Goal: Task Accomplishment & Management: Manage account settings

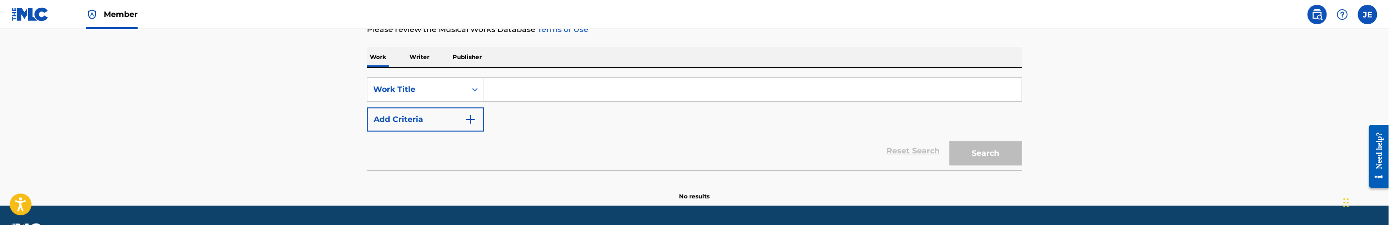
scroll to position [145, 0]
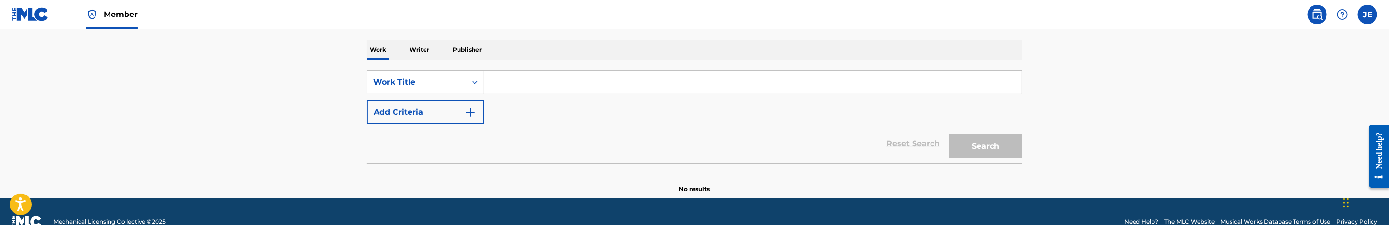
click at [521, 88] on input "Search Form" at bounding box center [752, 82] width 537 height 23
paste input "Im Fine"
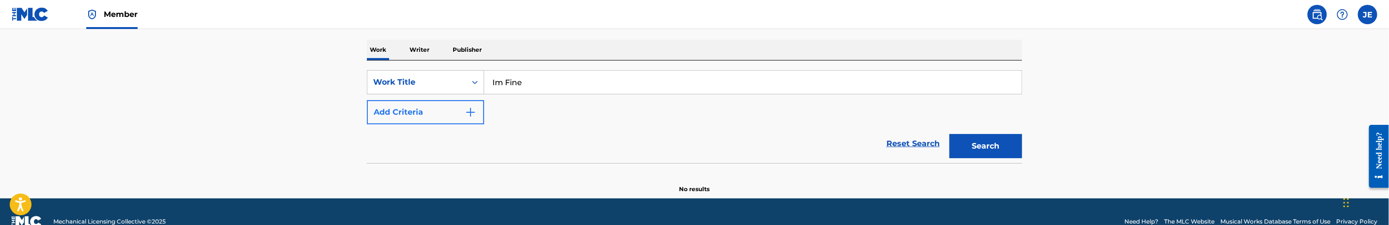
type input "Im Fine"
click at [446, 116] on button "Add Criteria" at bounding box center [425, 112] width 117 height 24
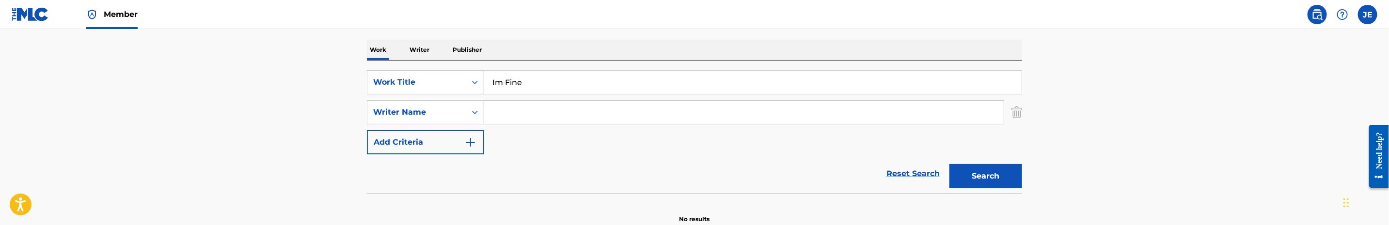
click at [600, 109] on input "Search Form" at bounding box center [743, 112] width 519 height 23
paste input "[PERSON_NAME]"
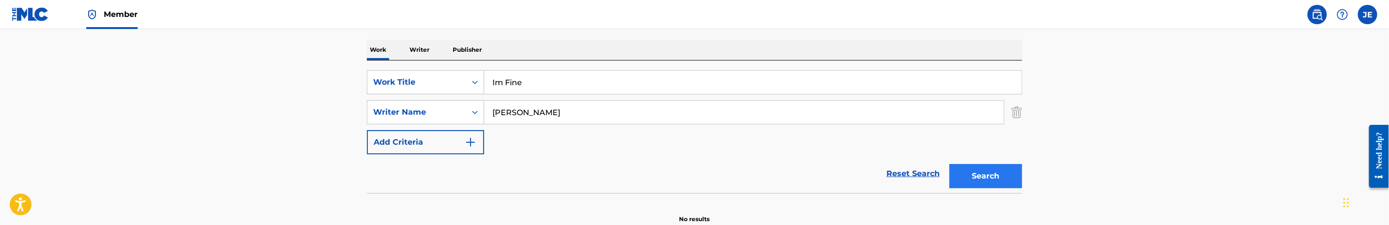
type input "[PERSON_NAME]"
click at [994, 179] on button "Search" at bounding box center [985, 176] width 73 height 24
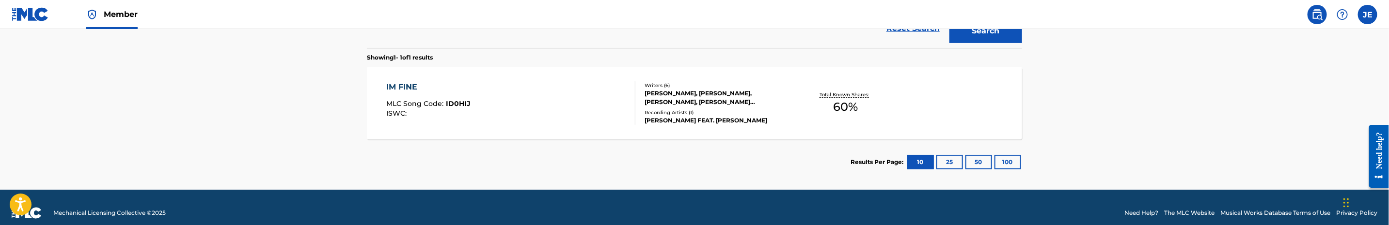
scroll to position [218, 0]
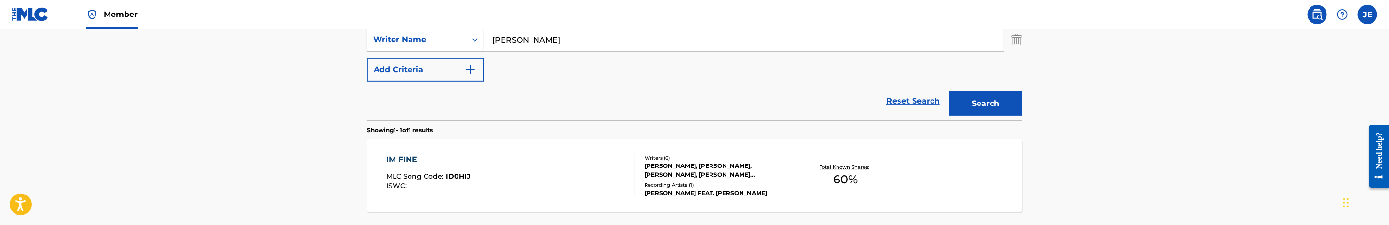
click at [647, 51] on input "[PERSON_NAME]" at bounding box center [743, 39] width 519 height 23
click at [649, 44] on input "[PERSON_NAME]" at bounding box center [743, 39] width 519 height 23
paste input "Search Form"
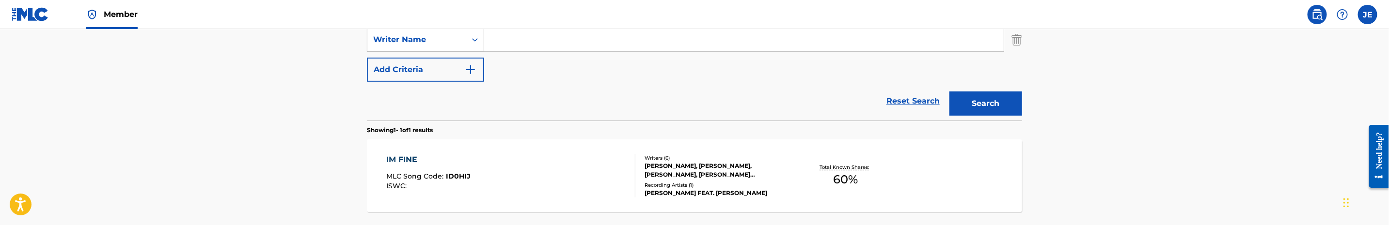
click at [625, 37] on input "Search Form" at bounding box center [743, 39] width 519 height 23
paste input "[PERSON_NAME] [PERSON_NAME]"
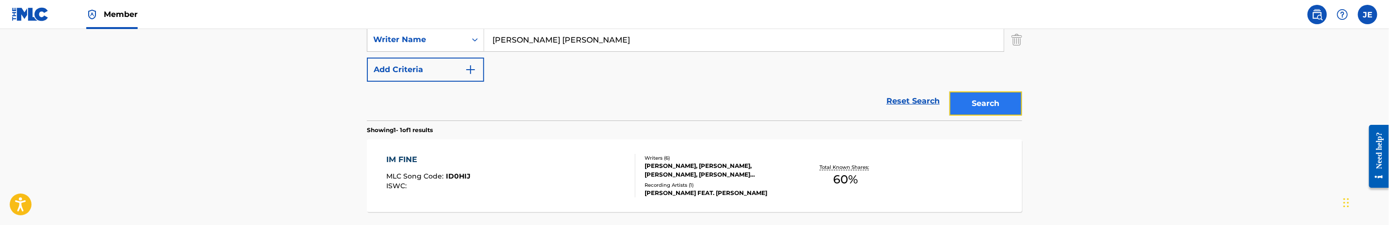
click at [970, 101] on button "Search" at bounding box center [985, 104] width 73 height 24
click at [587, 41] on input "[PERSON_NAME] [PERSON_NAME]" at bounding box center [743, 39] width 519 height 23
paste input "Ford [PERSON_NAME]"
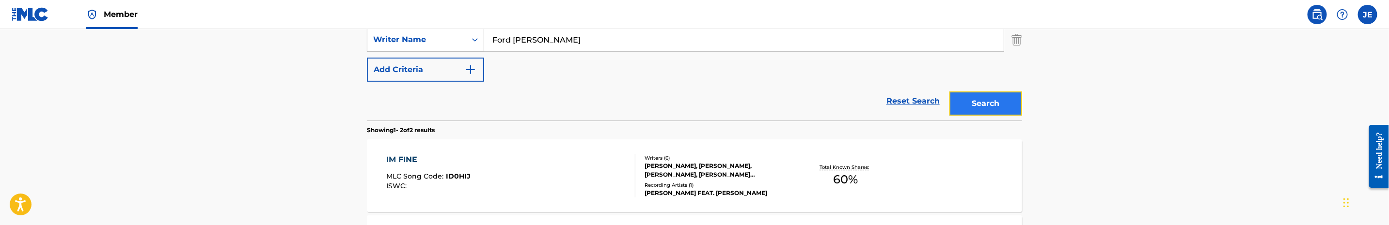
click at [1005, 107] on button "Search" at bounding box center [985, 104] width 73 height 24
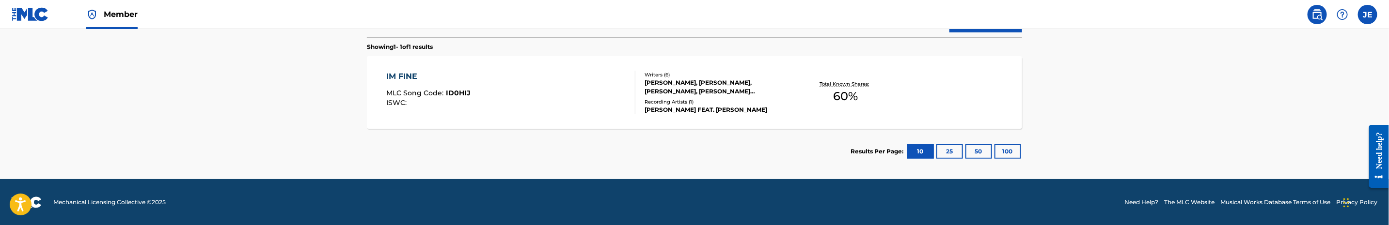
scroll to position [157, 0]
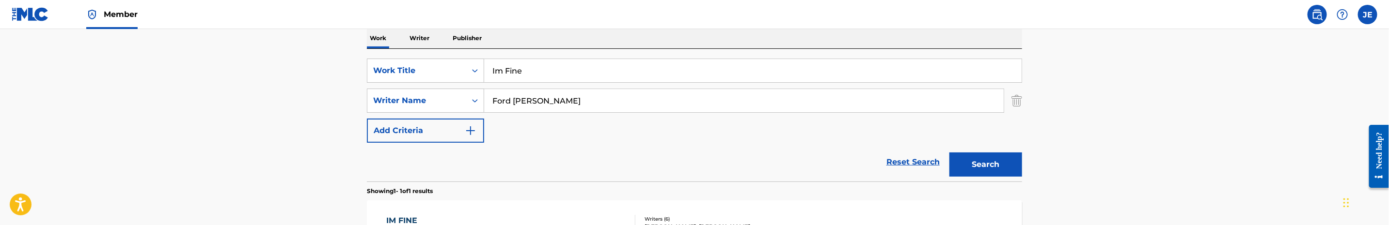
click at [589, 100] on input "Ford [PERSON_NAME]" at bounding box center [743, 100] width 519 height 23
click at [593, 102] on input "Ford [PERSON_NAME]" at bounding box center [743, 100] width 519 height 23
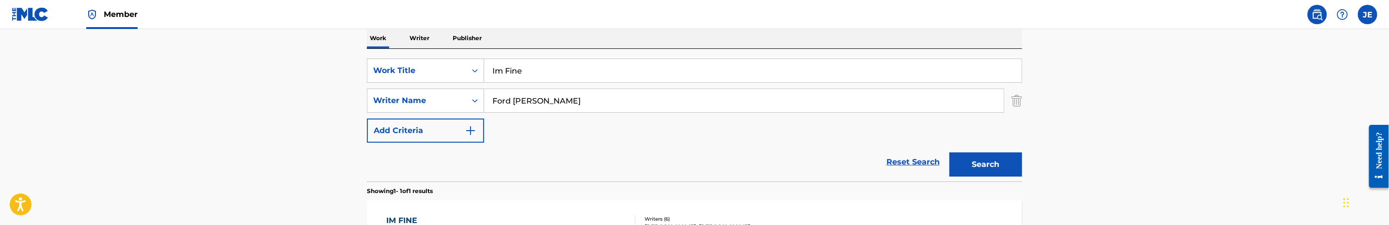
paste input "[PERSON_NAME] R"
click at [974, 168] on button "Search" at bounding box center [985, 165] width 73 height 24
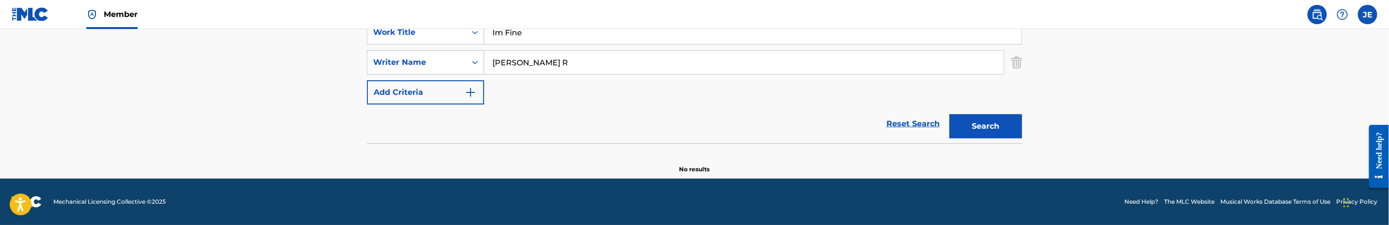
scroll to position [123, 0]
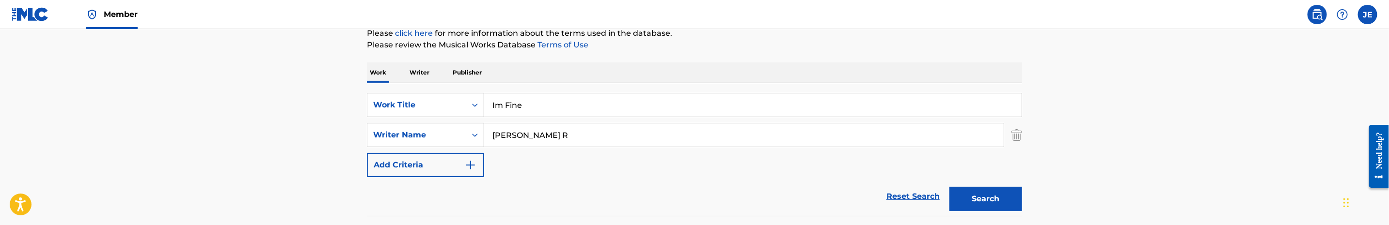
click at [573, 140] on input "[PERSON_NAME] R" at bounding box center [743, 135] width 519 height 23
paste input ", [PERSON_NAME]"
type input "[PERSON_NAME]"
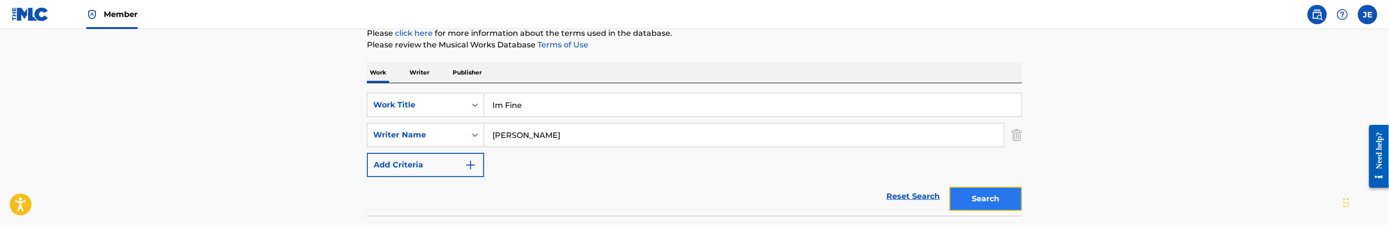
click at [984, 192] on button "Search" at bounding box center [985, 199] width 73 height 24
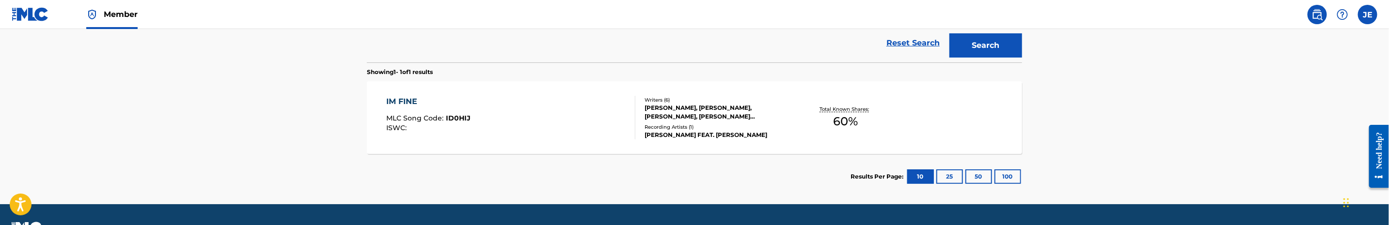
scroll to position [302, 0]
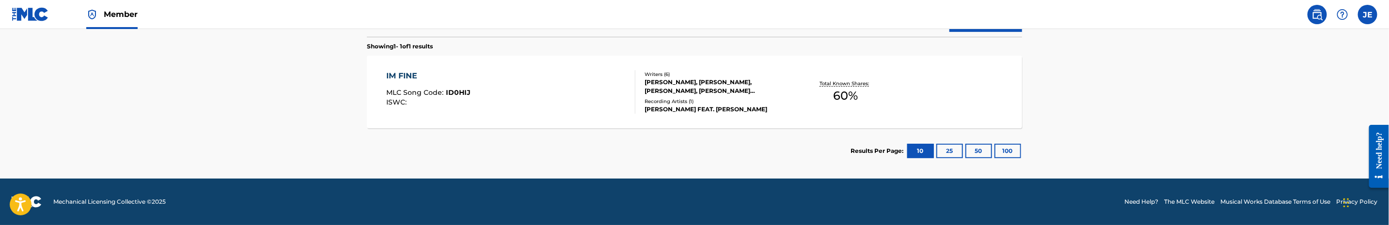
click at [593, 100] on div "IM FINE MLC Song Code : ID0HIJ ISWC :" at bounding box center [511, 92] width 249 height 44
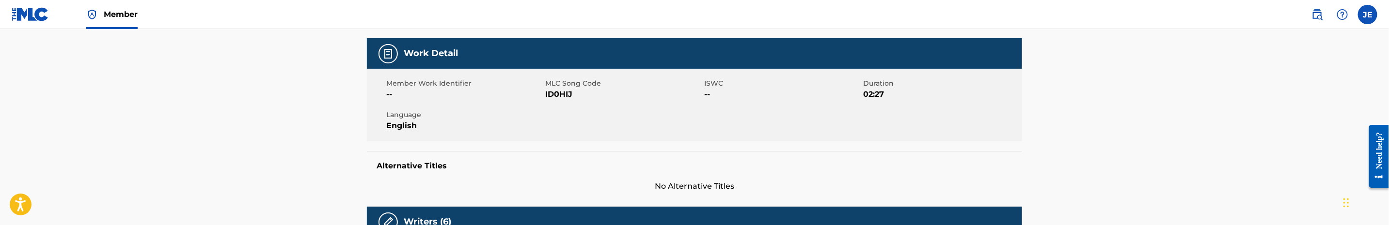
scroll to position [145, 0]
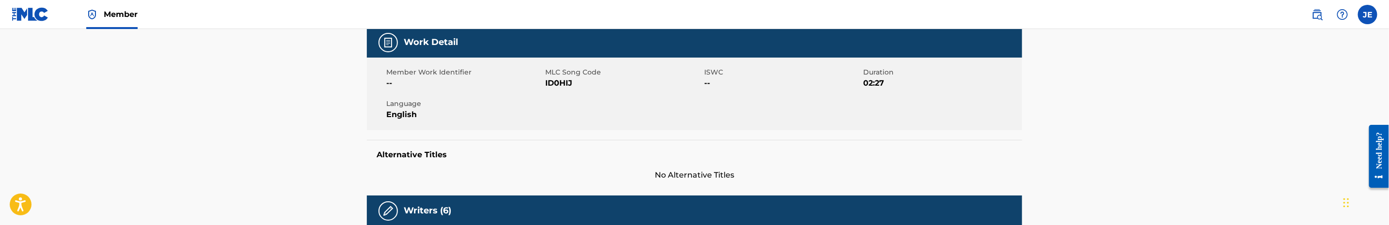
click at [555, 79] on span "ID0HIJ" at bounding box center [623, 84] width 156 height 12
copy span "ID0HIJ"
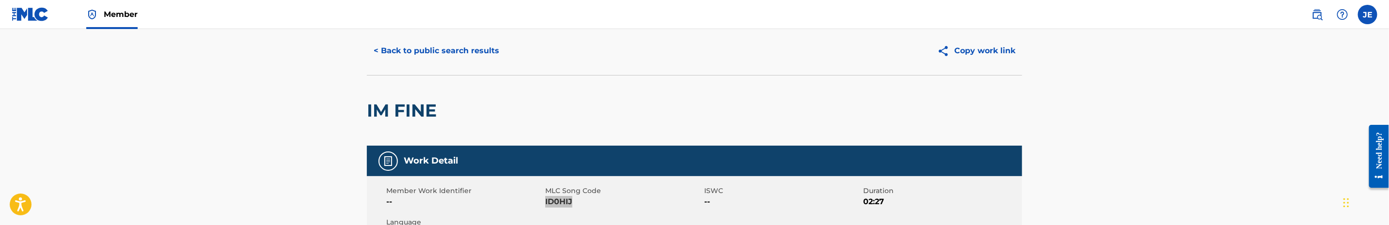
scroll to position [0, 0]
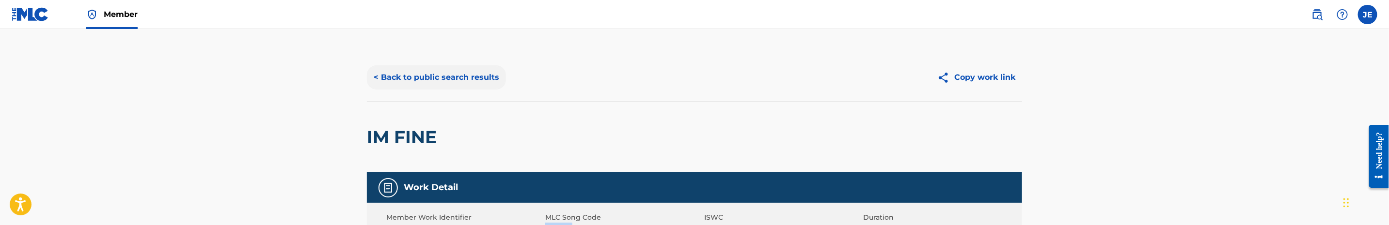
click at [448, 78] on button "< Back to public search results" at bounding box center [436, 77] width 139 height 24
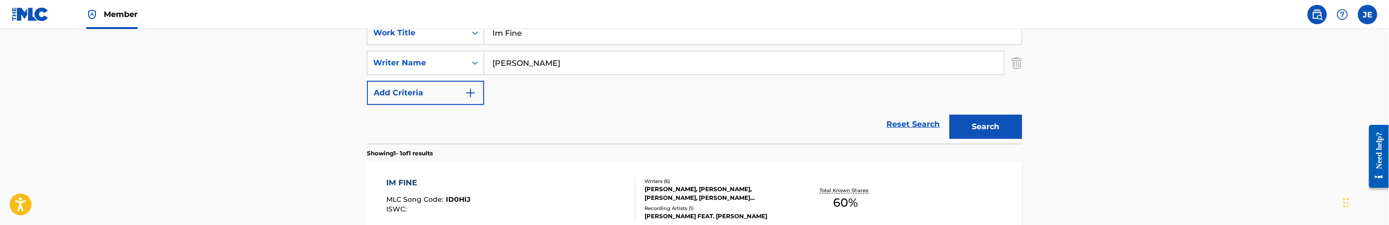
scroll to position [157, 0]
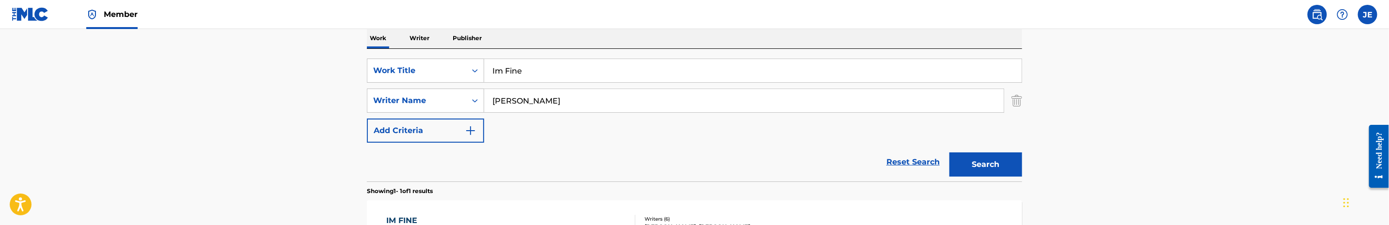
click at [533, 84] on div "SearchWithCriteria735cfe15-2e61-45aa-a3f6-a7e838380eaa Work Title Im Fine Searc…" at bounding box center [694, 101] width 655 height 84
click at [543, 76] on input "Im Fine" at bounding box center [752, 70] width 537 height 23
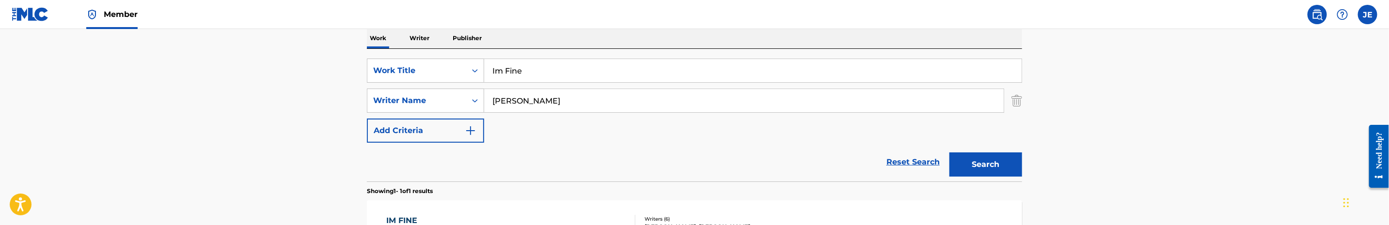
paste input "All I Want For Christmas"
type input "All I Want For Christmas"
click at [612, 98] on input "[PERSON_NAME]" at bounding box center [743, 100] width 519 height 23
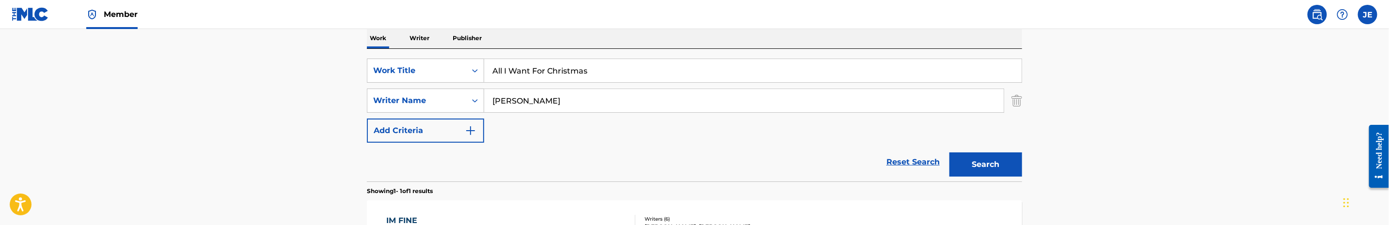
paste input "[PERSON_NAME] Marandaleigh-[PERSON_NAME]"
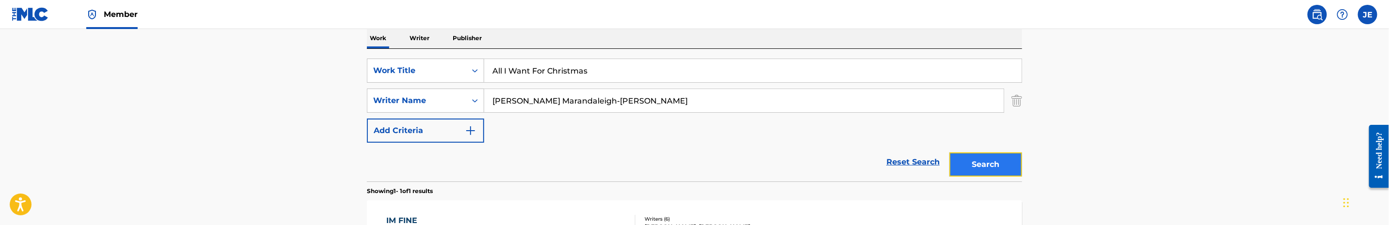
click at [967, 160] on button "Search" at bounding box center [985, 165] width 73 height 24
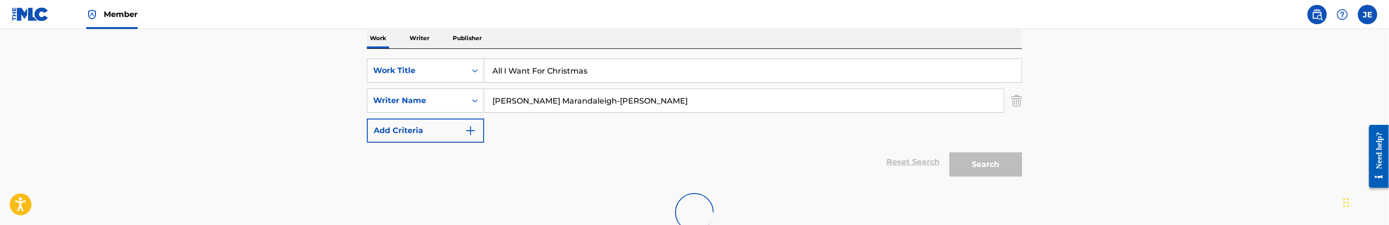
scroll to position [195, 0]
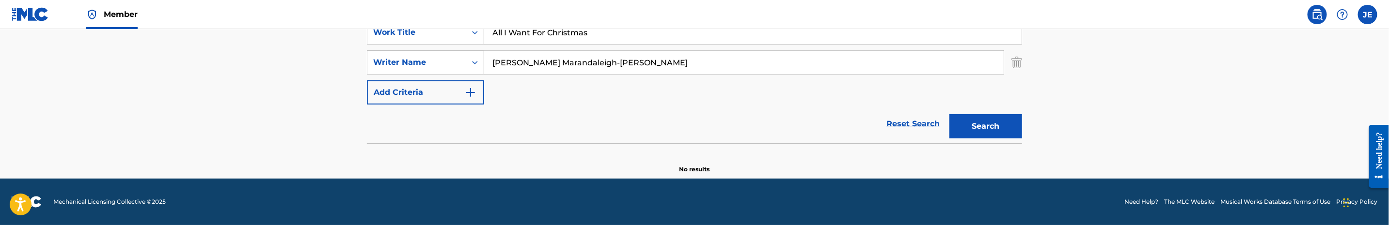
drag, startPoint x: 621, startPoint y: 60, endPoint x: 571, endPoint y: 71, distance: 51.1
click at [550, 63] on input "[PERSON_NAME] Marandaleigh-[PERSON_NAME]" at bounding box center [743, 62] width 519 height 23
click at [949, 114] on button "Search" at bounding box center [985, 126] width 73 height 24
click at [580, 63] on input "[PERSON_NAME] [PERSON_NAME]" at bounding box center [743, 62] width 519 height 23
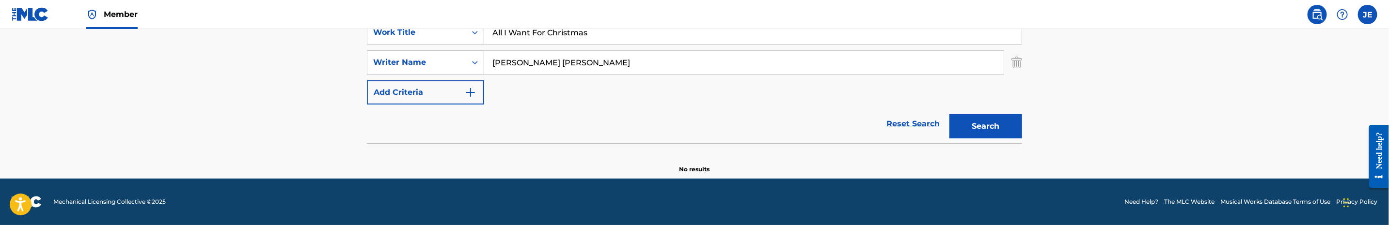
click at [580, 63] on input "[PERSON_NAME] [PERSON_NAME]" at bounding box center [743, 62] width 519 height 23
paste input "[PERSON_NAME]"
click at [993, 124] on button "Search" at bounding box center [985, 126] width 73 height 24
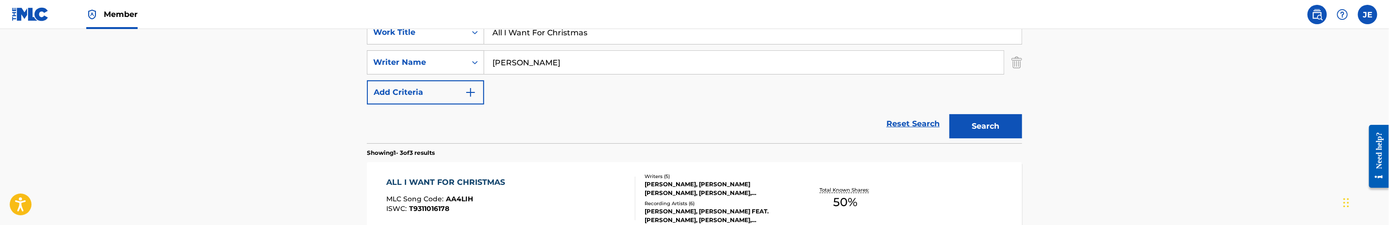
click at [573, 58] on input "[PERSON_NAME]" at bounding box center [743, 62] width 519 height 23
paste input "[PERSON_NAME]"
type input "[PERSON_NAME]"
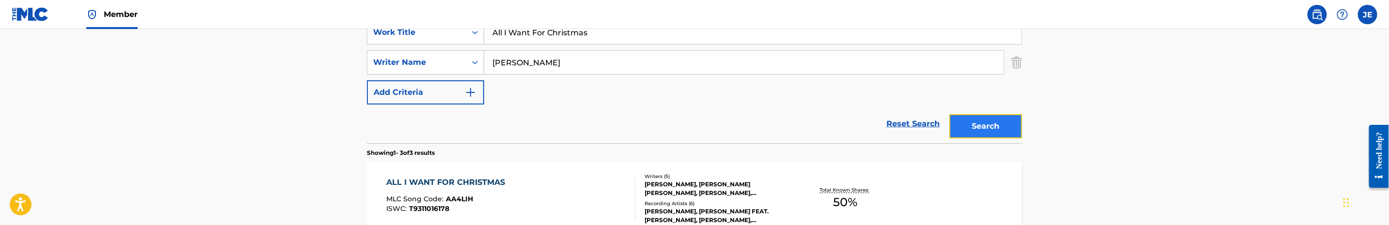
click at [966, 115] on button "Search" at bounding box center [985, 126] width 73 height 24
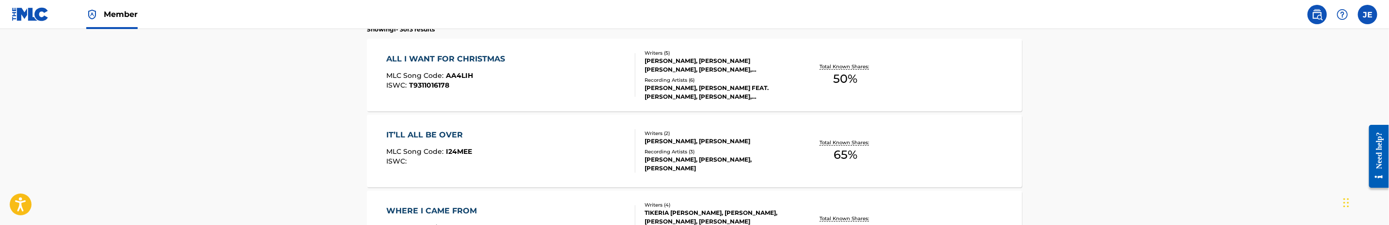
scroll to position [341, 0]
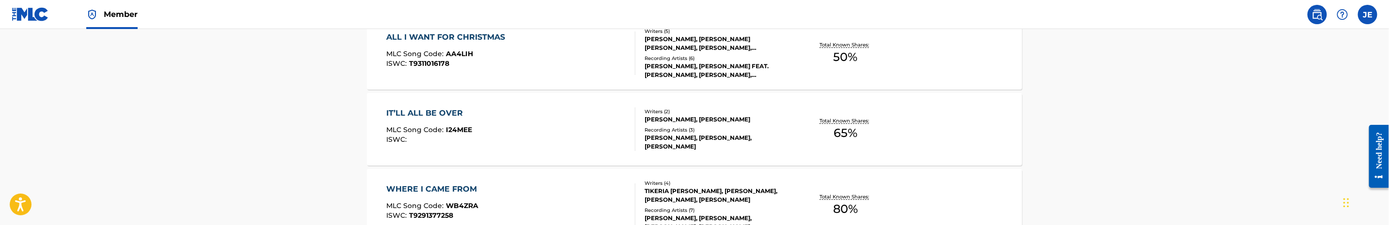
click at [605, 77] on div "ALL I WANT FOR CHRISTMAS MLC Song Code : AA4LIH ISWC : T9311016178 Writers ( 5 …" at bounding box center [694, 53] width 655 height 73
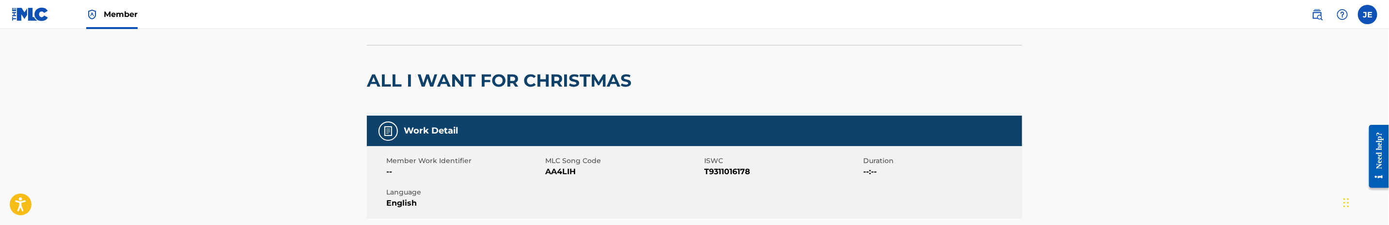
scroll to position [145, 0]
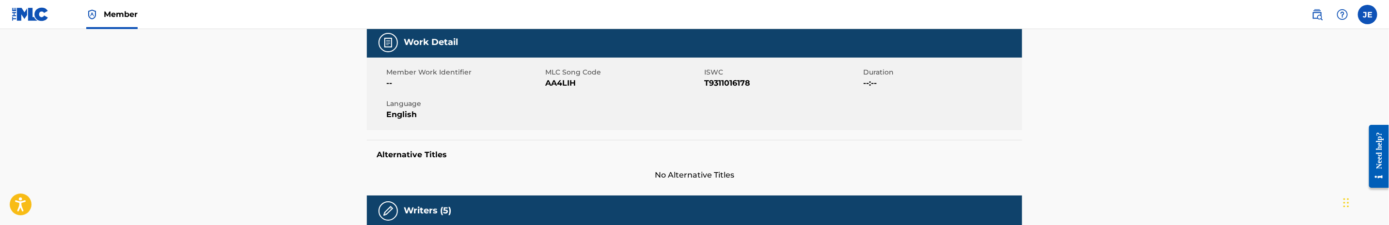
click at [573, 80] on span "AA4LIH" at bounding box center [623, 84] width 156 height 12
copy span "AA4LIH"
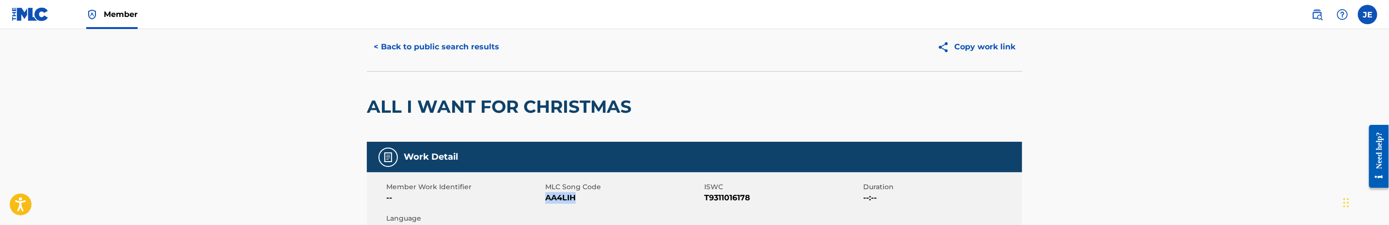
scroll to position [0, 0]
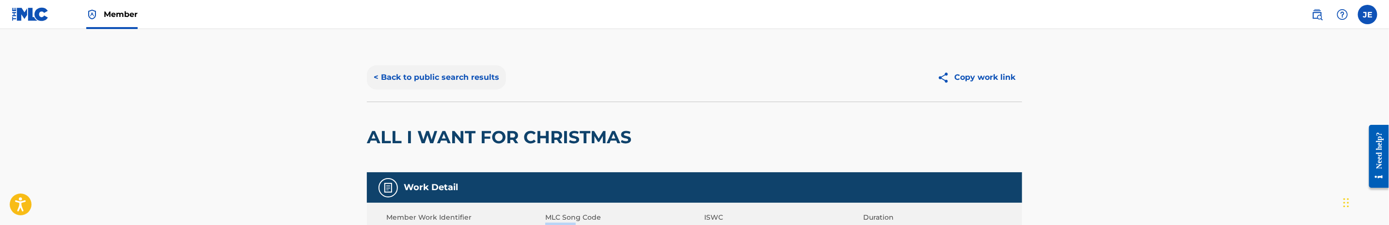
click at [443, 69] on button "< Back to public search results" at bounding box center [436, 77] width 139 height 24
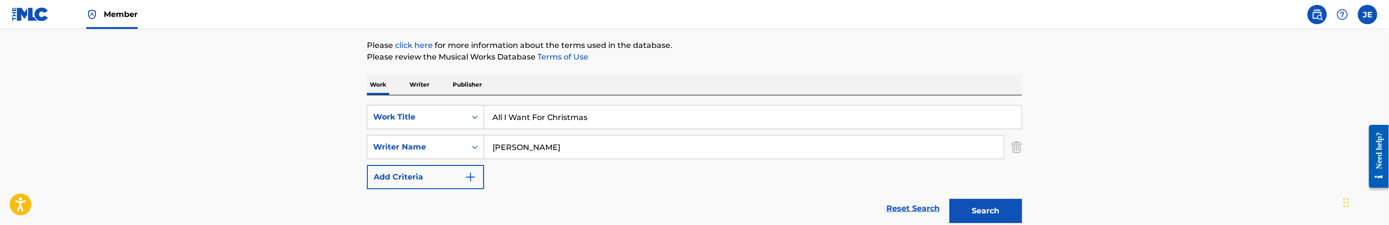
scroll to position [105, 0]
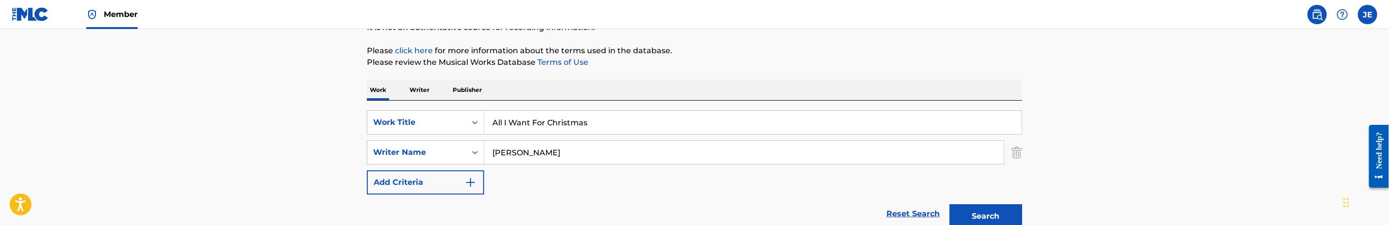
click at [555, 120] on input "All I Want For Christmas" at bounding box center [752, 122] width 537 height 23
paste input "Big Bag"
type input "Big Bag"
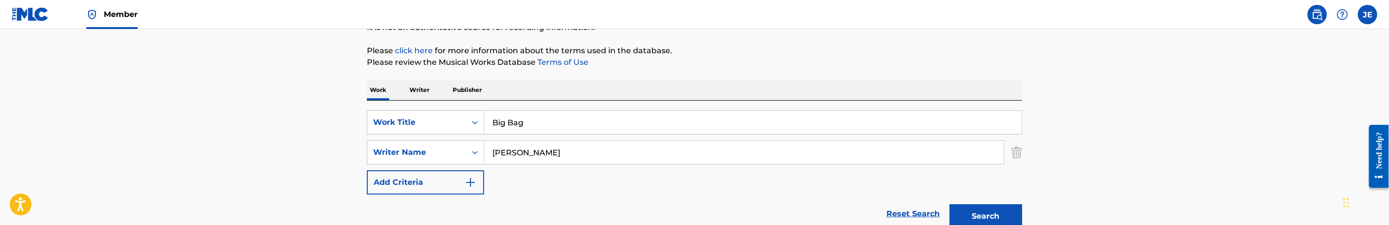
click at [708, 167] on div "SearchWithCriteria735cfe15-2e61-45aa-a3f6-a7e838380eaa Work Title Big Bag Searc…" at bounding box center [694, 152] width 655 height 84
click at [711, 153] on input "[PERSON_NAME]" at bounding box center [743, 152] width 519 height 23
paste input "[PERSON_NAME]"
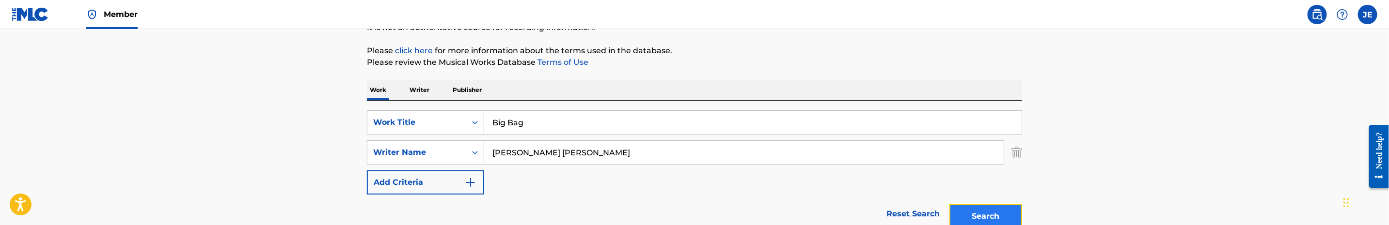
click at [987, 221] on button "Search" at bounding box center [985, 216] width 73 height 24
click at [587, 160] on input "[PERSON_NAME] [PERSON_NAME]" at bounding box center [743, 152] width 519 height 23
paste input "[PERSON_NAME]"
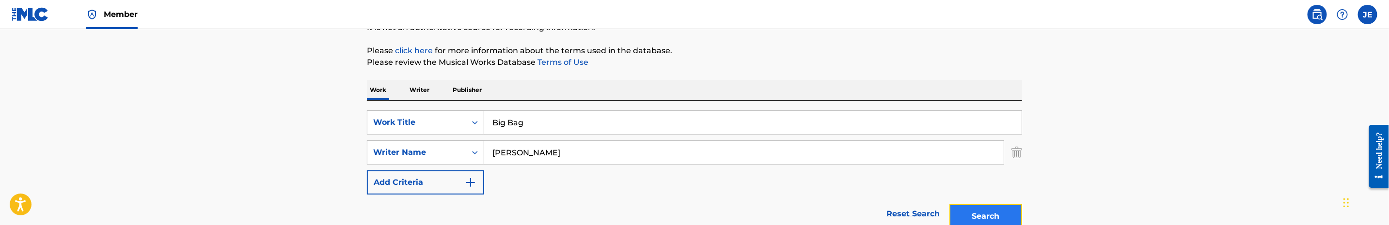
click at [978, 209] on button "Search" at bounding box center [985, 216] width 73 height 24
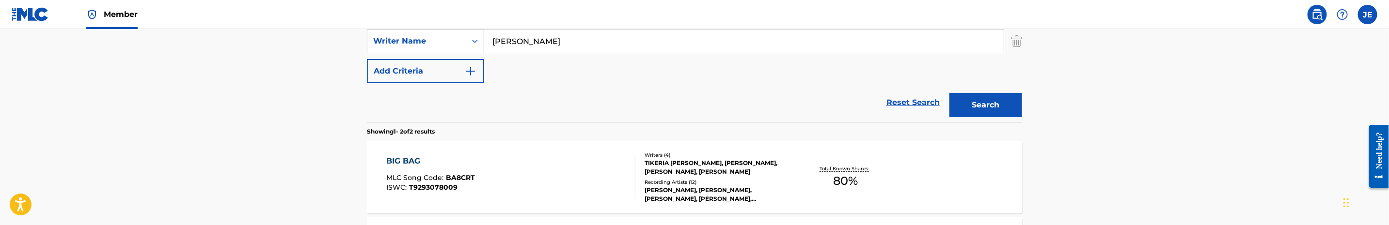
scroll to position [178, 0]
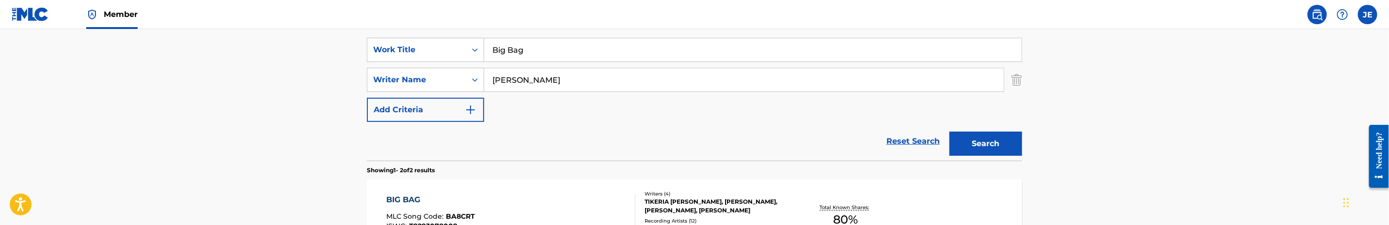
click at [614, 83] on input "[PERSON_NAME]" at bounding box center [743, 79] width 519 height 23
paste input "[PERSON_NAME]"
type input "[PERSON_NAME]"
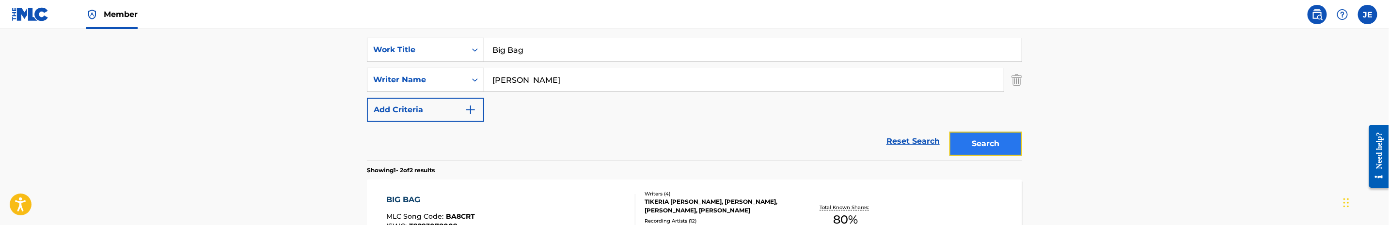
click at [984, 140] on button "Search" at bounding box center [985, 144] width 73 height 24
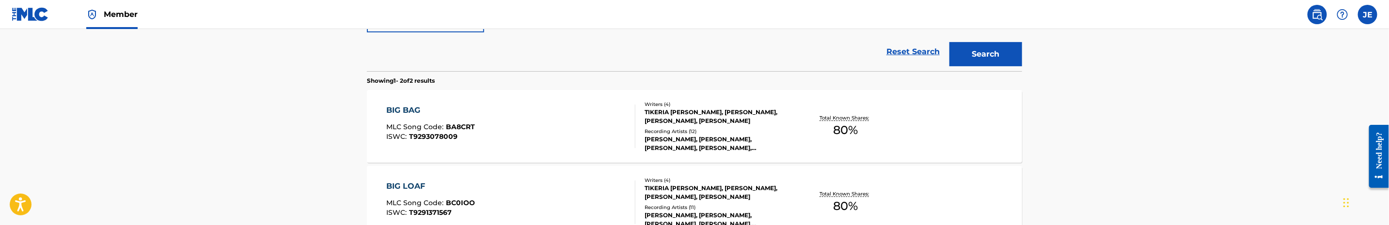
scroll to position [299, 0]
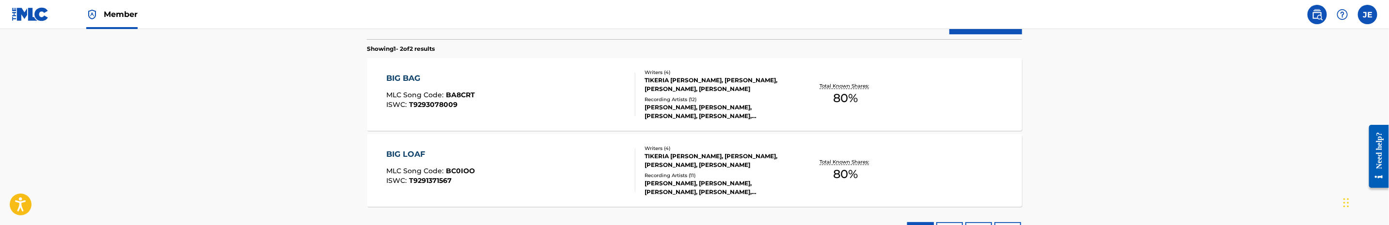
click at [582, 96] on div "BIG BAG MLC Song Code : BA8CRT ISWC : T9293078009" at bounding box center [511, 95] width 249 height 44
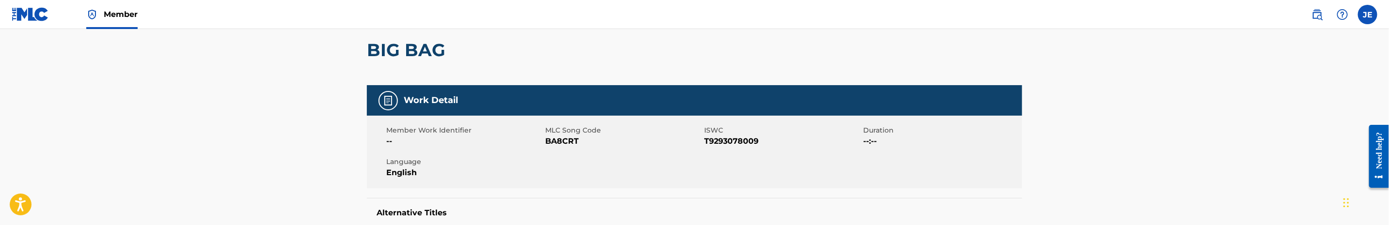
scroll to position [145, 0]
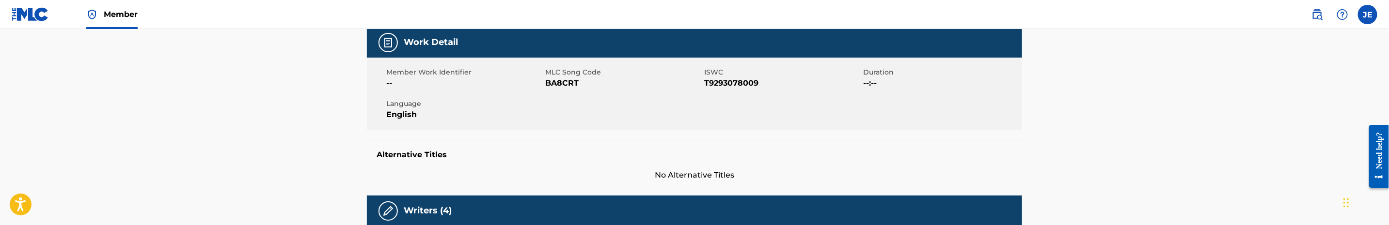
click at [554, 80] on span "BA8CRT" at bounding box center [623, 84] width 156 height 12
click at [552, 81] on span "BA8CRT" at bounding box center [623, 84] width 156 height 12
copy span "BA8CRT"
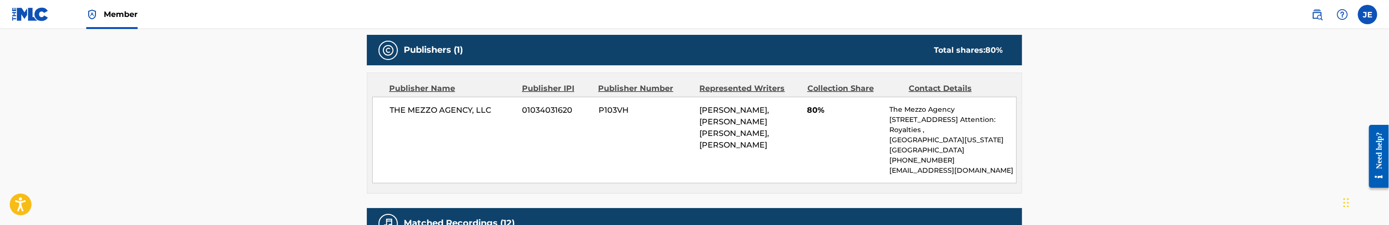
scroll to position [436, 0]
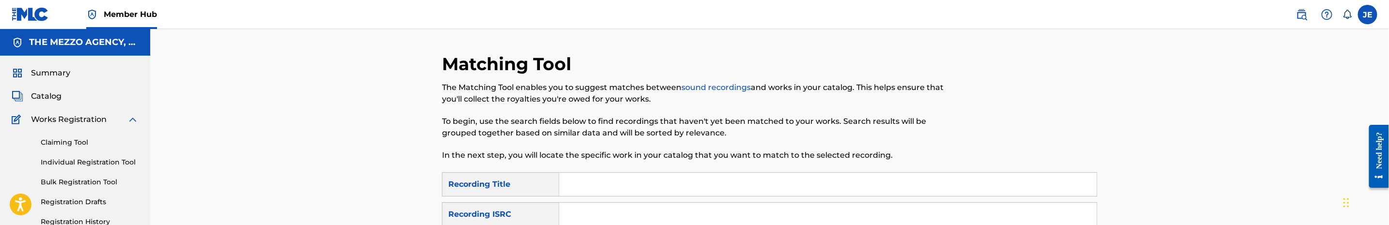
click at [48, 92] on span "Catalog" at bounding box center [46, 97] width 31 height 12
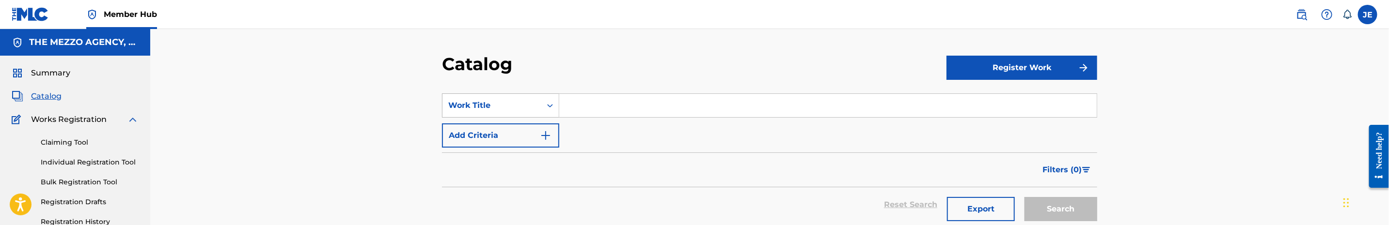
click at [522, 111] on div "Work Title" at bounding box center [500, 106] width 117 height 24
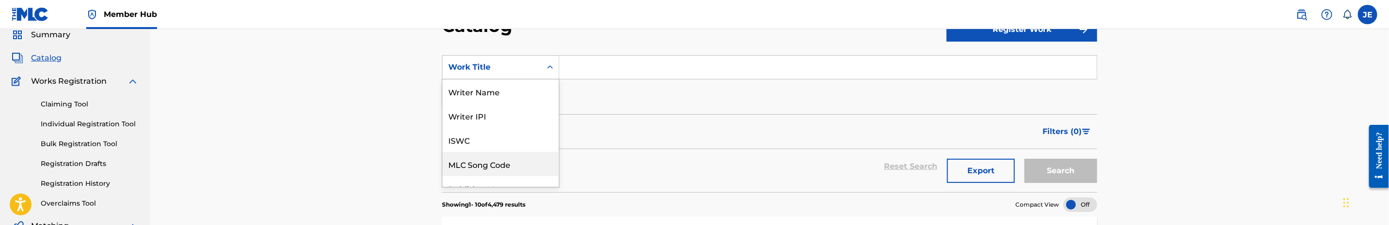
click at [495, 163] on div "MLC Song Code" at bounding box center [500, 164] width 116 height 24
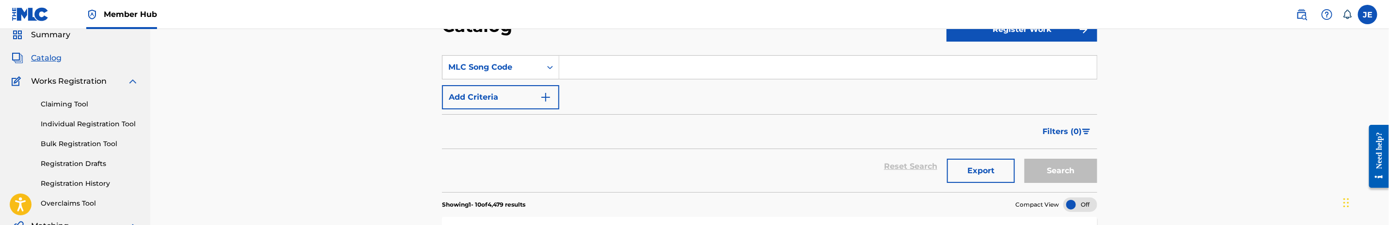
click at [641, 74] on input "Search Form" at bounding box center [827, 67] width 537 height 23
paste input "ID0HIJ"
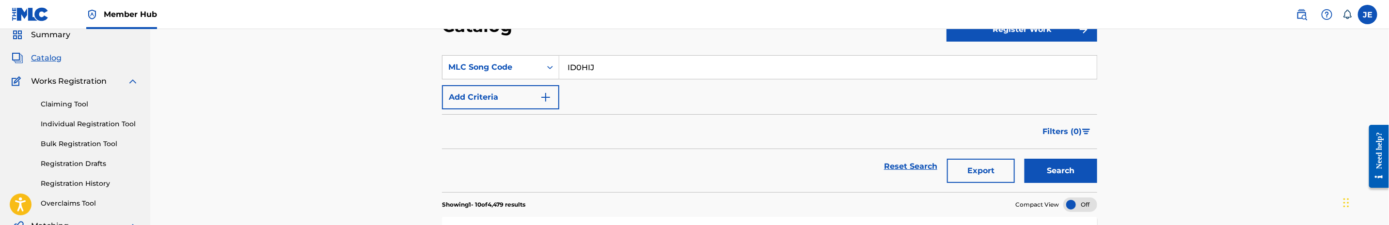
type input "ID0HIJ"
click at [1024, 159] on button "Search" at bounding box center [1060, 171] width 73 height 24
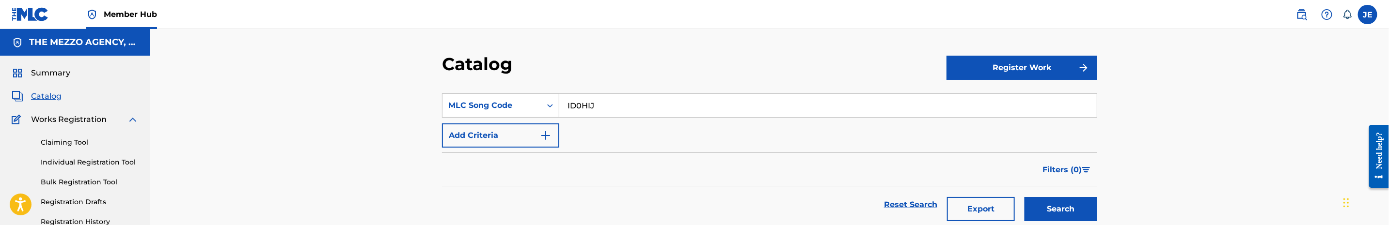
scroll to position [195, 0]
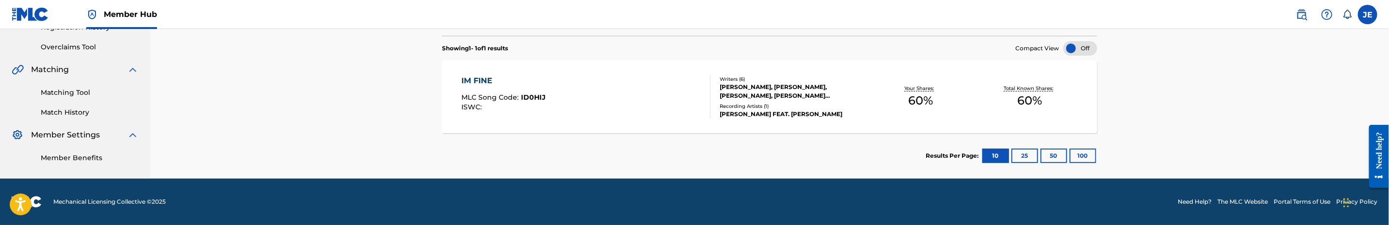
click at [628, 101] on div "IM FINE MLC Song Code : ID0HIJ ISWC :" at bounding box center [586, 97] width 249 height 44
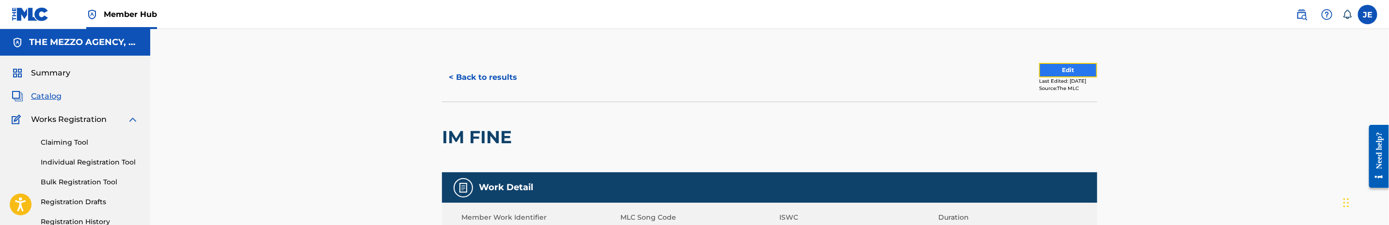
click at [1065, 72] on button "Edit" at bounding box center [1068, 70] width 58 height 15
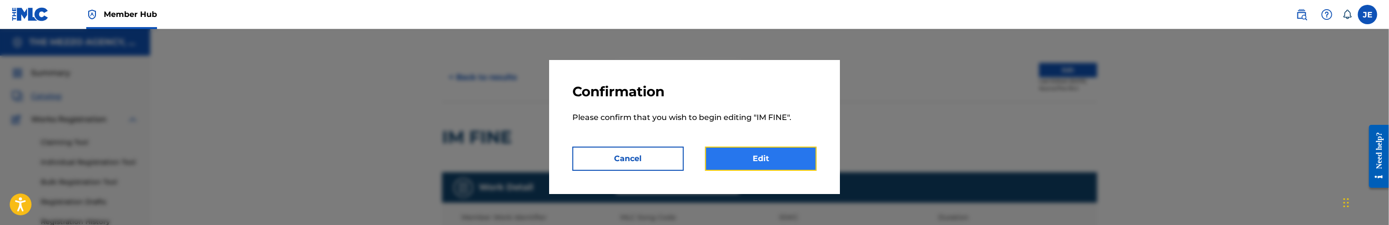
click at [777, 153] on link "Edit" at bounding box center [760, 159] width 111 height 24
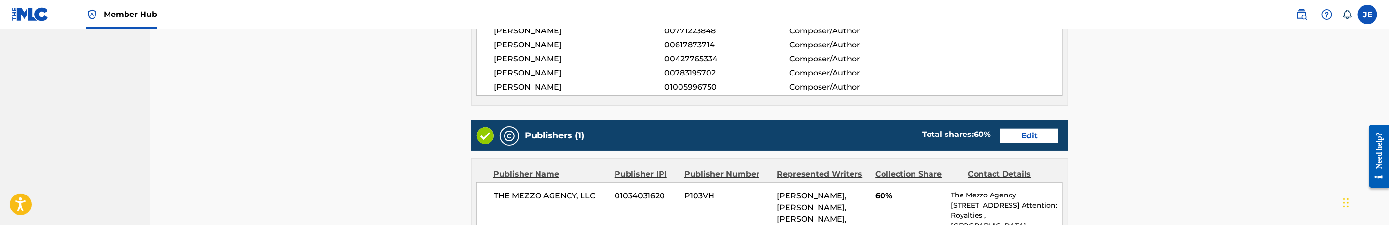
scroll to position [363, 0]
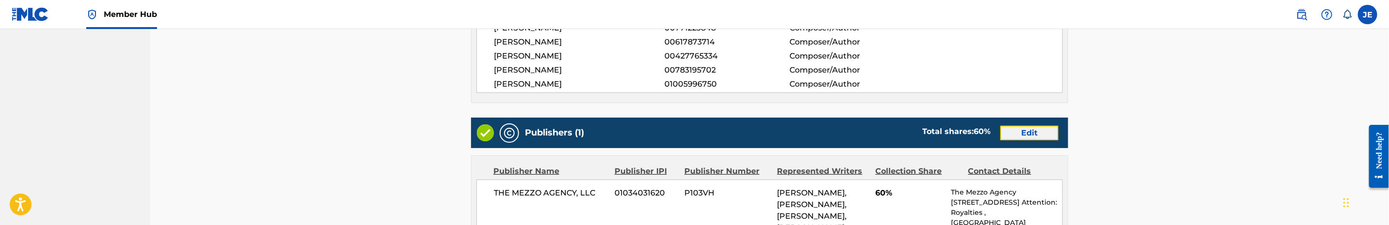
click at [1018, 131] on link "Edit" at bounding box center [1029, 133] width 58 height 15
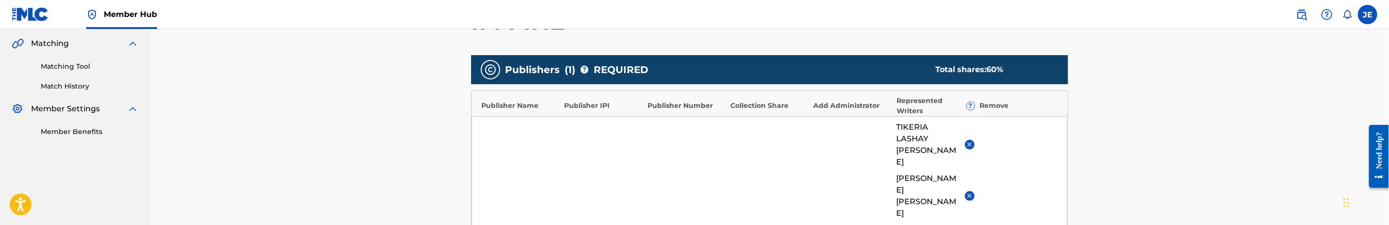
scroll to position [291, 0]
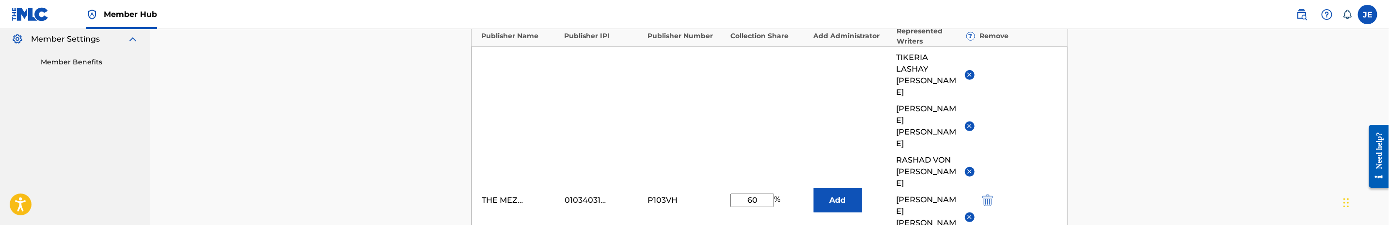
click at [967, 71] on img at bounding box center [969, 74] width 7 height 7
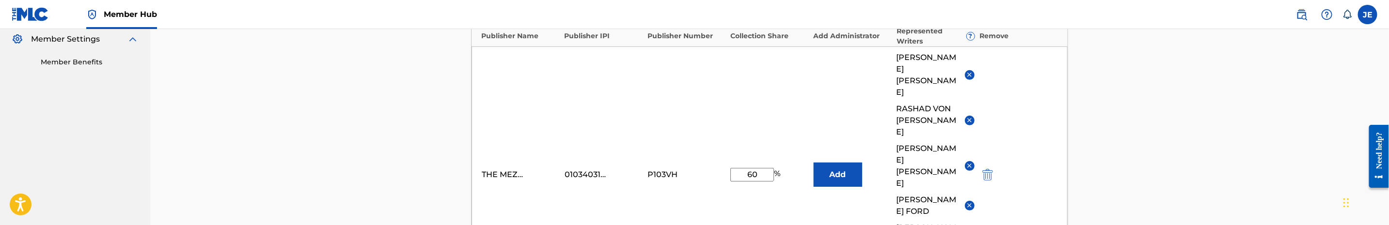
click at [967, 71] on img at bounding box center [969, 74] width 7 height 7
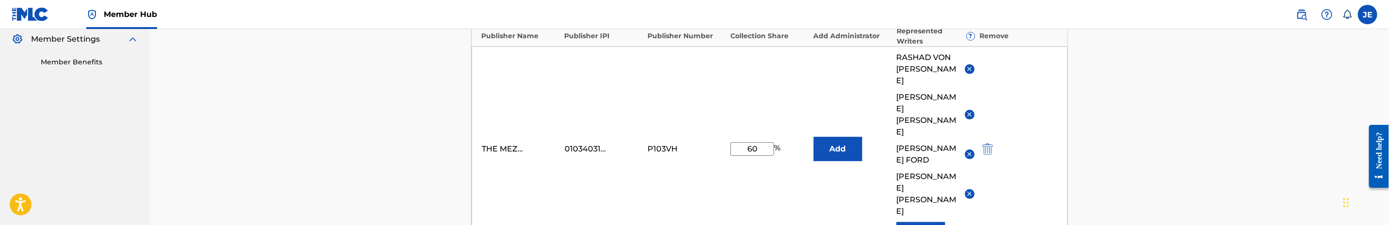
click at [966, 111] on img at bounding box center [969, 114] width 7 height 7
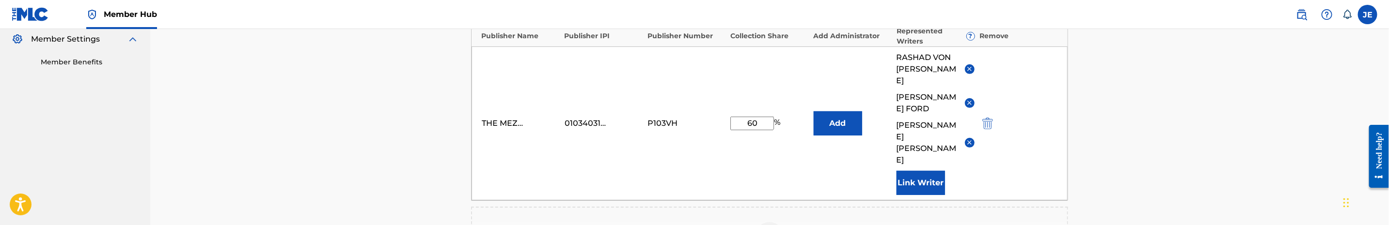
click at [968, 99] on img at bounding box center [969, 102] width 7 height 7
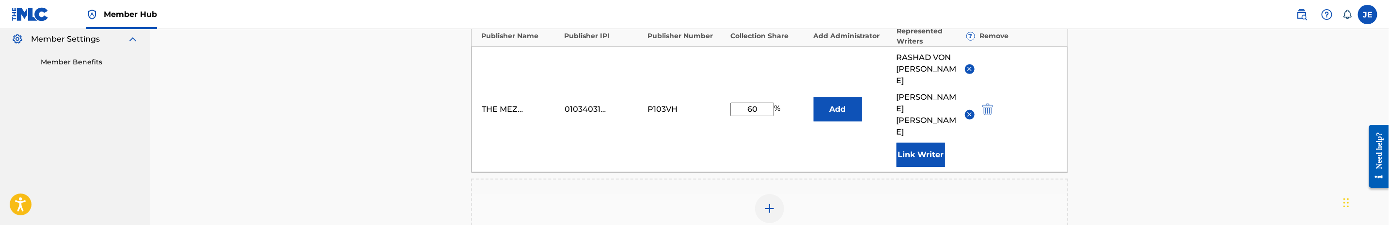
click at [969, 111] on img at bounding box center [969, 114] width 7 height 7
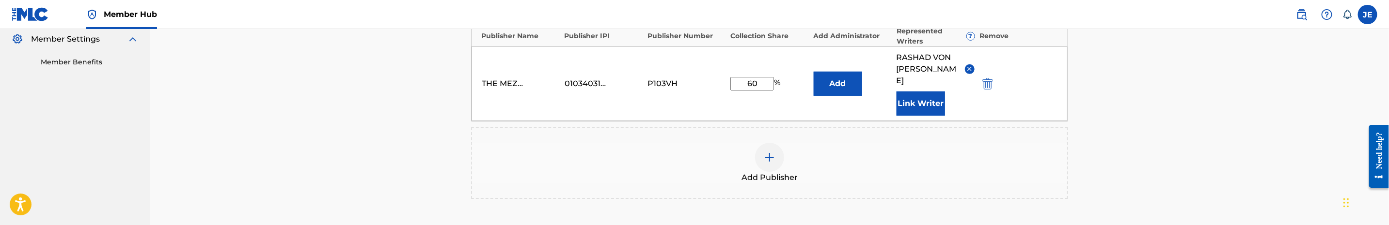
click at [752, 80] on input "60" at bounding box center [752, 84] width 44 height 14
type input "10"
click at [944, 157] on div "Add Publisher" at bounding box center [769, 163] width 595 height 41
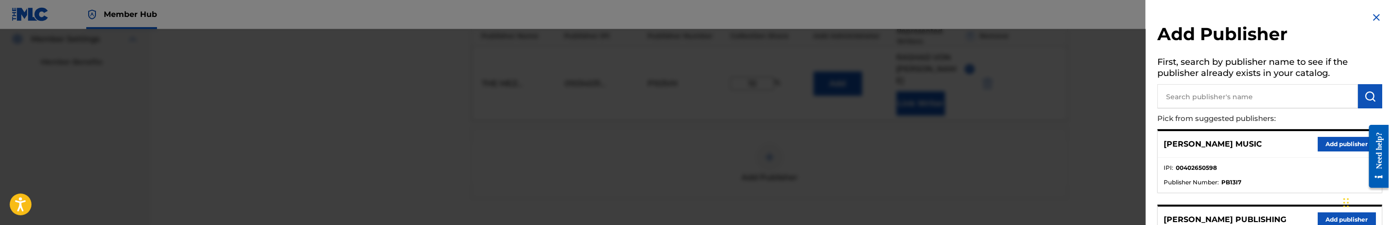
click at [1370, 19] on img at bounding box center [1376, 18] width 12 height 12
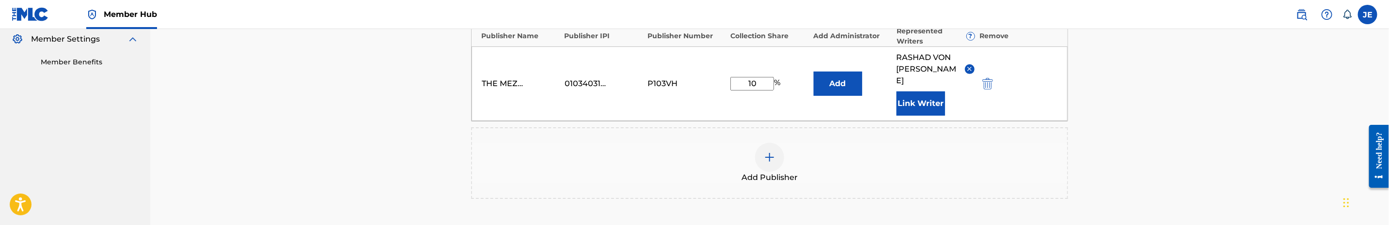
click at [780, 145] on div at bounding box center [769, 157] width 29 height 29
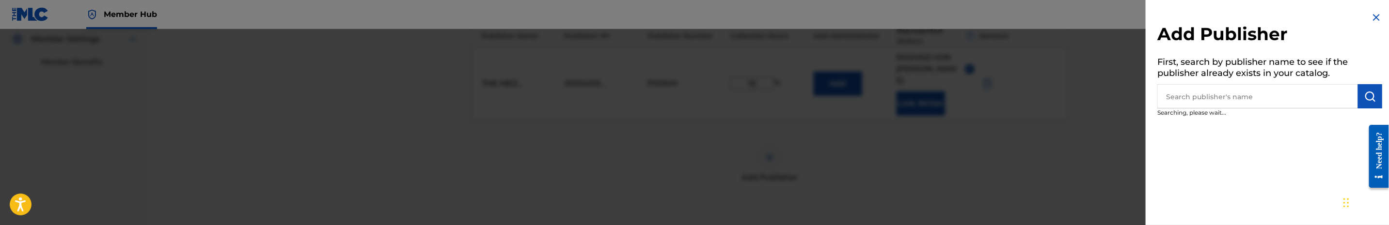
click at [1232, 84] on input "text" at bounding box center [1257, 96] width 201 height 24
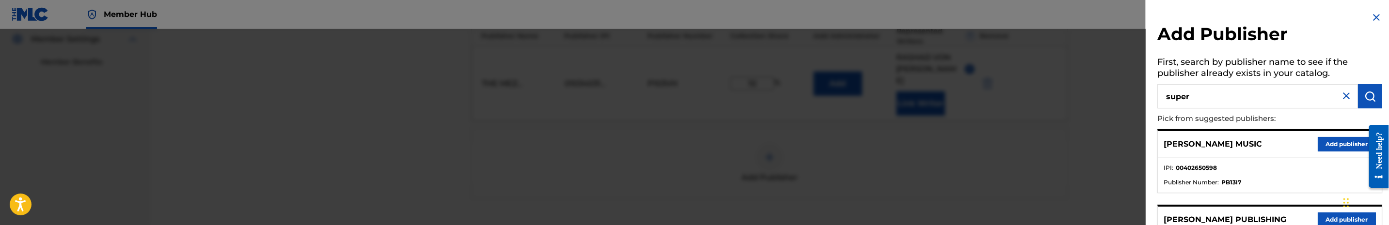
type input "super"
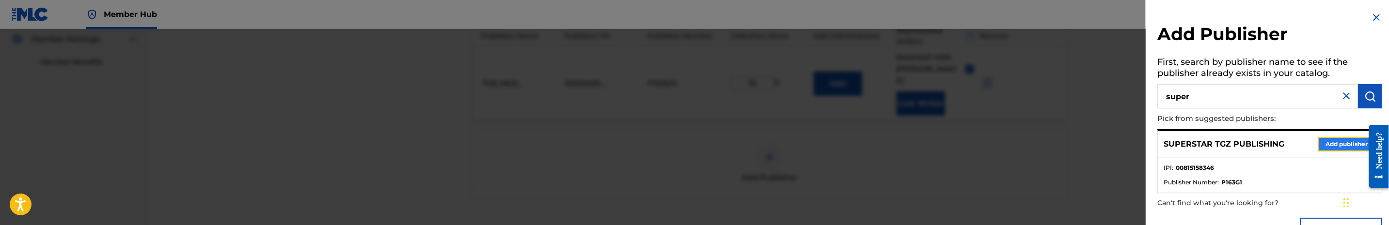
click at [1339, 149] on button "Add publisher" at bounding box center [1346, 144] width 58 height 15
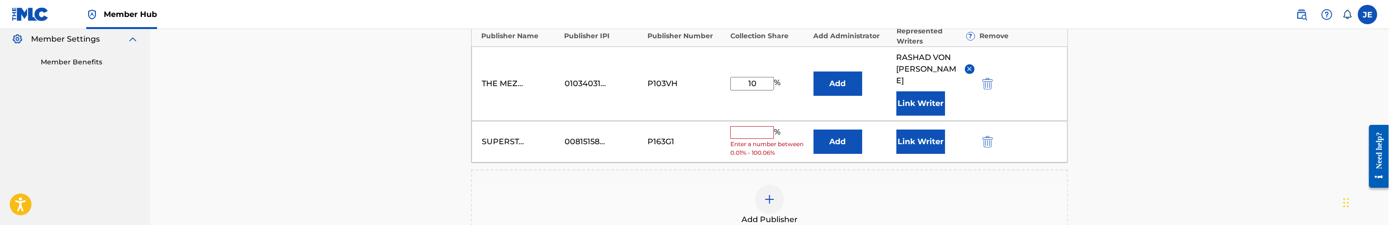
click at [847, 146] on div "SUPERSTAR TGZ PUBLISHING 00815158346 P163G1 % Enter a number between 0.01% - 10…" at bounding box center [769, 142] width 596 height 42
click at [831, 130] on button "Add" at bounding box center [837, 142] width 48 height 24
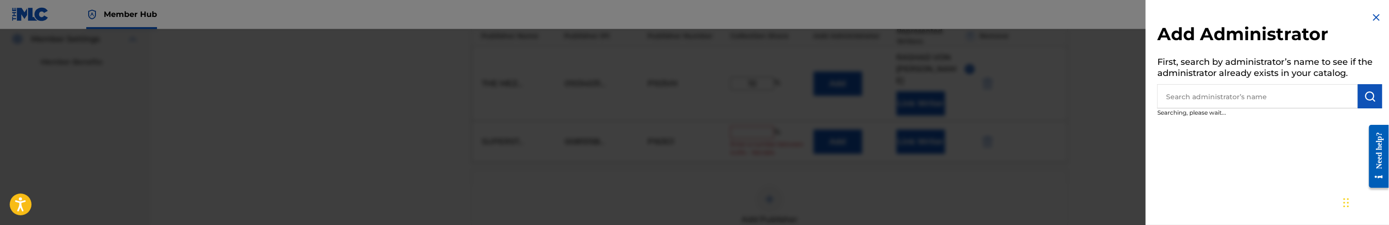
click at [1285, 102] on input "text" at bounding box center [1257, 96] width 201 height 24
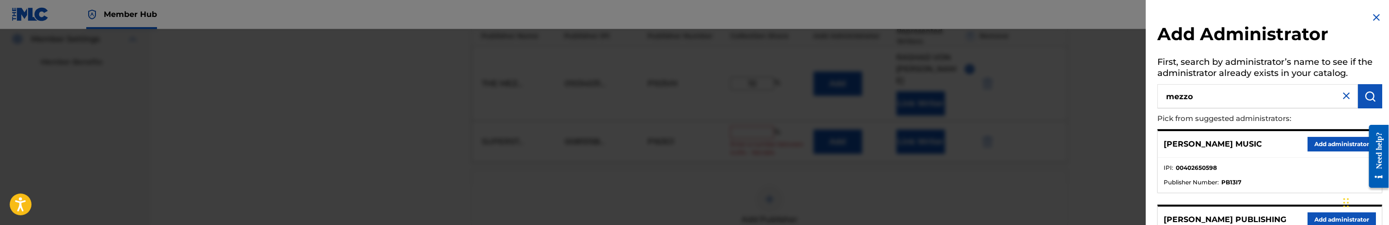
type input "mezzo"
click at [1328, 141] on button "Add administrator" at bounding box center [1341, 144] width 68 height 15
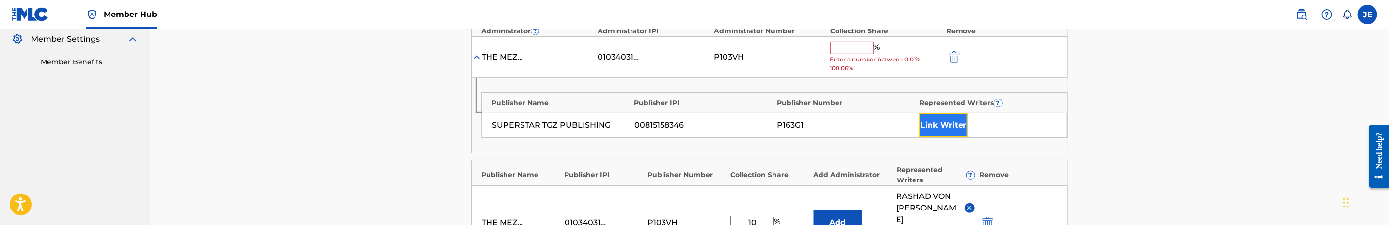
click at [958, 125] on button "Link Writer" at bounding box center [943, 125] width 48 height 24
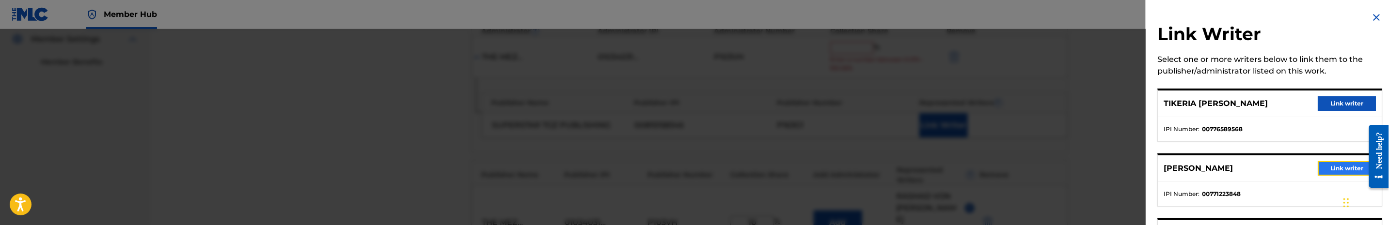
click at [1336, 172] on button "Link writer" at bounding box center [1346, 168] width 58 height 15
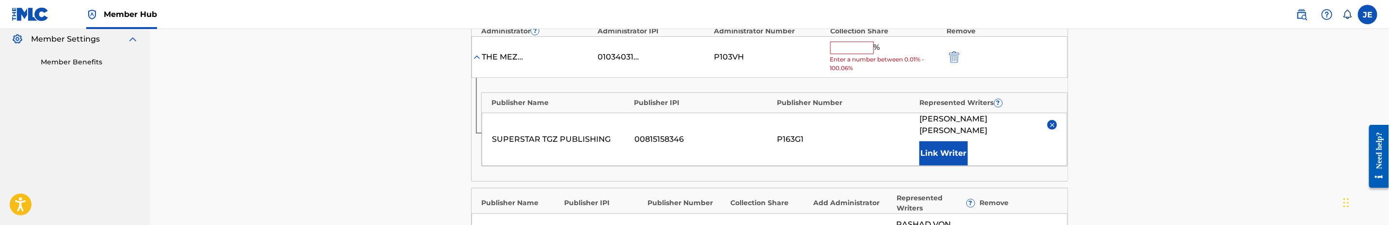
click at [836, 50] on input "text" at bounding box center [852, 48] width 44 height 13
type input "25"
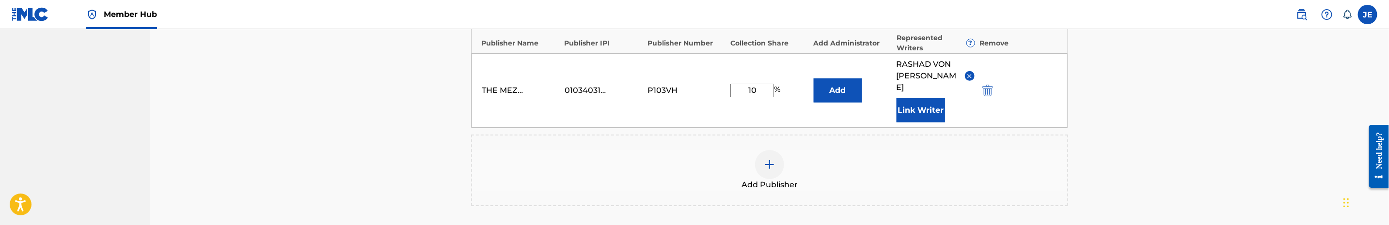
scroll to position [436, 0]
click at [777, 154] on div at bounding box center [769, 161] width 29 height 29
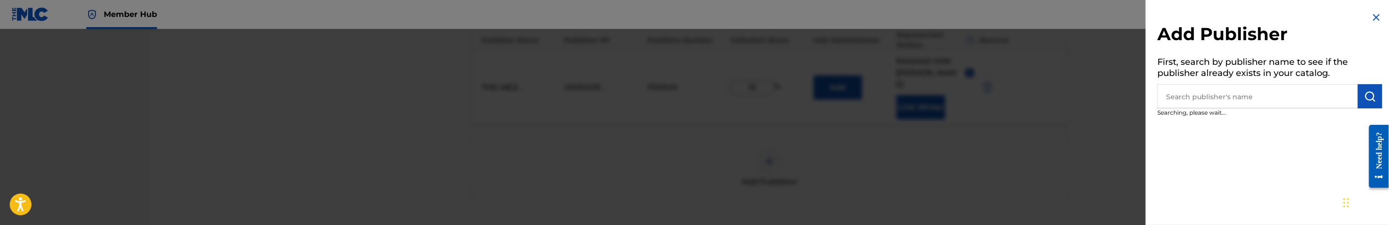
click at [1301, 110] on p "Searching, please wait..." at bounding box center [1242, 116] width 170 height 14
click at [1301, 101] on input "text" at bounding box center [1257, 96] width 201 height 24
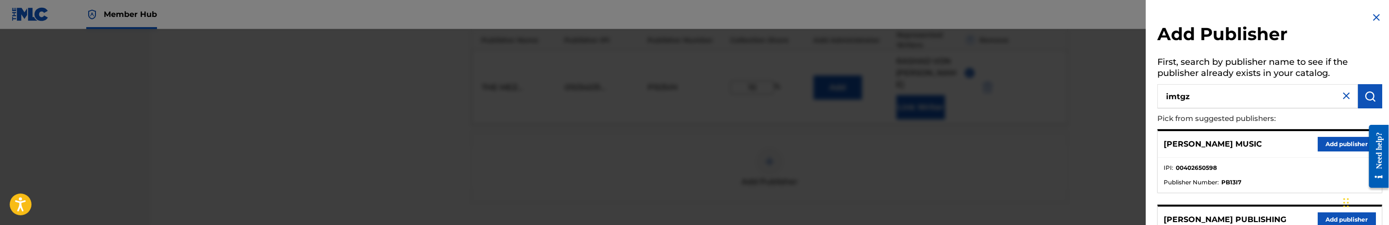
type input "imtgz"
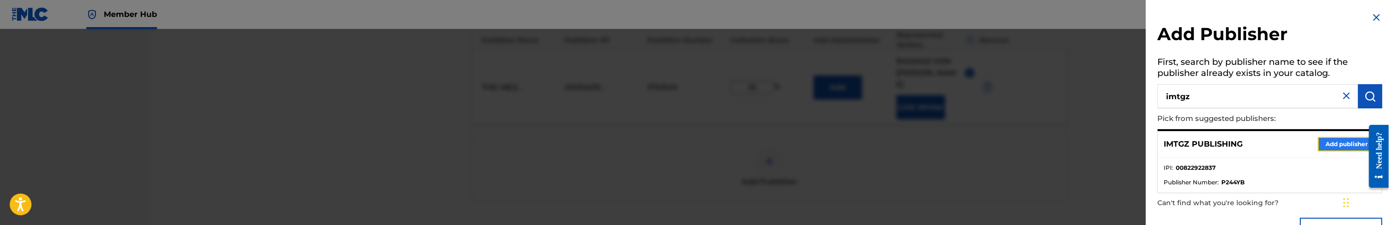
click at [1334, 147] on button "Add publisher" at bounding box center [1346, 144] width 58 height 15
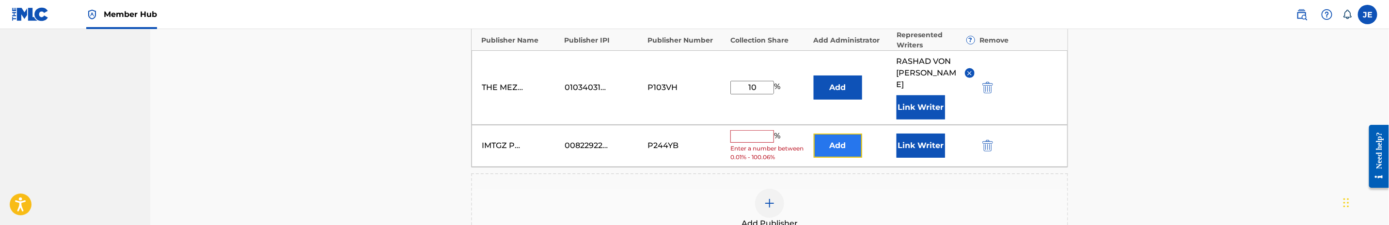
click at [842, 140] on button "Add" at bounding box center [837, 146] width 48 height 24
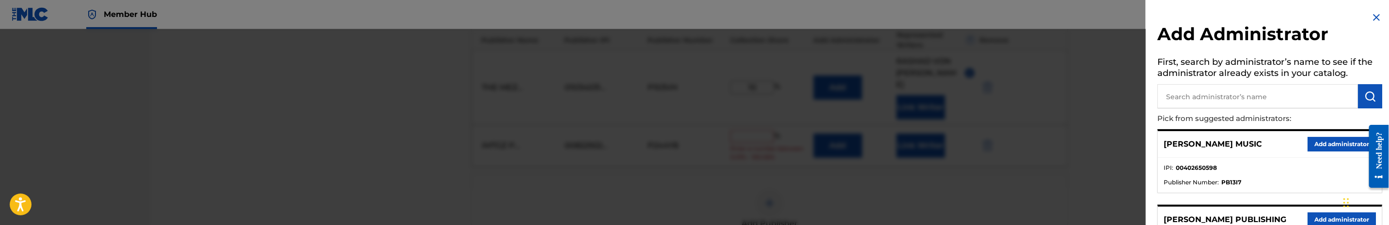
click at [1310, 103] on input "text" at bounding box center [1257, 96] width 201 height 24
type input "mezzo"
click at [1335, 138] on button "Add administrator" at bounding box center [1341, 144] width 68 height 15
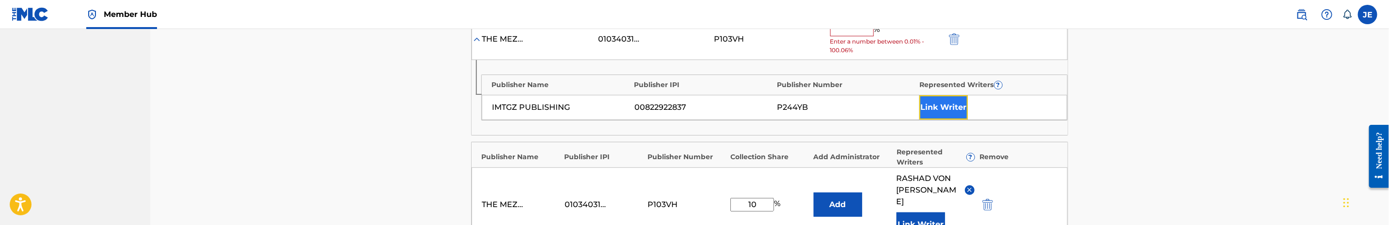
click at [952, 108] on button "Link Writer" at bounding box center [943, 107] width 48 height 24
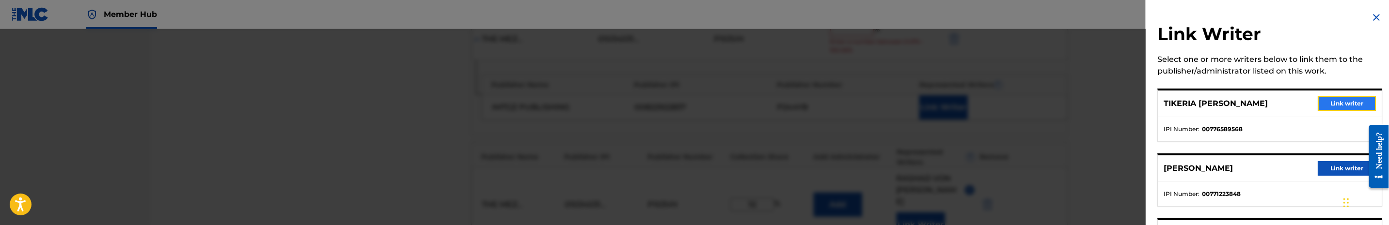
click at [1327, 108] on button "Link writer" at bounding box center [1346, 103] width 58 height 15
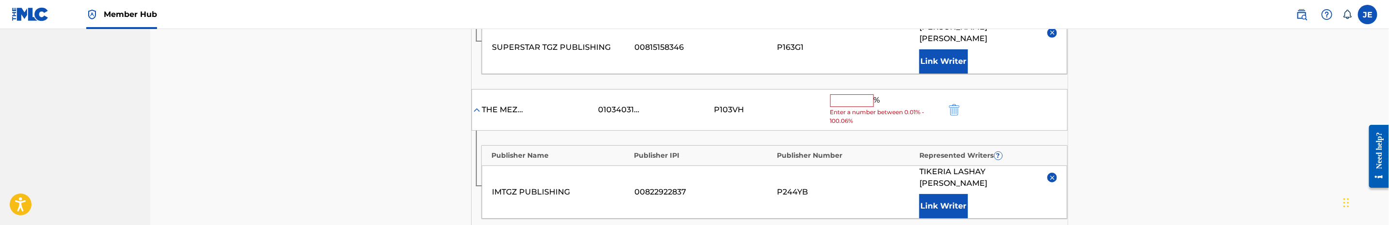
scroll to position [363, 0]
click at [863, 105] on input "text" at bounding box center [852, 102] width 44 height 13
type input "25"
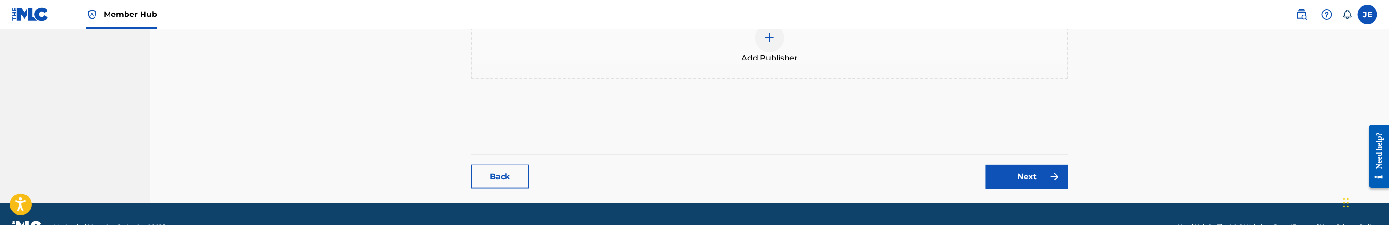
scroll to position [691, 0]
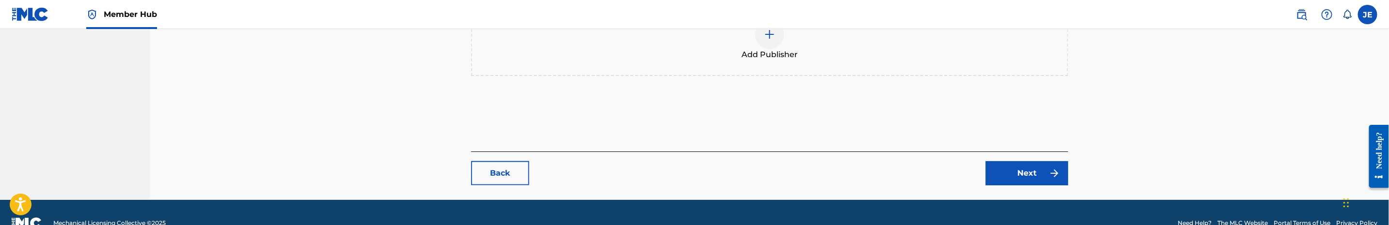
click at [1038, 161] on link "Next" at bounding box center [1026, 173] width 82 height 24
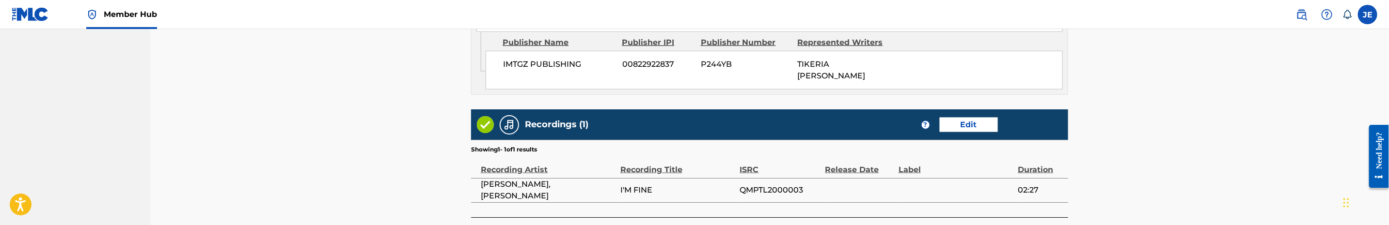
scroll to position [872, 0]
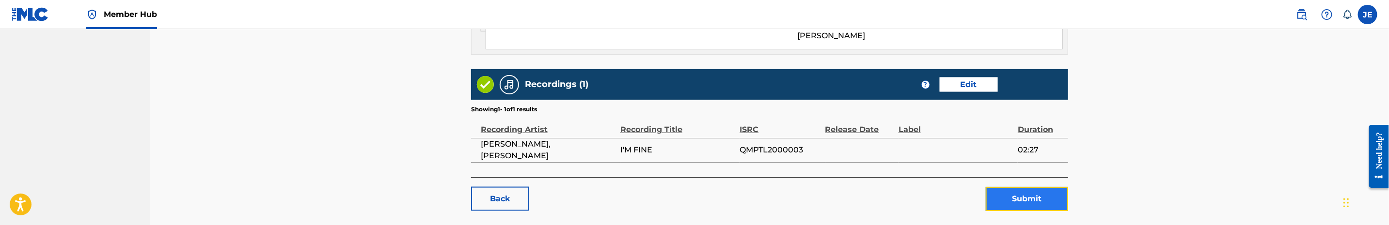
click at [1010, 187] on button "Submit" at bounding box center [1026, 199] width 82 height 24
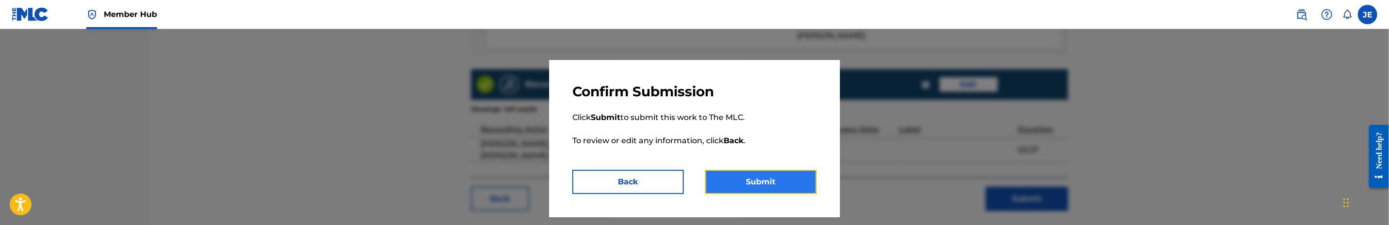
click at [761, 185] on button "Submit" at bounding box center [760, 182] width 111 height 24
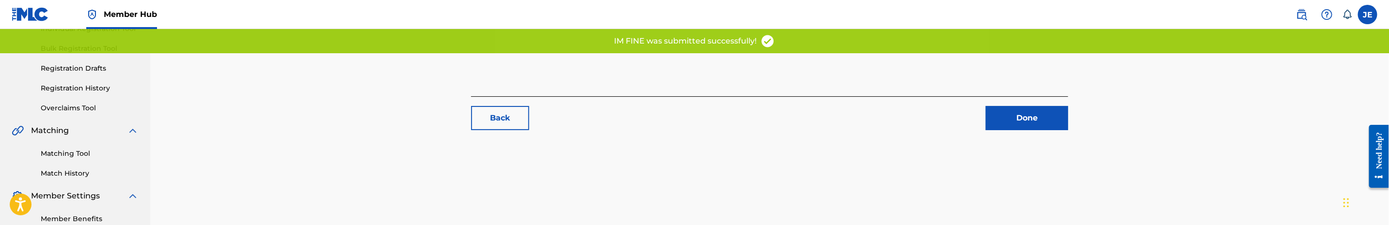
scroll to position [190, 0]
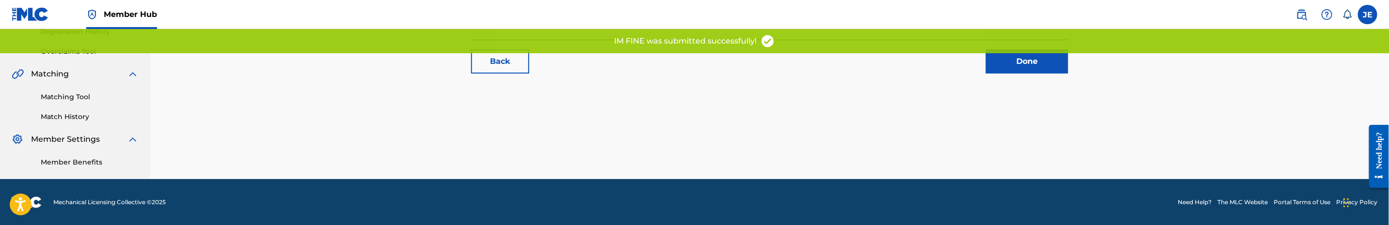
drag, startPoint x: 76, startPoint y: 99, endPoint x: 83, endPoint y: 99, distance: 6.8
click at [76, 99] on link "Matching Tool" at bounding box center [90, 97] width 98 height 10
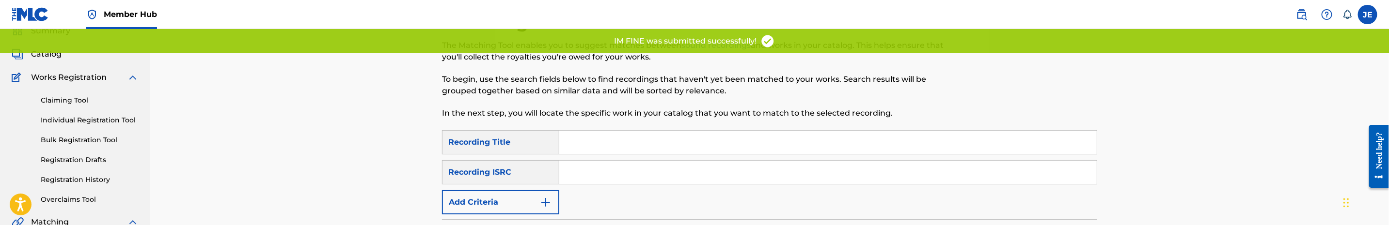
scroll to position [73, 0]
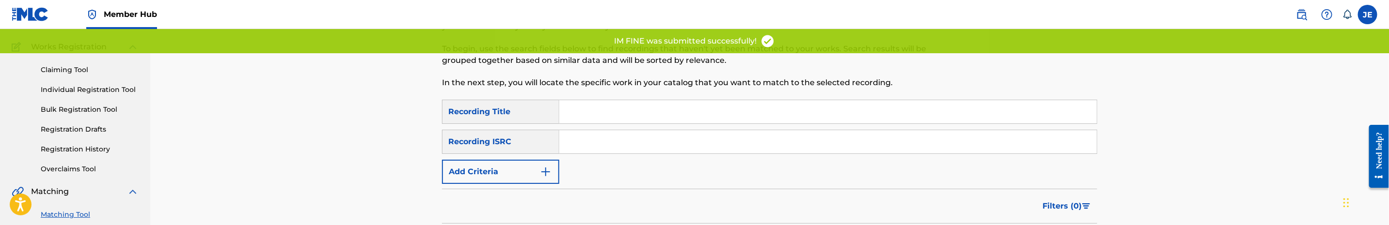
click at [589, 145] on input "Search Form" at bounding box center [827, 141] width 537 height 23
paste input "QMPTL2000003"
type input "QMPTL2000003"
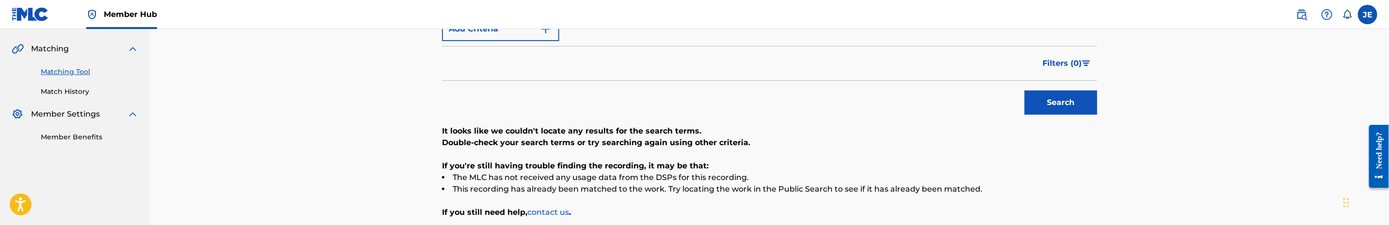
scroll to position [291, 0]
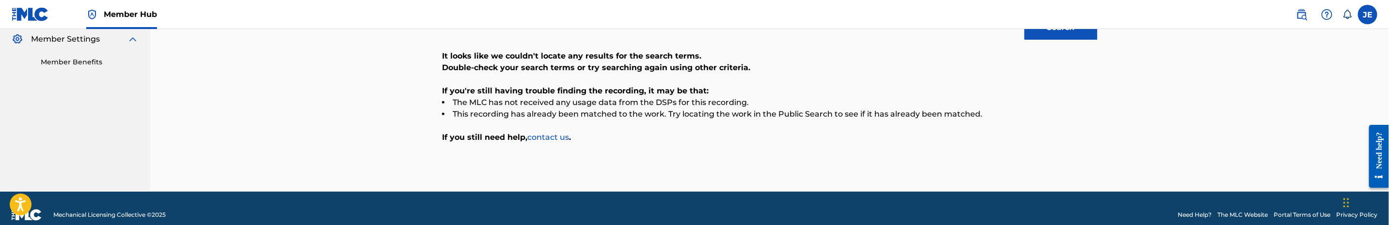
click at [1066, 28] on nav "Member Hub JE JE Jana Espiritu jana@mezzoagency.com Notification Preferences Pr…" at bounding box center [694, 14] width 1389 height 29
click at [1064, 35] on button "Search" at bounding box center [1060, 28] width 73 height 24
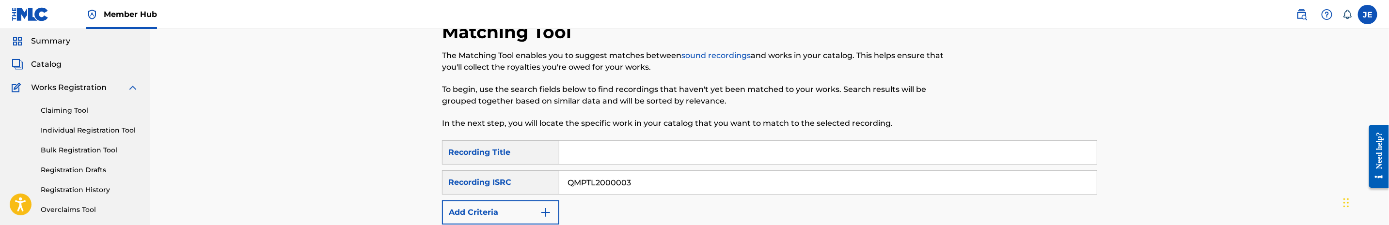
scroll to position [0, 0]
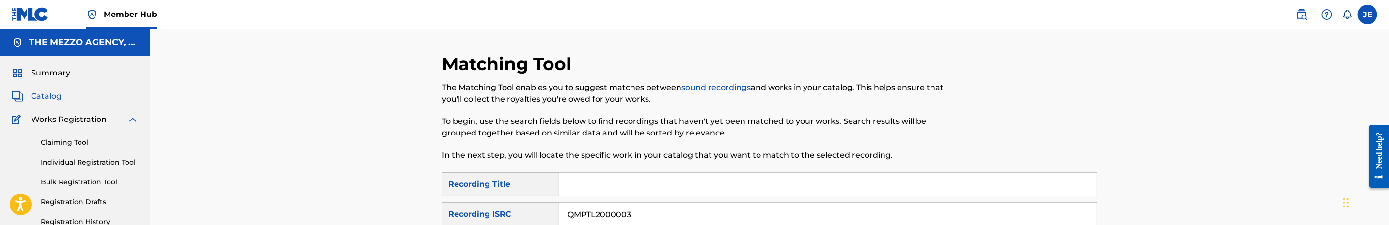
click at [57, 96] on span "Catalog" at bounding box center [46, 97] width 31 height 12
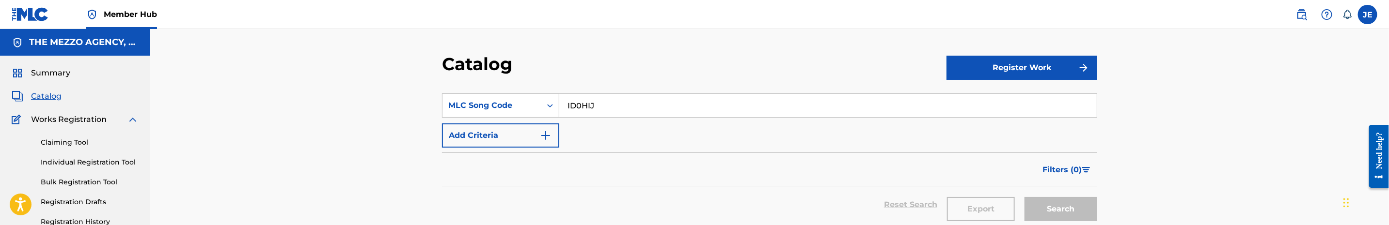
click at [609, 108] on input "ID0HIJ" at bounding box center [827, 105] width 537 height 23
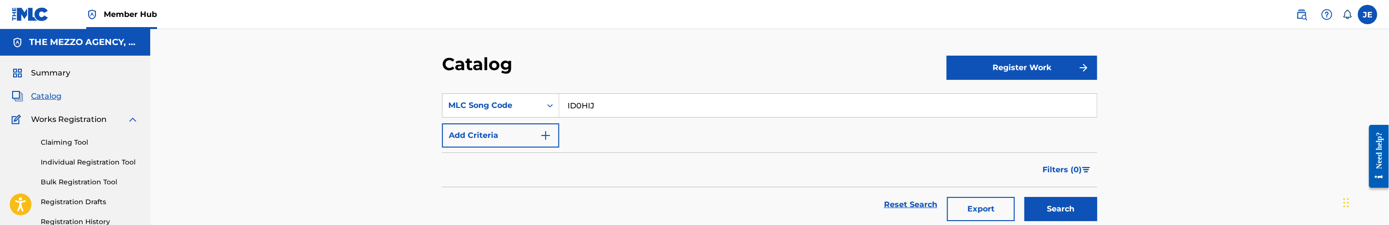
paste input "AA4LIH"
type input "AA4LIH"
click at [1053, 212] on button "Search" at bounding box center [1060, 209] width 73 height 24
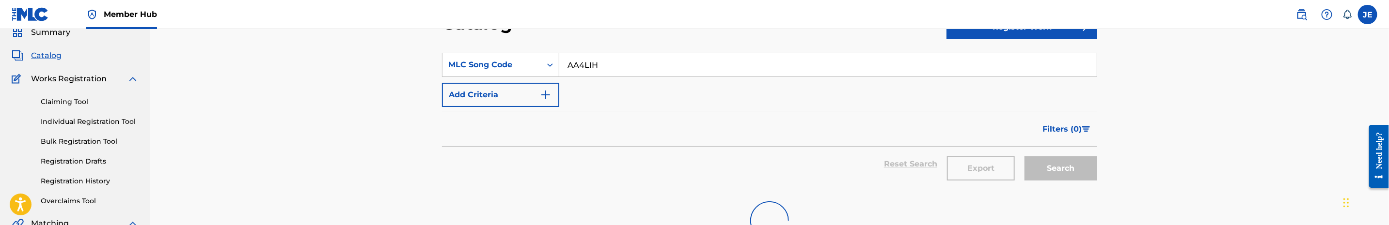
scroll to position [145, 0]
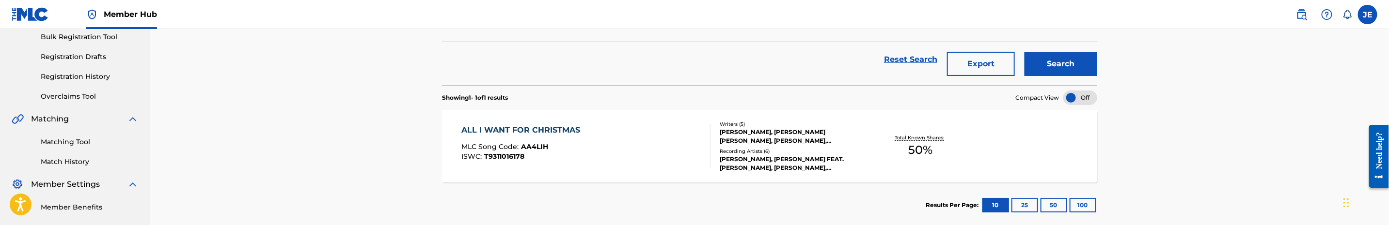
click at [630, 173] on div "ALL I WANT FOR CHRISTMAS MLC Song Code : AA4LIH ISWC : T9311016178 Writers ( 5 …" at bounding box center [769, 146] width 655 height 73
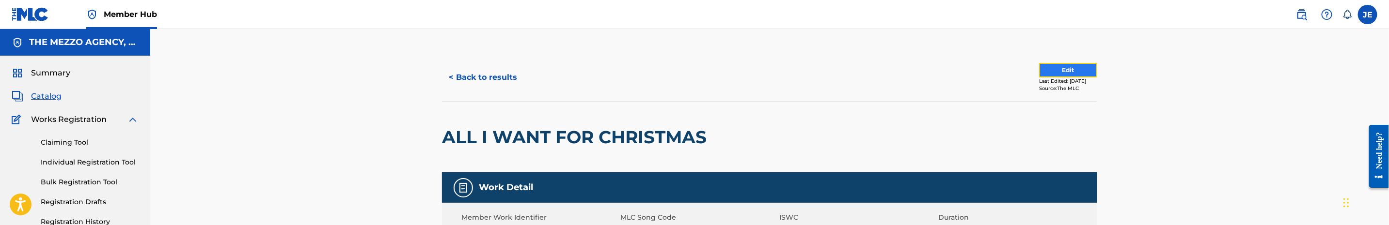
click at [1039, 72] on button "Edit" at bounding box center [1068, 70] width 58 height 15
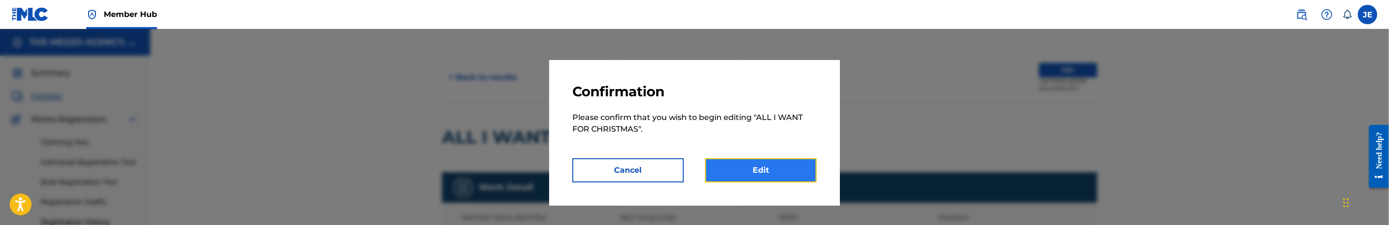
click at [782, 172] on link "Edit" at bounding box center [760, 170] width 111 height 24
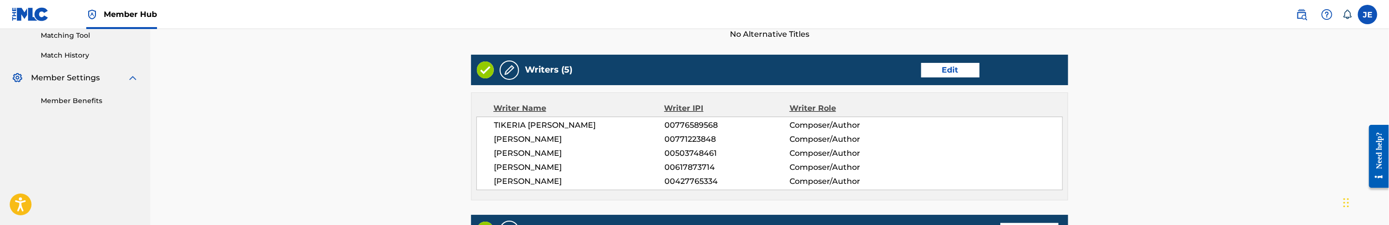
scroll to position [291, 0]
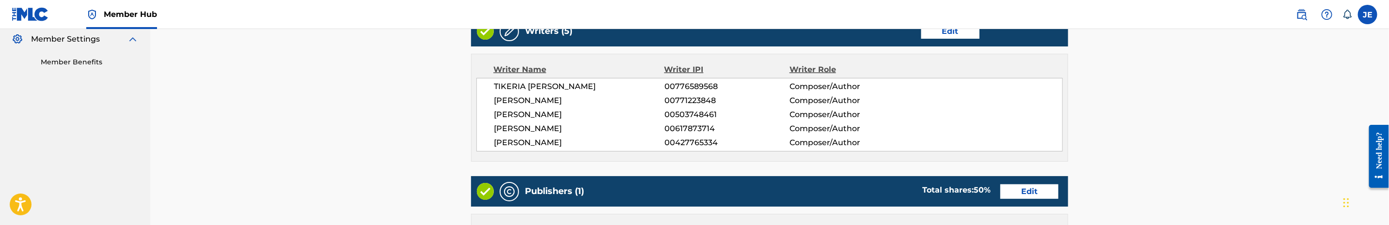
click at [953, 43] on div "Writers (5) Edit" at bounding box center [769, 31] width 597 height 31
click at [1037, 197] on link "Edit" at bounding box center [1029, 192] width 58 height 15
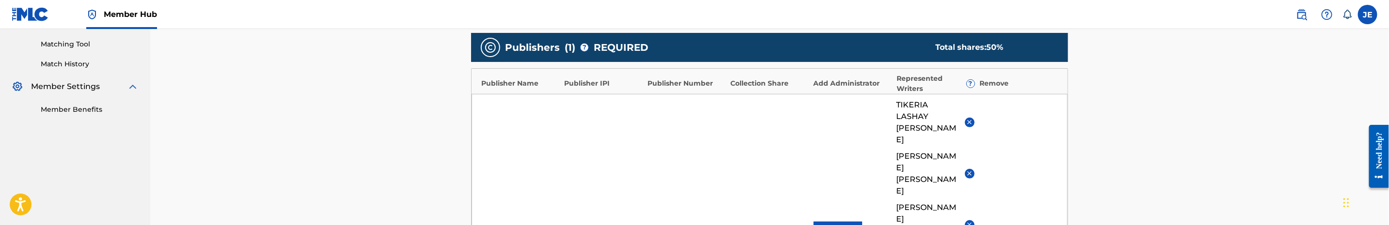
scroll to position [291, 0]
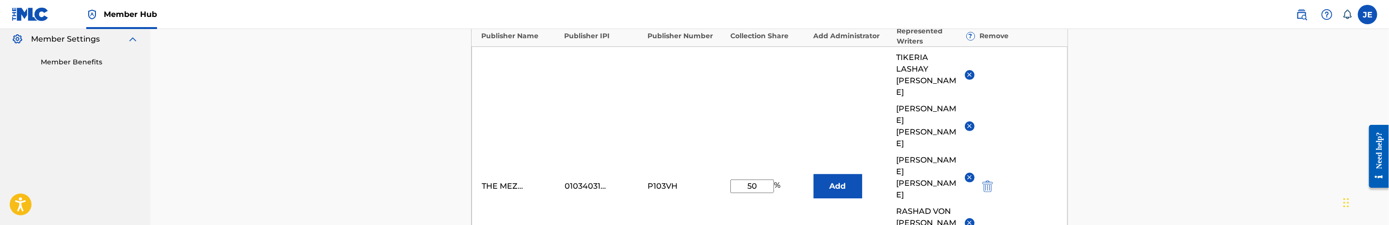
click at [966, 71] on img at bounding box center [969, 74] width 7 height 7
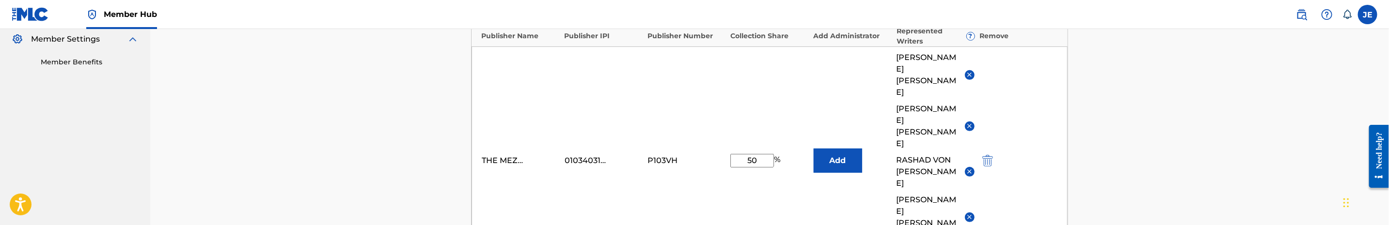
click at [966, 71] on img at bounding box center [969, 74] width 7 height 7
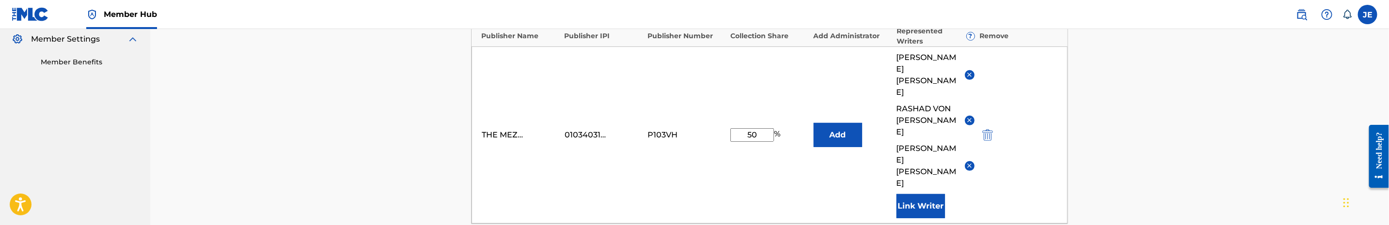
click at [967, 71] on img at bounding box center [969, 74] width 7 height 7
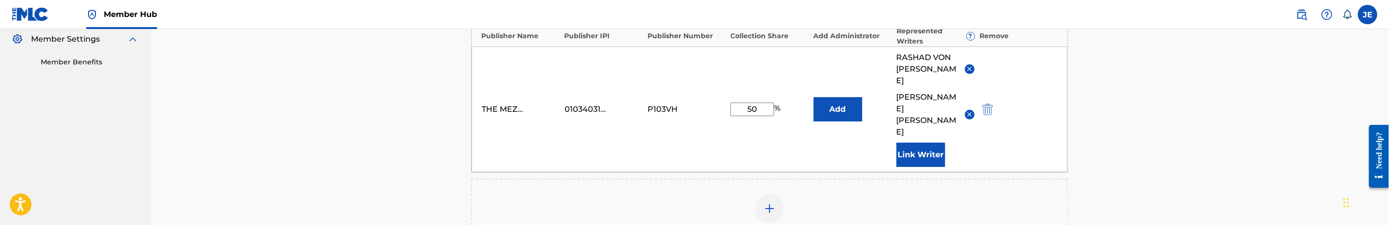
click at [970, 111] on img at bounding box center [969, 114] width 7 height 7
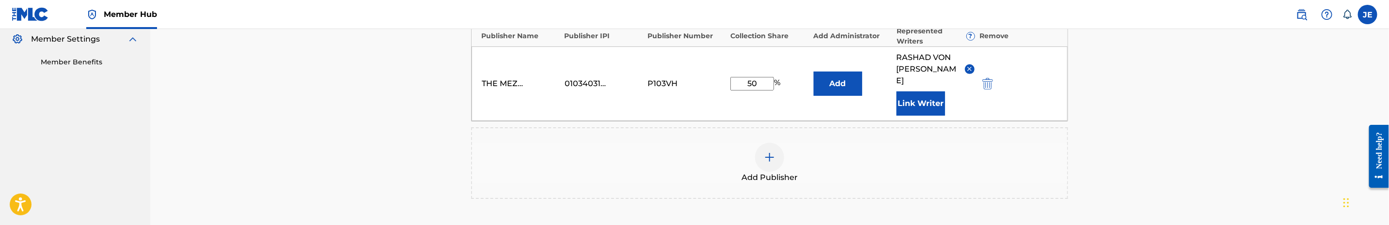
click at [758, 78] on input "50" at bounding box center [752, 84] width 44 height 14
click at [757, 78] on input "50" at bounding box center [752, 84] width 44 height 14
type input "10"
click at [770, 152] on img at bounding box center [770, 158] width 12 height 12
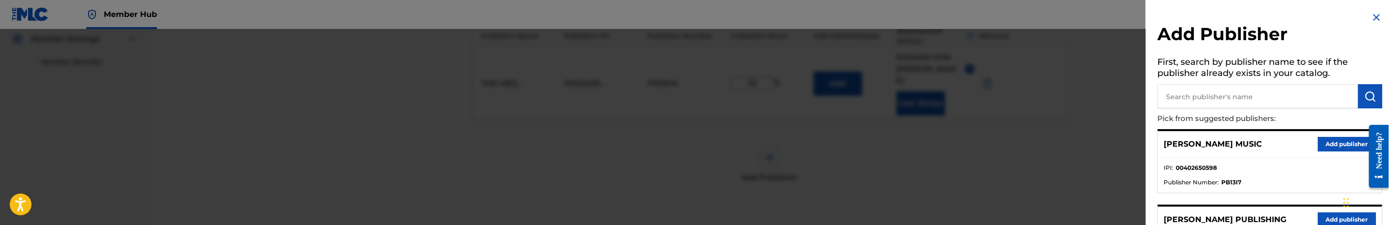
click at [1191, 103] on input "text" at bounding box center [1257, 96] width 201 height 24
type input "super"
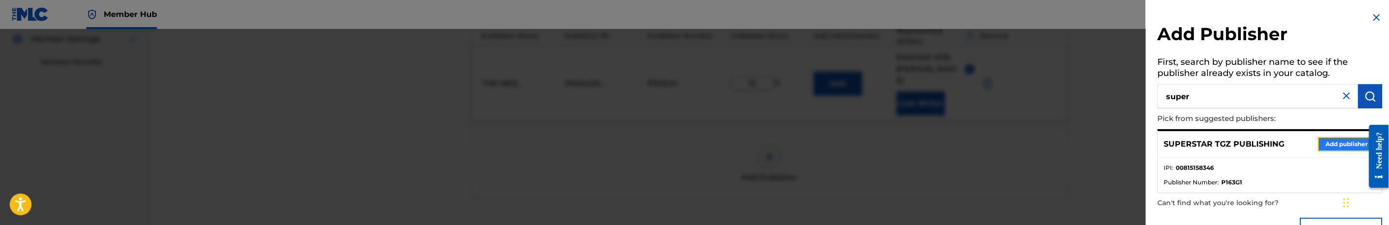
click at [1326, 145] on button "Add publisher" at bounding box center [1346, 144] width 58 height 15
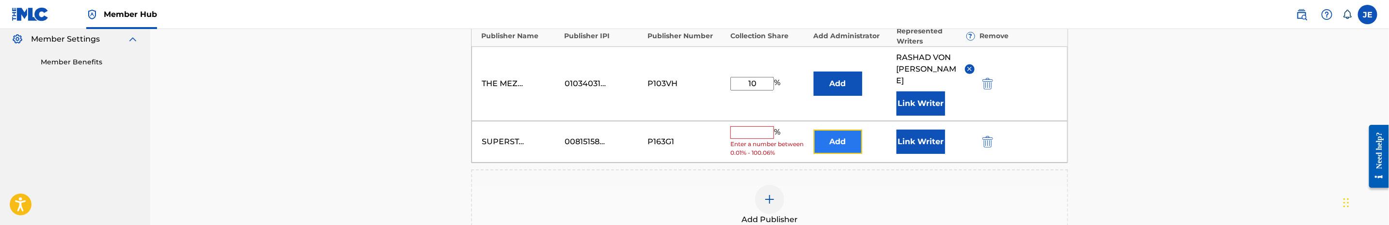
click at [850, 138] on button "Add" at bounding box center [837, 142] width 48 height 24
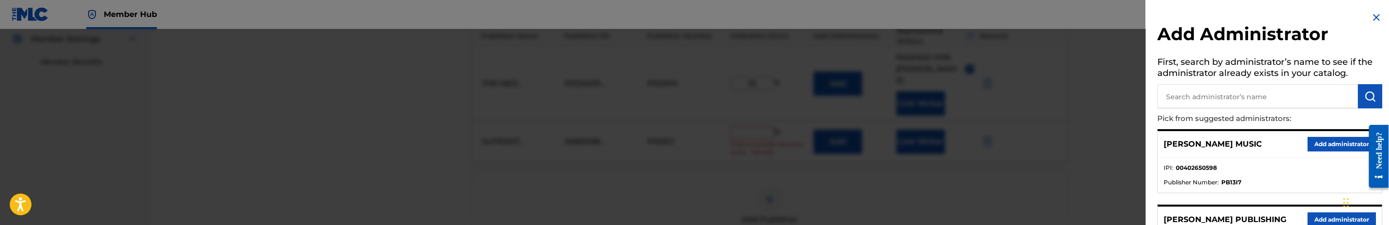
click at [1199, 99] on input "text" at bounding box center [1257, 96] width 201 height 24
type input "mezzo"
click at [1318, 144] on button "Add administrator" at bounding box center [1341, 144] width 68 height 15
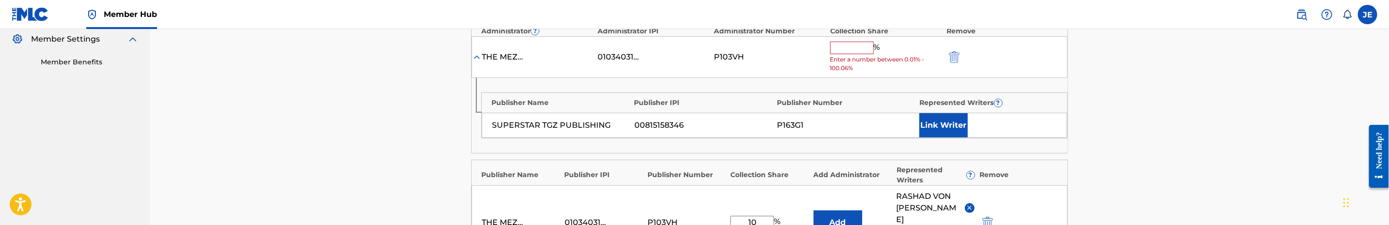
click at [850, 57] on span "Enter a number between 0.01% - 100.06%" at bounding box center [885, 63] width 111 height 17
click at [851, 51] on input "text" at bounding box center [852, 48] width 44 height 13
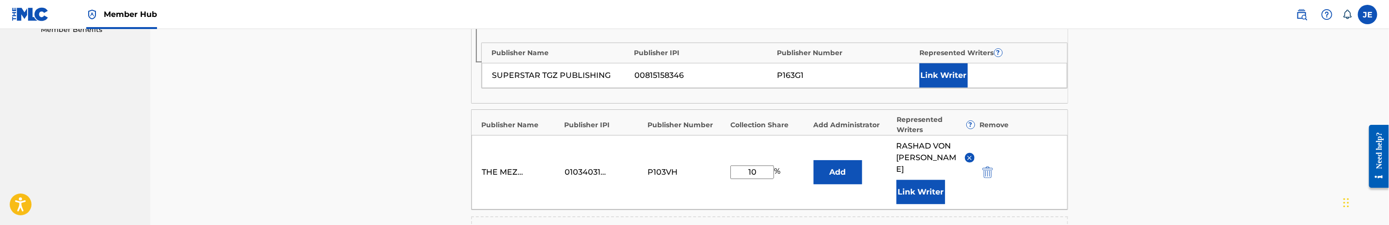
scroll to position [363, 0]
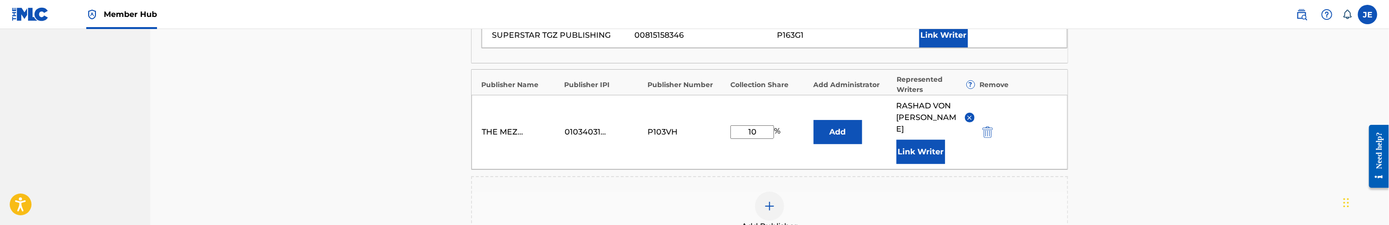
type input "20"
click at [774, 201] on img at bounding box center [770, 207] width 12 height 12
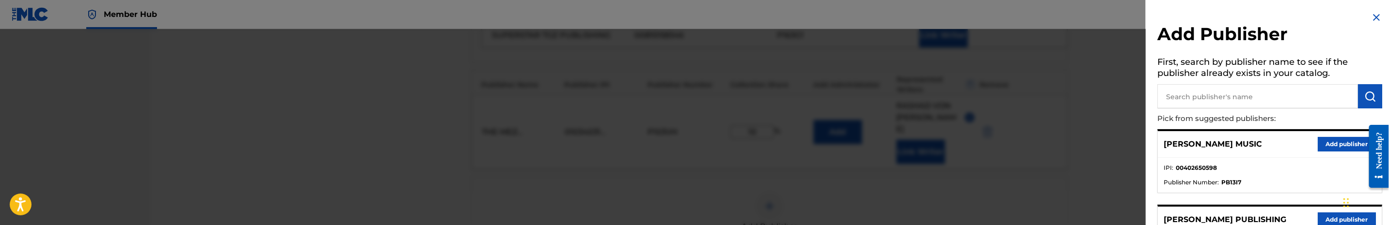
click at [1240, 100] on input "text" at bounding box center [1257, 96] width 201 height 24
type input "imtgz"
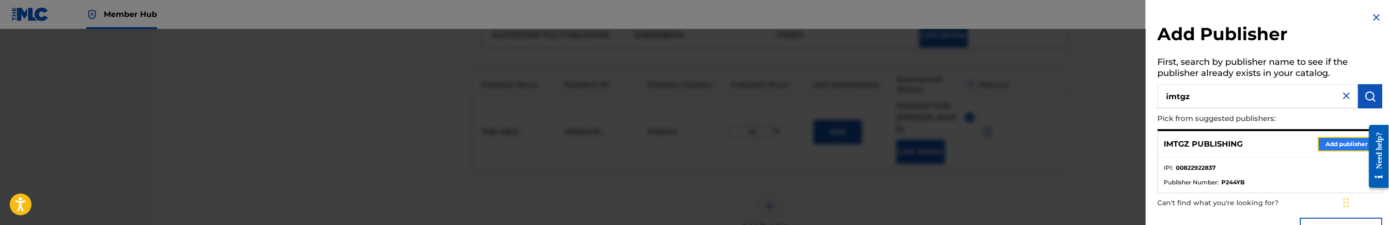
click at [1351, 140] on button "Add publisher" at bounding box center [1346, 144] width 58 height 15
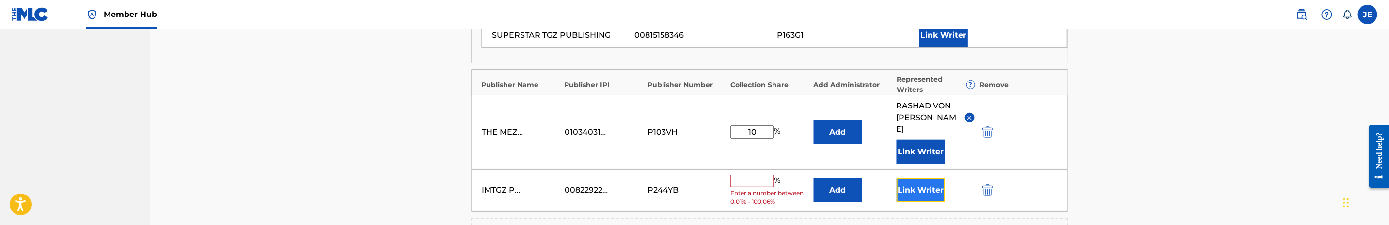
click at [922, 178] on button "Link Writer" at bounding box center [920, 190] width 48 height 24
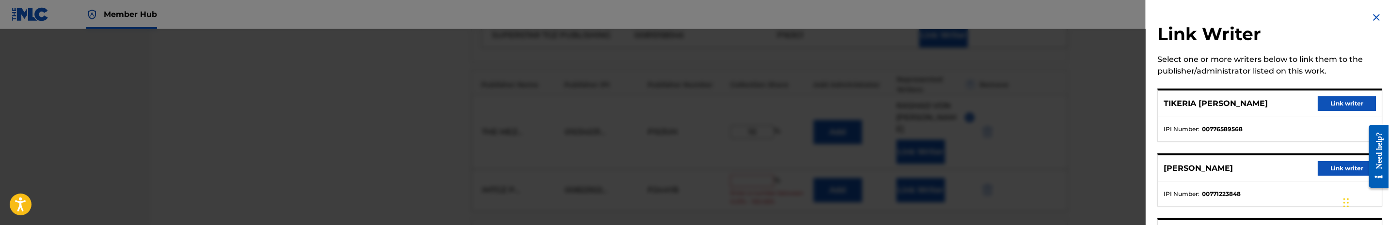
click at [859, 187] on div at bounding box center [694, 141] width 1389 height 225
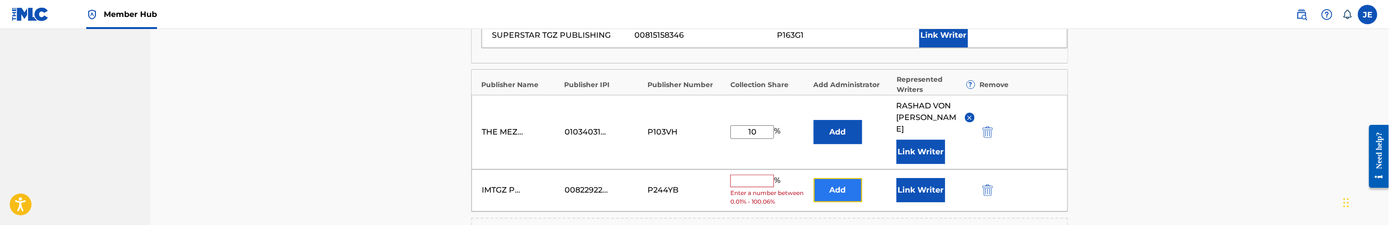
click at [856, 185] on button "Add" at bounding box center [837, 190] width 48 height 24
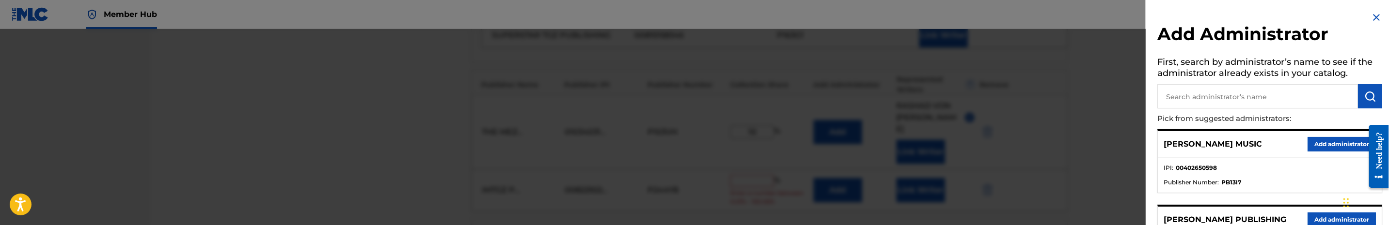
click at [1303, 84] on input "text" at bounding box center [1257, 96] width 201 height 24
click at [1302, 97] on input "text" at bounding box center [1257, 96] width 201 height 24
type input "mezzo"
click at [1340, 144] on button "Add administrator" at bounding box center [1341, 144] width 68 height 15
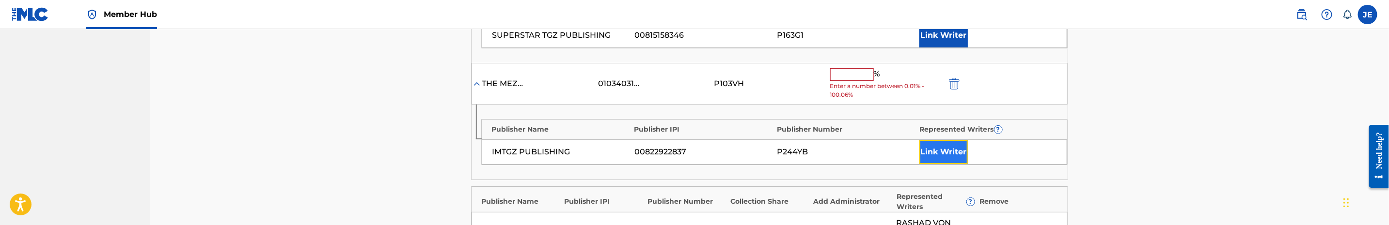
click at [936, 161] on button "Link Writer" at bounding box center [943, 152] width 48 height 24
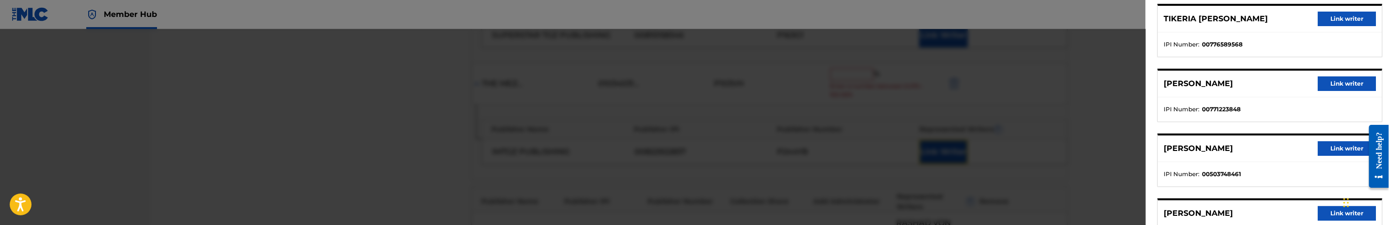
scroll to position [54, 0]
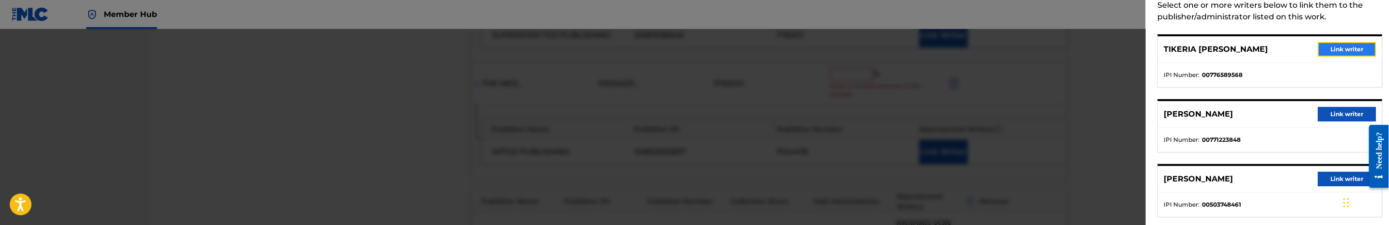
click at [1336, 54] on button "Link writer" at bounding box center [1346, 49] width 58 height 15
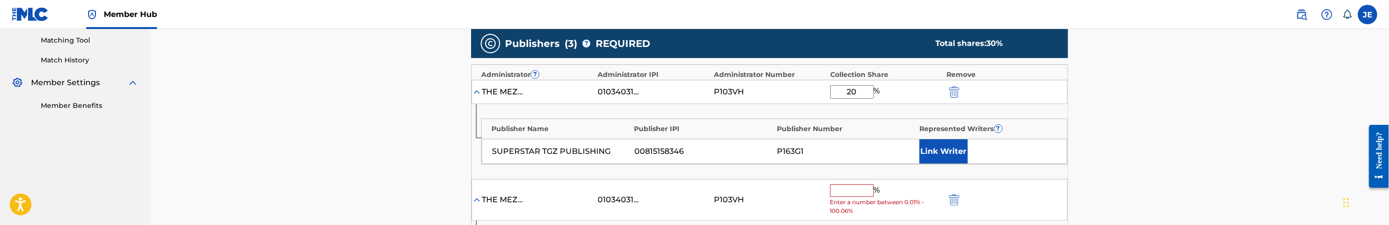
scroll to position [218, 0]
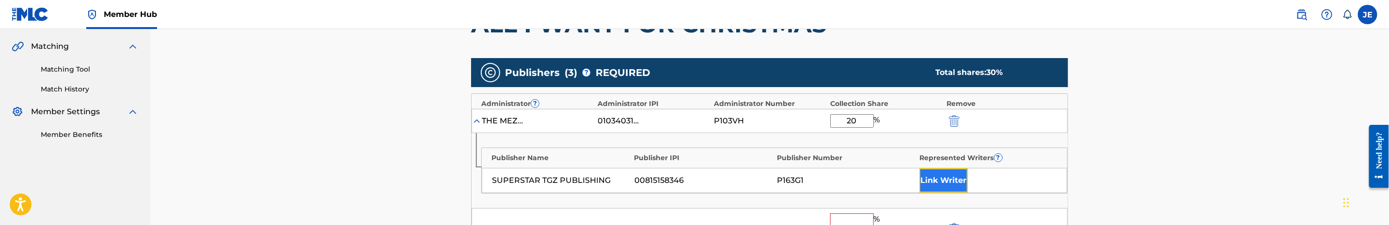
click at [963, 185] on button "Link Writer" at bounding box center [943, 181] width 48 height 24
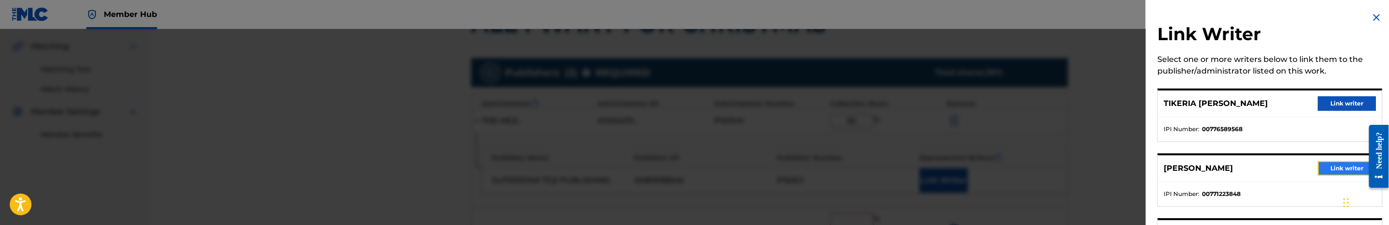
click at [1332, 170] on button "Link writer" at bounding box center [1346, 168] width 58 height 15
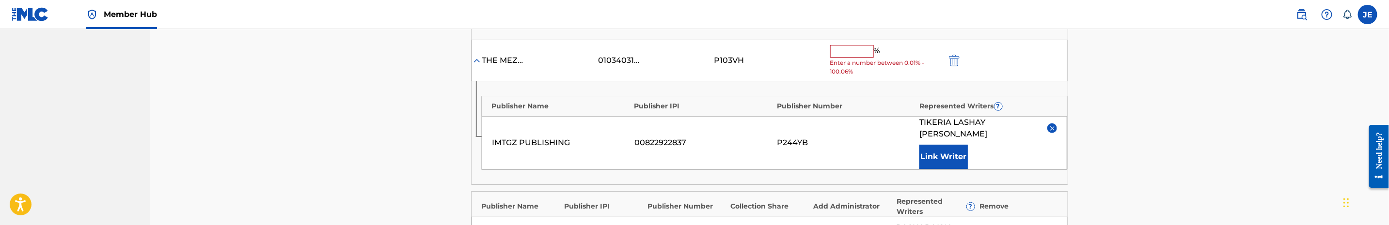
scroll to position [436, 0]
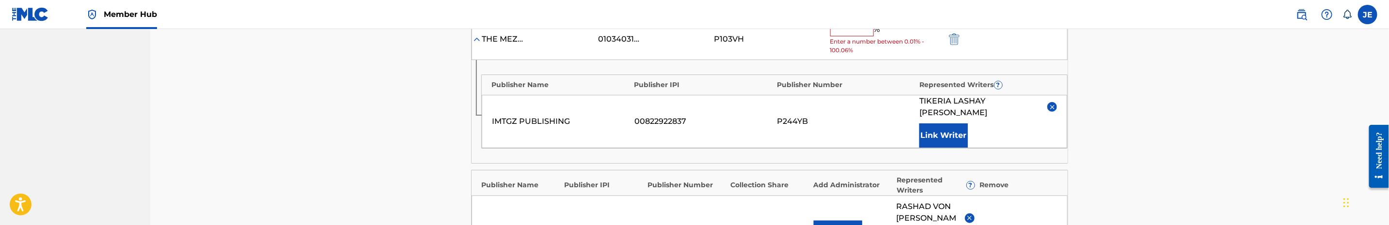
click at [861, 32] on input "text" at bounding box center [852, 30] width 44 height 13
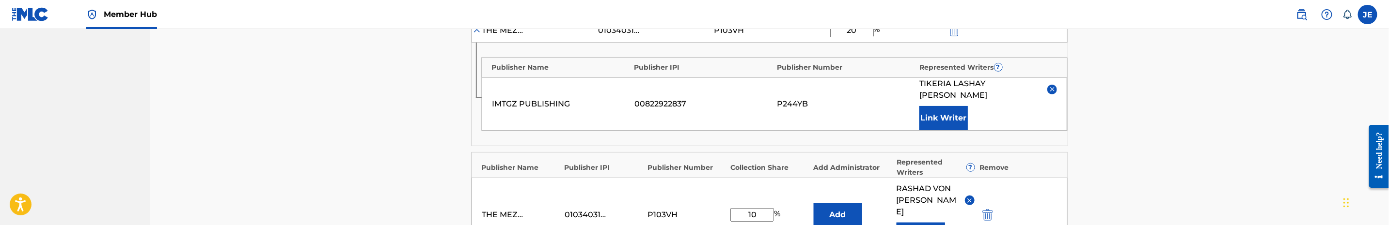
type input "20"
click at [1172, 139] on div "Catalog Enter Work Details Add Writers Add Publishers & Shares Add Recording Re…" at bounding box center [769, 24] width 1238 height 862
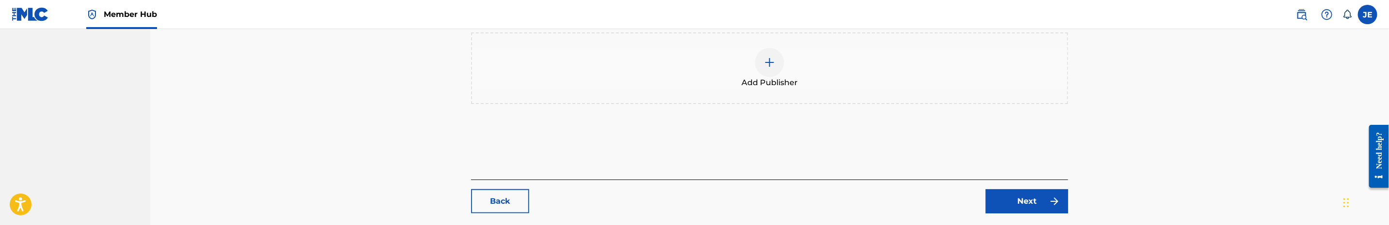
scroll to position [691, 0]
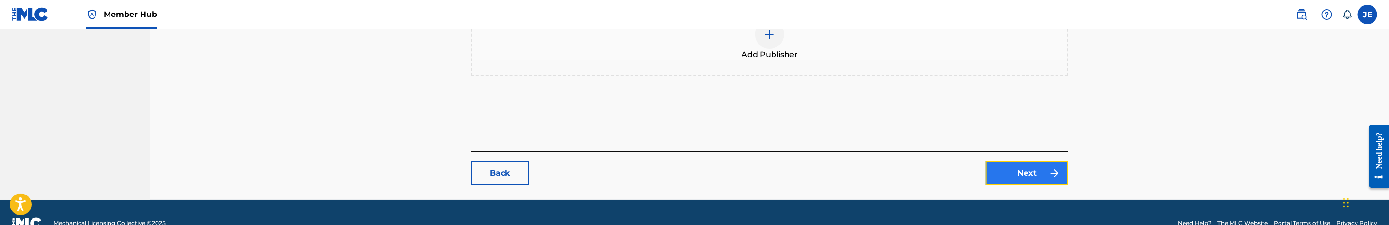
click at [1018, 163] on link "Next" at bounding box center [1026, 173] width 82 height 24
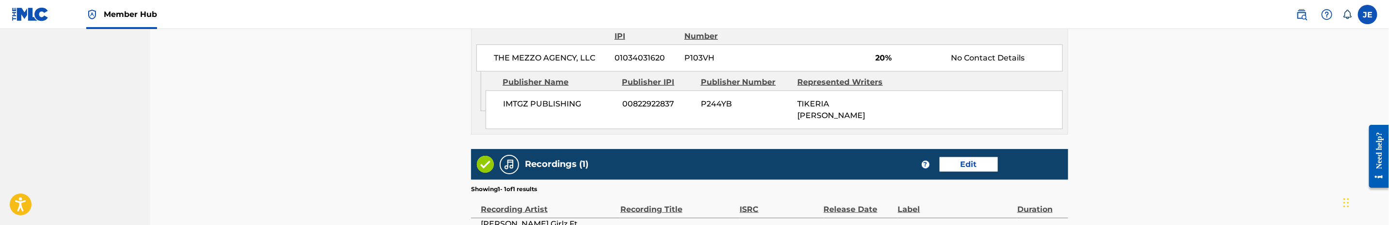
scroll to position [872, 0]
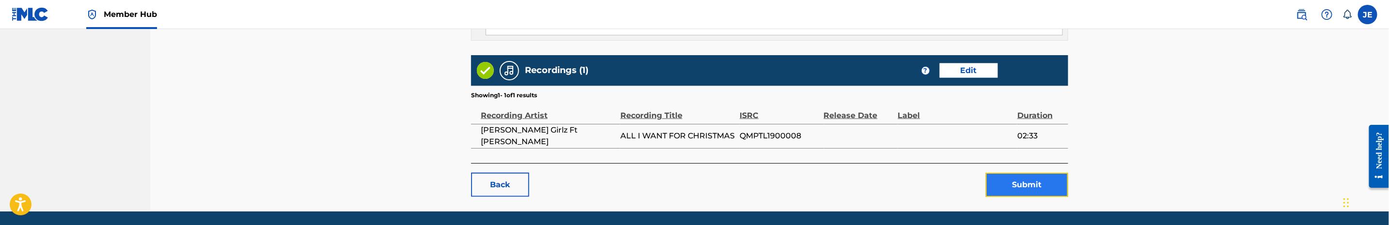
click at [1035, 173] on button "Submit" at bounding box center [1026, 185] width 82 height 24
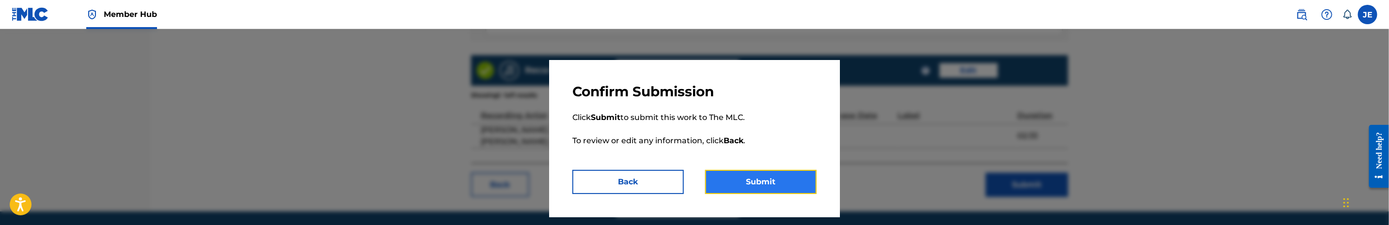
click at [810, 174] on button "Submit" at bounding box center [760, 182] width 111 height 24
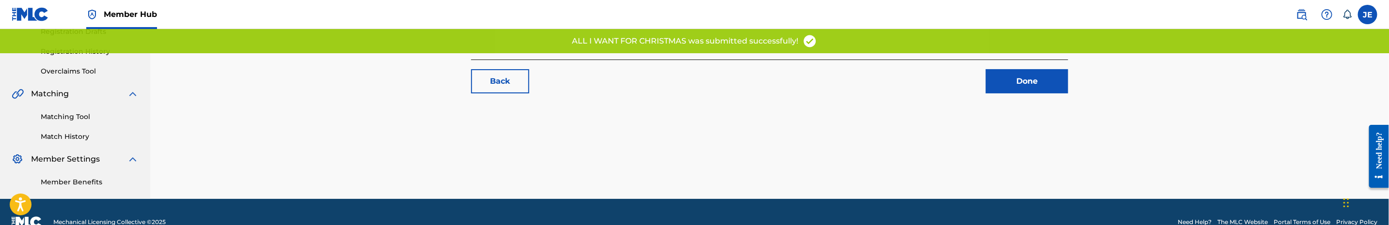
scroll to position [190, 0]
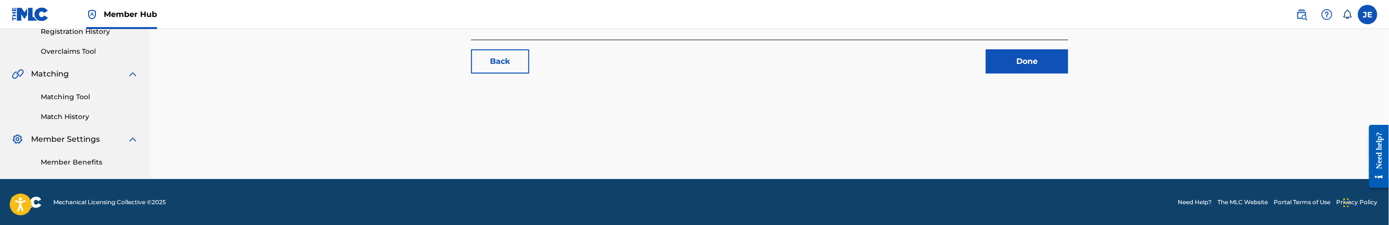
drag, startPoint x: 86, startPoint y: 99, endPoint x: 99, endPoint y: 99, distance: 13.1
click at [86, 99] on link "Matching Tool" at bounding box center [90, 97] width 98 height 10
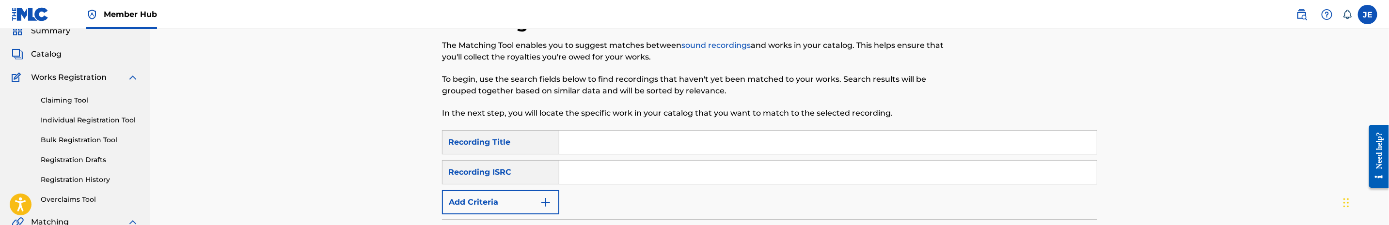
scroll to position [73, 0]
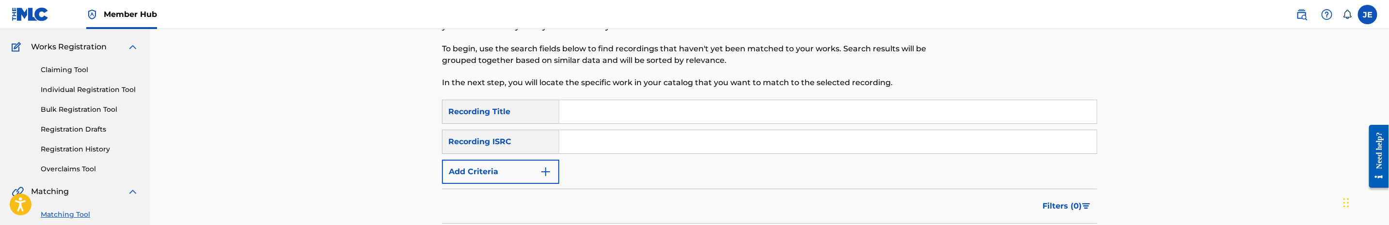
click at [618, 142] on input "Search Form" at bounding box center [827, 141] width 537 height 23
paste input "QMPTL1900008"
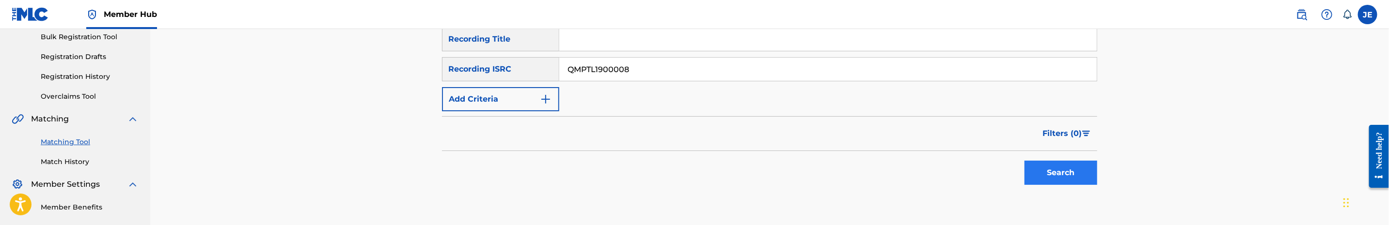
type input "QMPTL1900008"
click at [1071, 173] on button "Search" at bounding box center [1060, 173] width 73 height 24
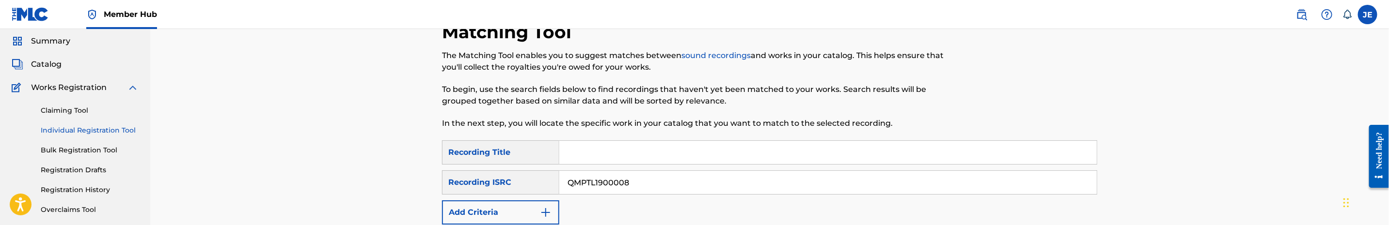
scroll to position [0, 0]
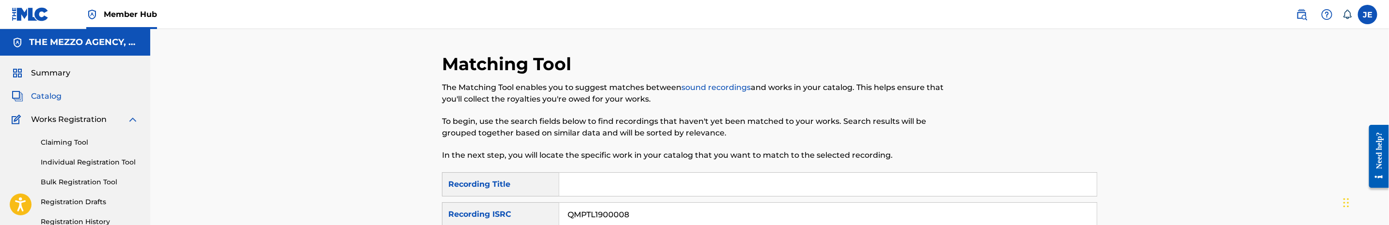
click at [45, 102] on span "Catalog" at bounding box center [46, 97] width 31 height 12
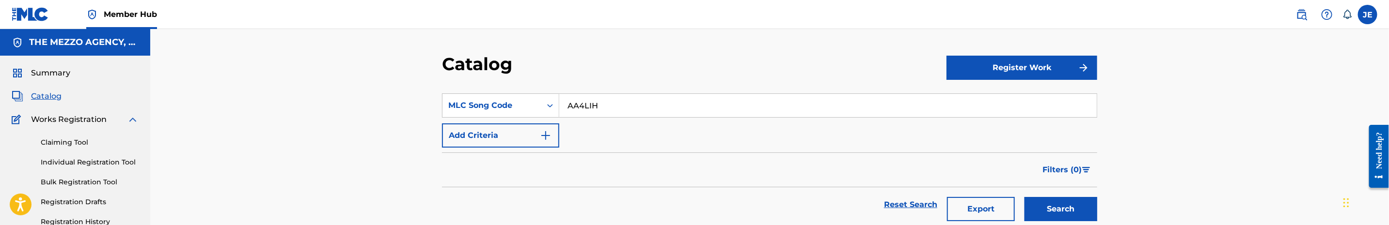
click at [590, 108] on input "AA4LIH" at bounding box center [827, 105] width 537 height 23
paste input "BA8CRT"
type input "BA8CRT"
click at [1024, 197] on button "Search" at bounding box center [1060, 209] width 73 height 24
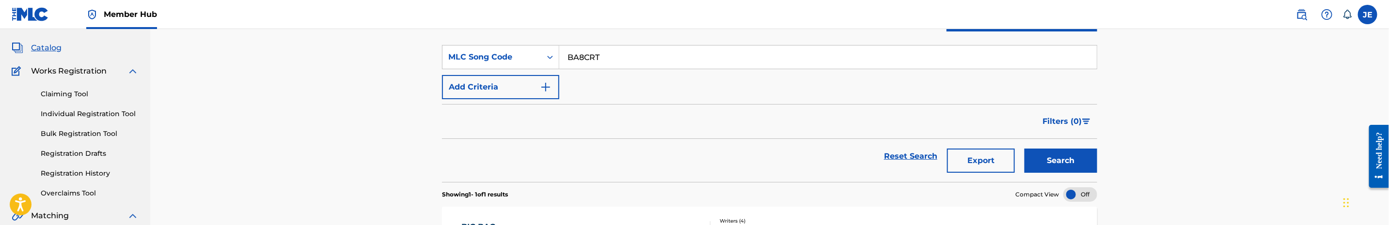
scroll to position [145, 0]
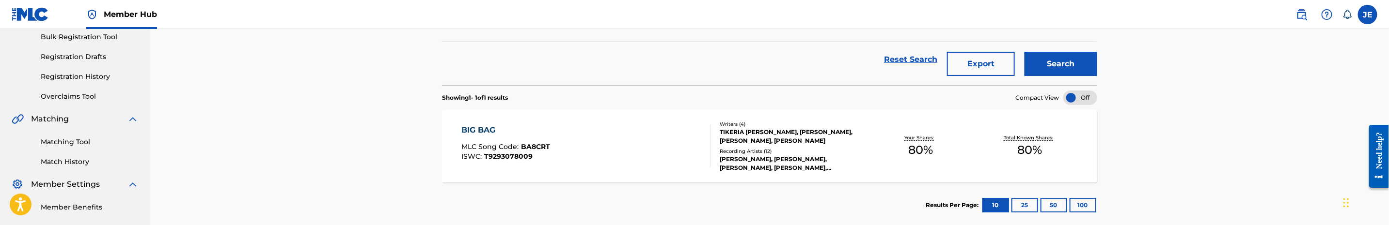
click at [675, 132] on div "BIG BAG MLC Song Code : BA8CRT ISWC : T9293078009" at bounding box center [586, 147] width 249 height 44
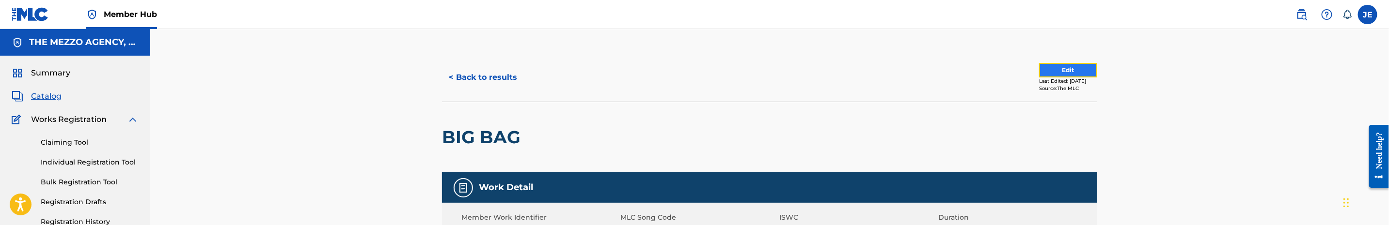
click at [1062, 73] on button "Edit" at bounding box center [1068, 70] width 58 height 15
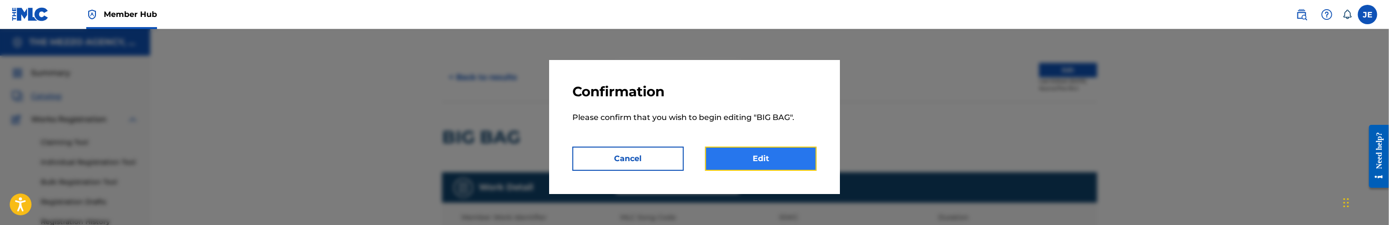
click at [810, 157] on link "Edit" at bounding box center [760, 159] width 111 height 24
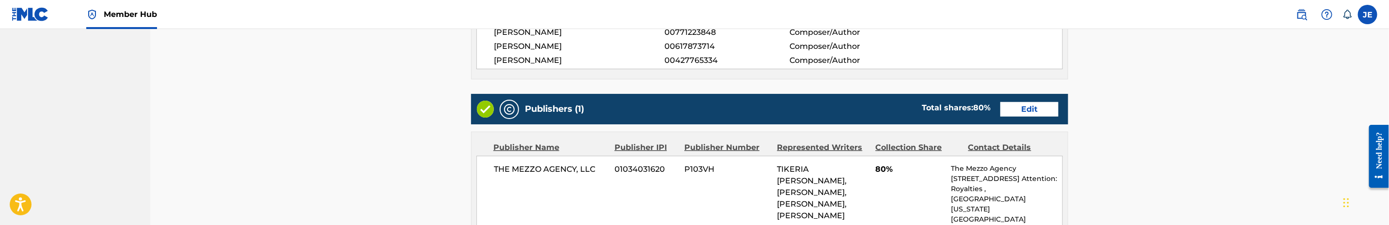
scroll to position [363, 0]
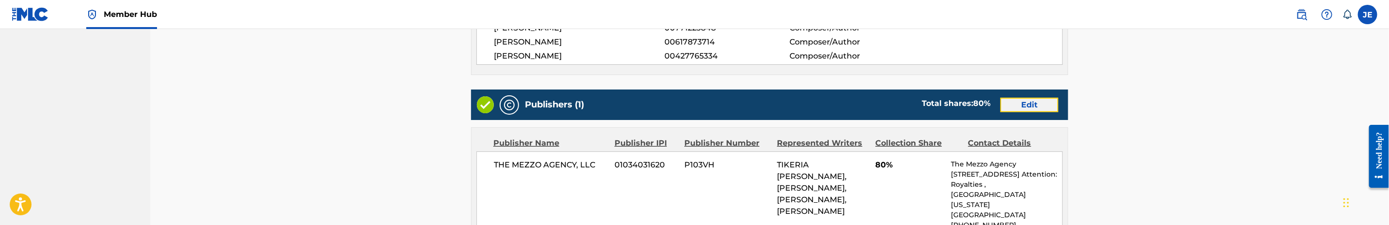
click at [1012, 112] on link "Edit" at bounding box center [1029, 105] width 58 height 15
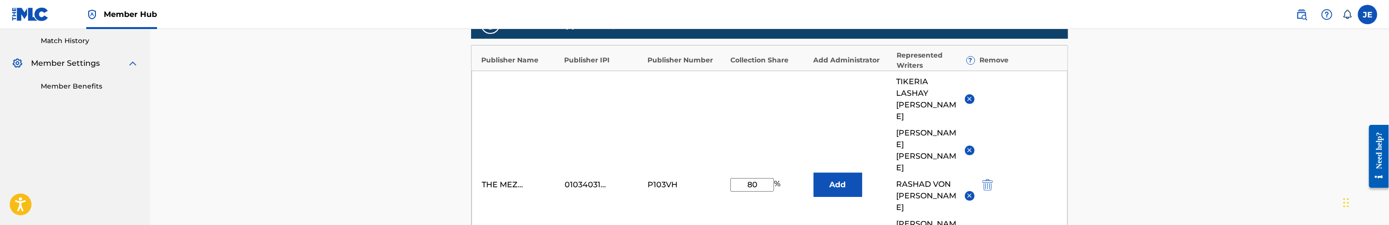
scroll to position [291, 0]
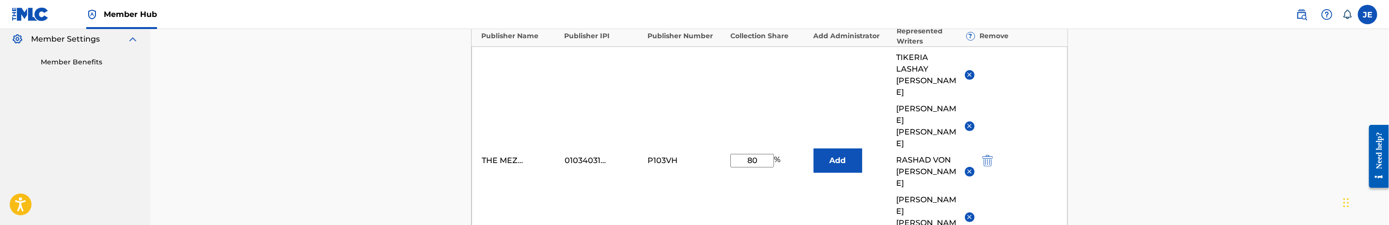
click at [968, 71] on img at bounding box center [969, 74] width 7 height 7
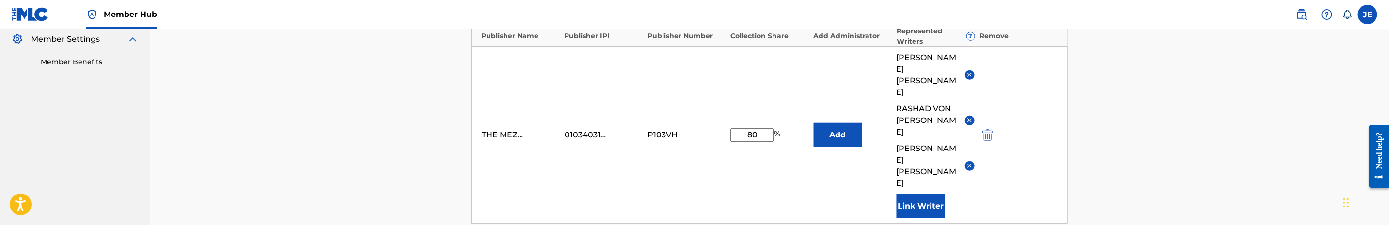
click at [968, 71] on img at bounding box center [969, 74] width 7 height 7
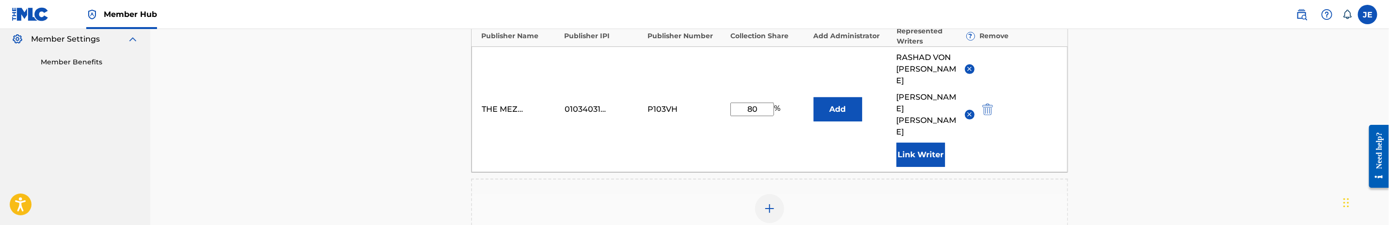
click at [967, 92] on div "MICHAEL HARDRICK TAYLOR" at bounding box center [935, 115] width 78 height 47
click at [967, 111] on img at bounding box center [969, 114] width 7 height 7
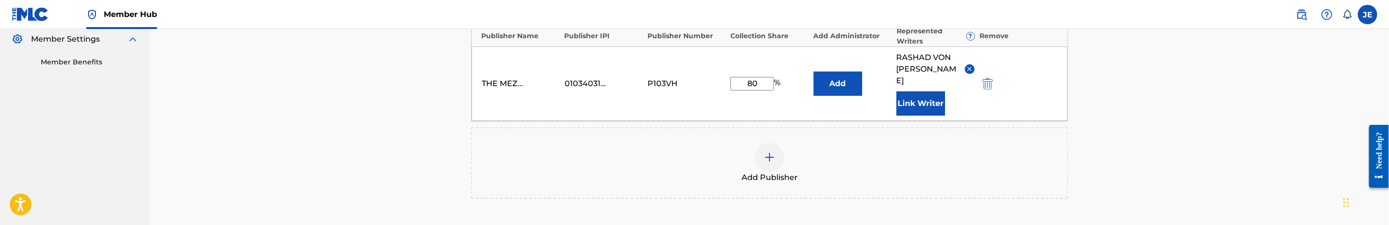
click at [750, 77] on input "80" at bounding box center [752, 84] width 44 height 14
type input "30"
click at [775, 152] on img at bounding box center [770, 158] width 12 height 12
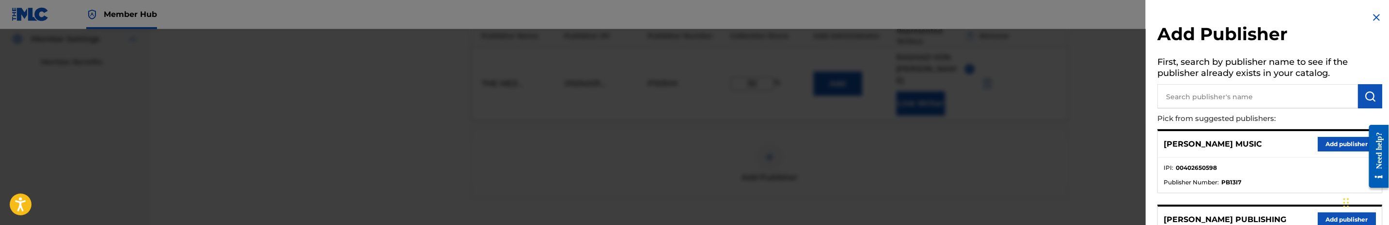
click at [1303, 92] on input "text" at bounding box center [1257, 96] width 201 height 24
type input "super"
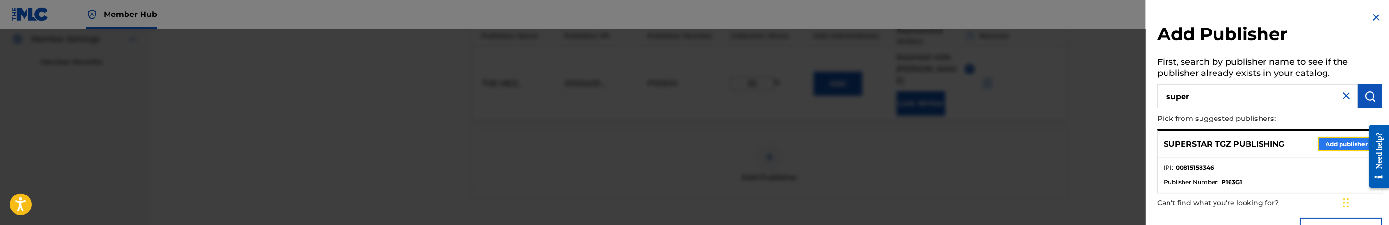
click at [1332, 139] on button "Add publisher" at bounding box center [1346, 144] width 58 height 15
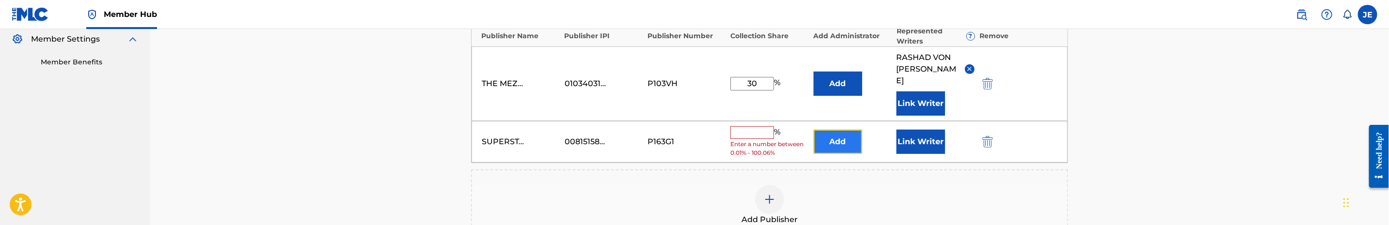
click at [852, 134] on button "Add" at bounding box center [837, 142] width 48 height 24
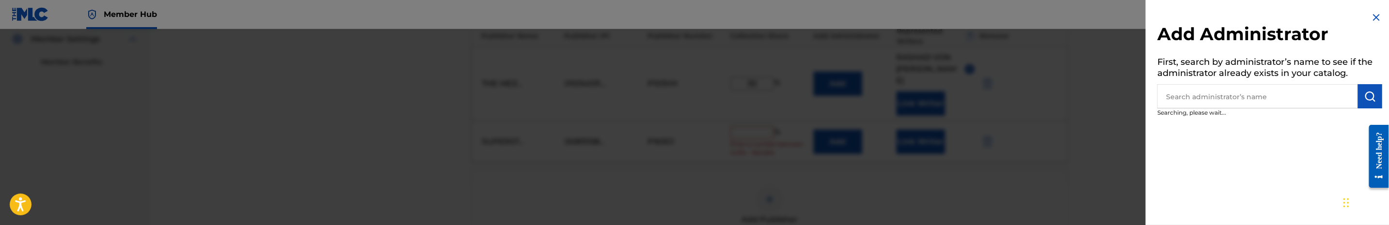
click at [1301, 100] on input "text" at bounding box center [1257, 96] width 201 height 24
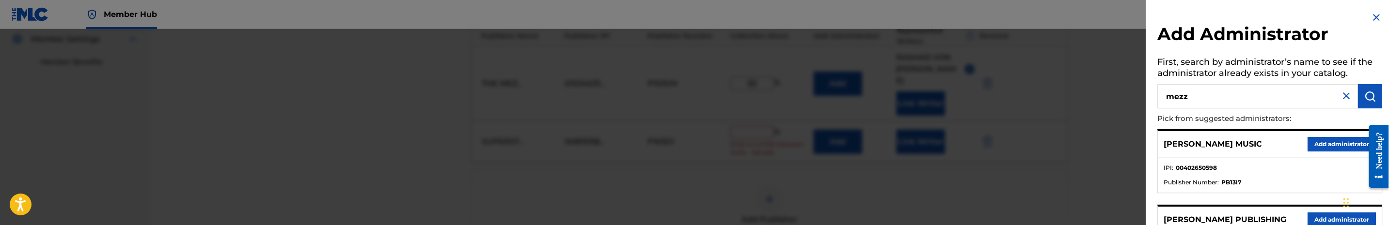
type input "mezz"
click at [1360, 141] on button "Add administrator" at bounding box center [1341, 144] width 68 height 15
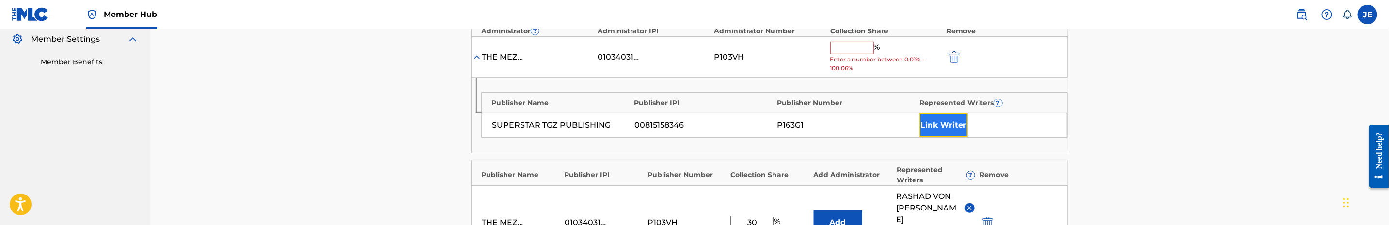
click at [949, 124] on button "Link Writer" at bounding box center [943, 125] width 48 height 24
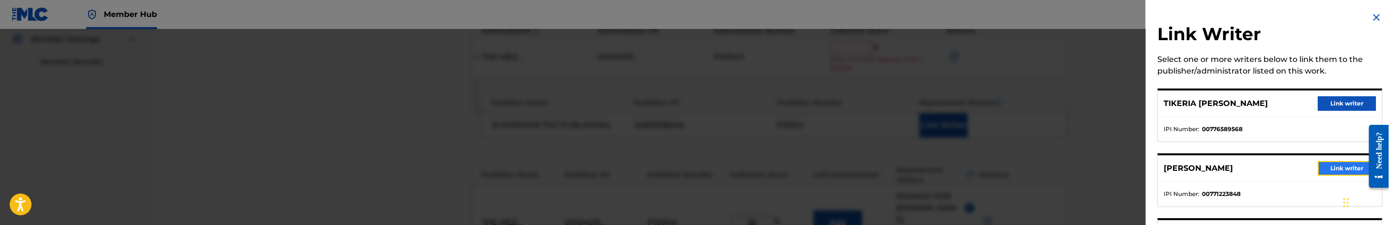
click at [1333, 161] on button "Link writer" at bounding box center [1346, 168] width 58 height 15
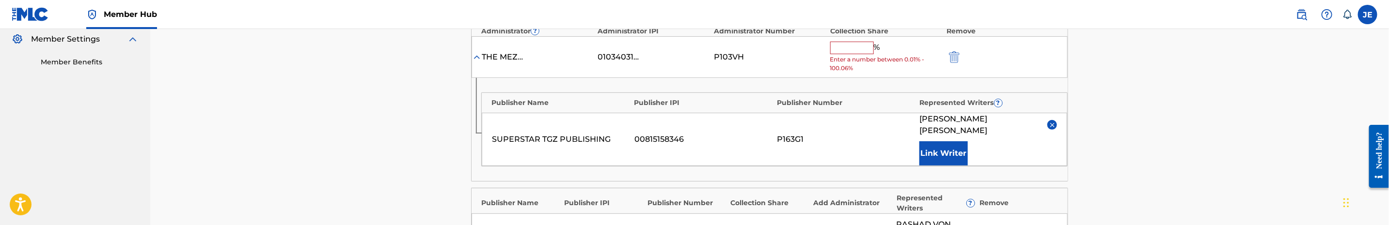
click at [865, 55] on div "% Enter a number between 0.01% - 100.06%" at bounding box center [885, 57] width 111 height 31
click at [865, 50] on input "text" at bounding box center [852, 48] width 44 height 13
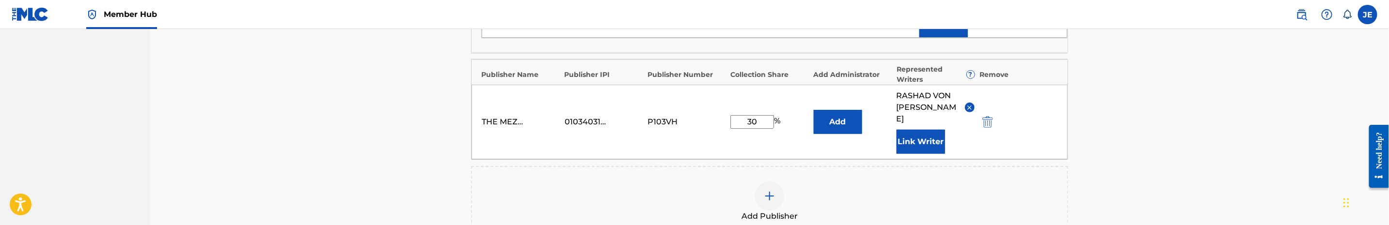
scroll to position [436, 0]
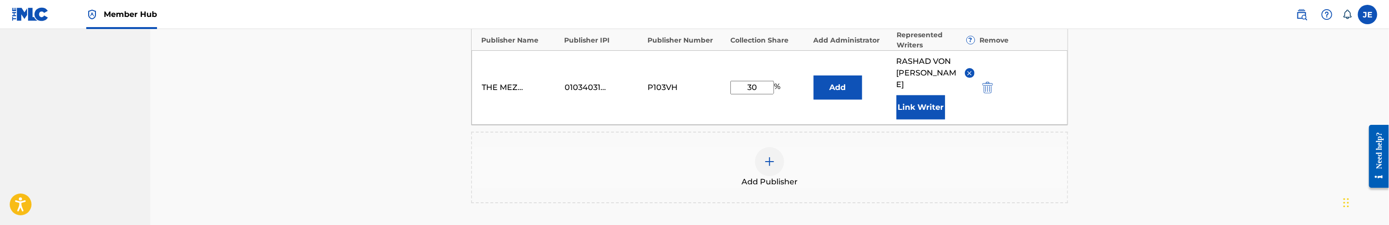
type input "25"
click at [767, 156] on img at bounding box center [770, 162] width 12 height 12
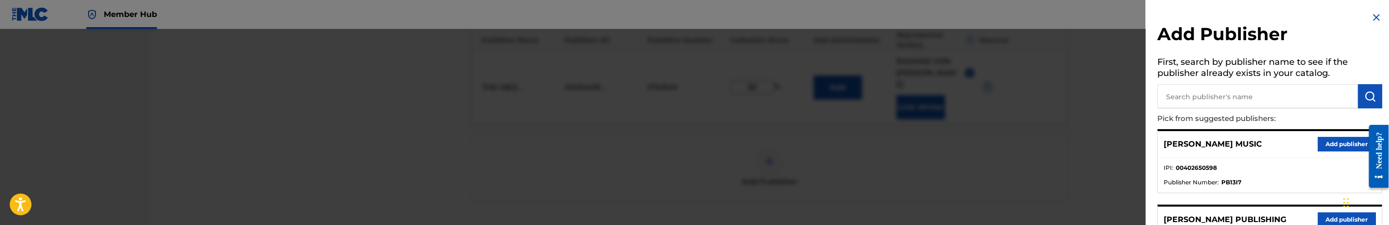
click at [1242, 99] on input "text" at bounding box center [1257, 96] width 201 height 24
type input "i"
type input "imtgz"
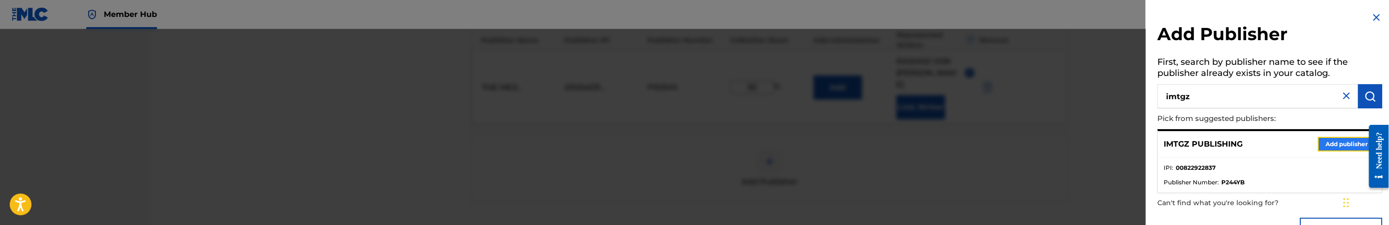
click at [1333, 146] on button "Add publisher" at bounding box center [1346, 144] width 58 height 15
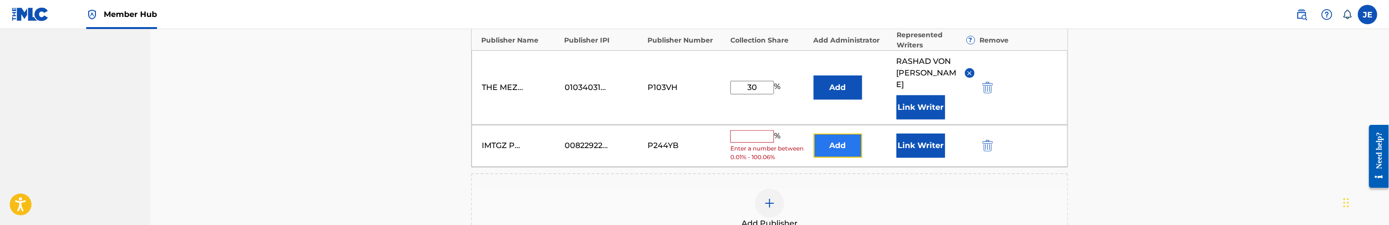
click at [827, 141] on button "Add" at bounding box center [837, 146] width 48 height 24
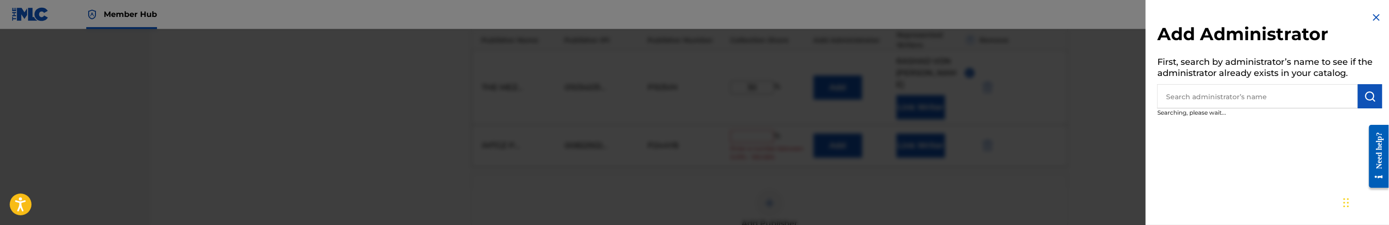
click at [1249, 106] on input "text" at bounding box center [1257, 96] width 201 height 24
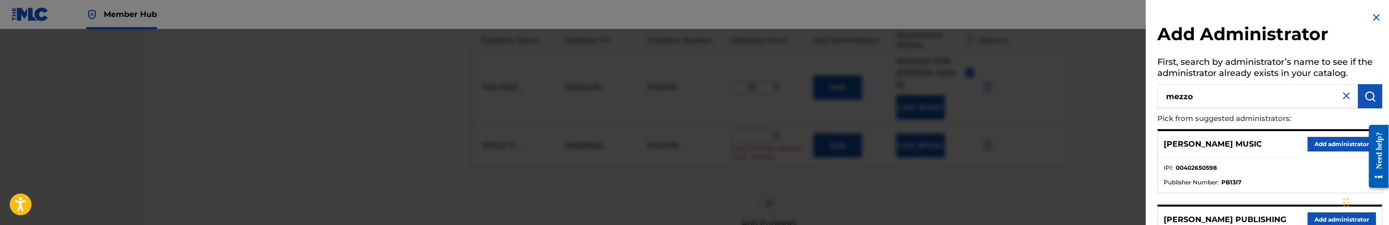
type input "mezzo"
click at [1315, 143] on button "Add administrator" at bounding box center [1341, 144] width 68 height 15
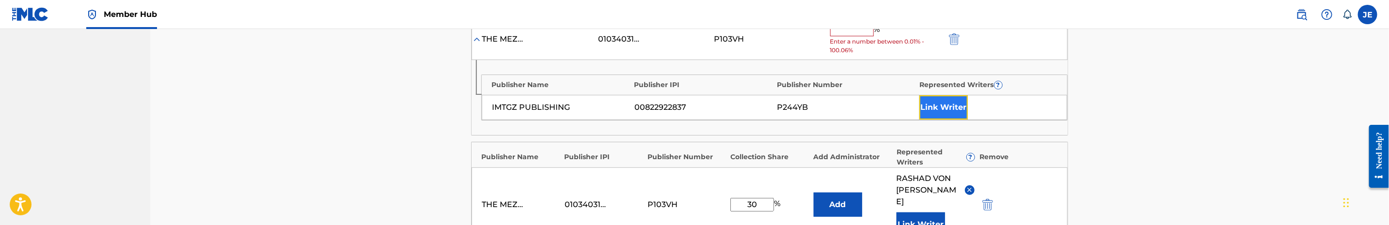
click at [936, 119] on button "Link Writer" at bounding box center [943, 107] width 48 height 24
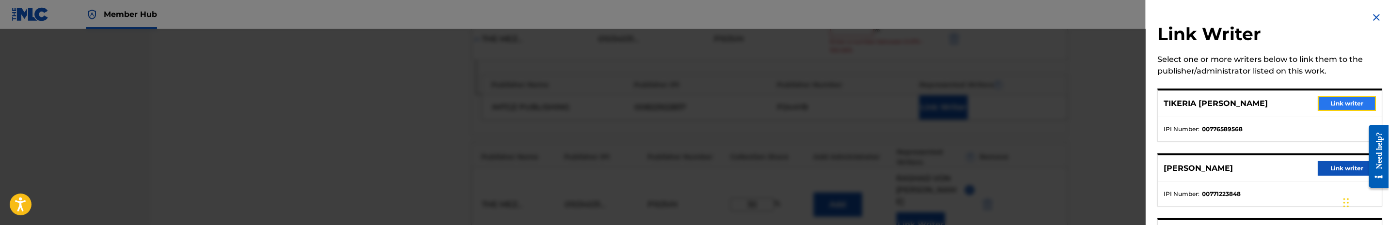
click at [1339, 96] on button "Link writer" at bounding box center [1346, 103] width 58 height 15
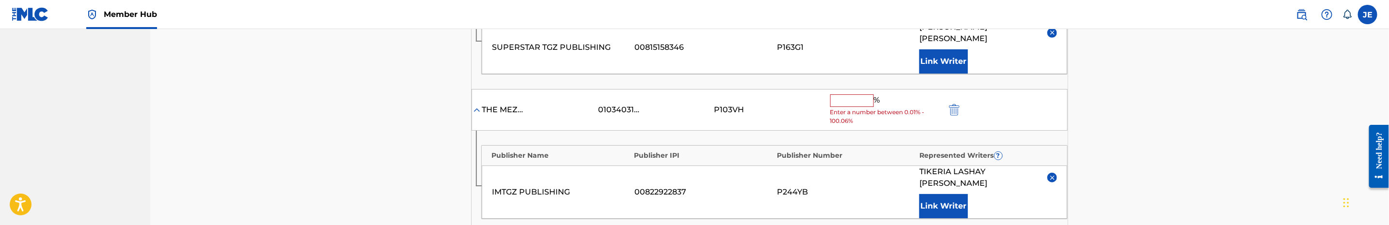
scroll to position [363, 0]
click at [846, 105] on input "text" at bounding box center [852, 102] width 44 height 13
type input "25"
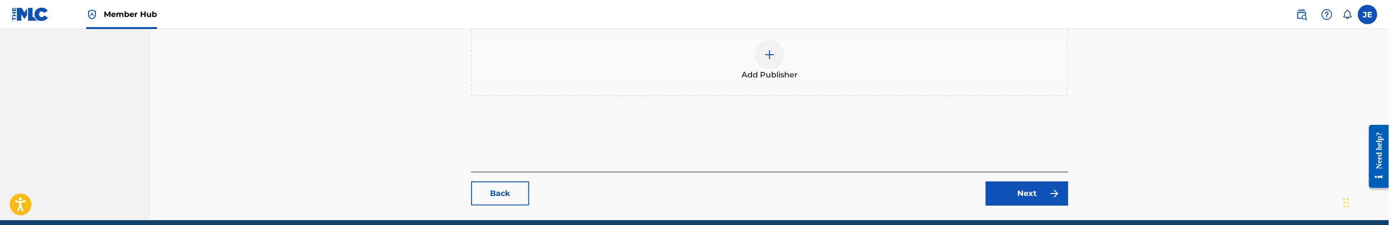
scroll to position [691, 0]
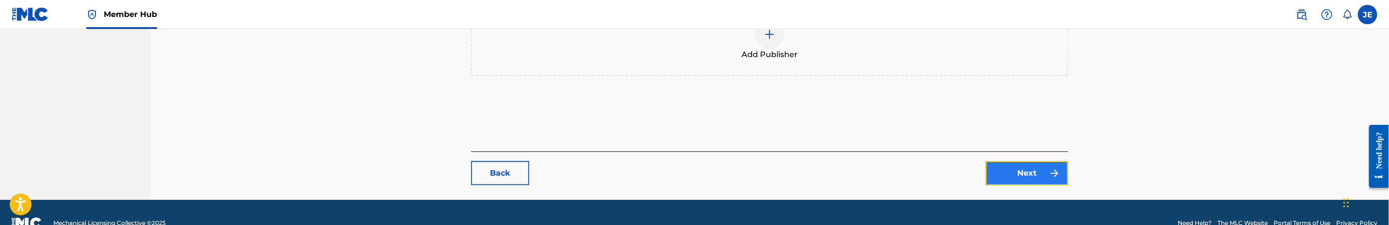
click at [1028, 161] on link "Next" at bounding box center [1026, 173] width 82 height 24
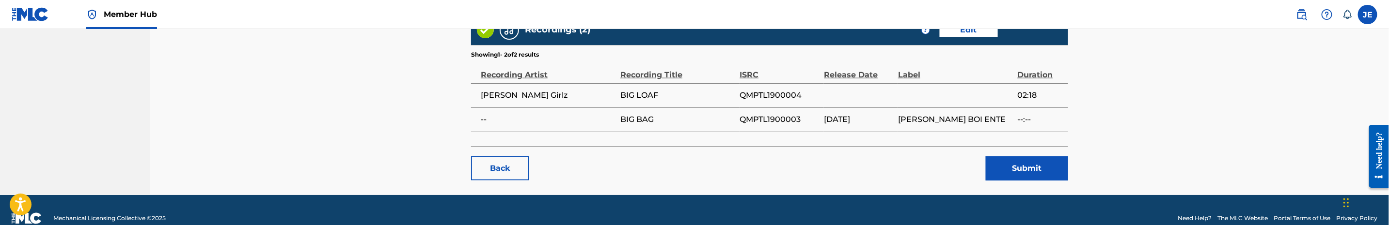
scroll to position [900, 0]
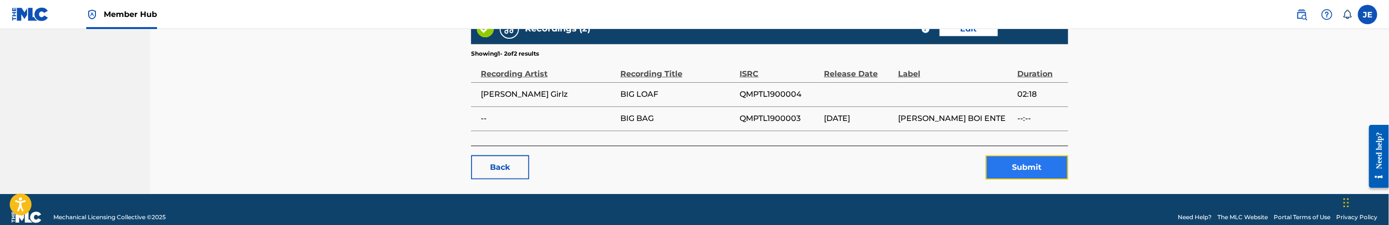
click at [1023, 159] on button "Submit" at bounding box center [1026, 168] width 82 height 24
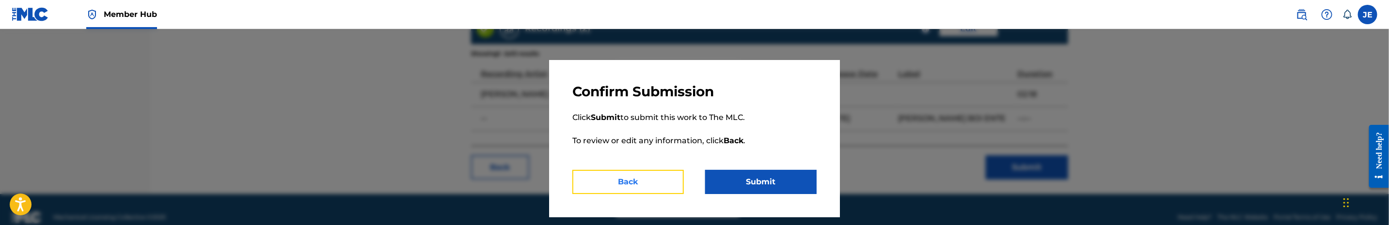
click at [661, 182] on button "Back" at bounding box center [627, 182] width 111 height 24
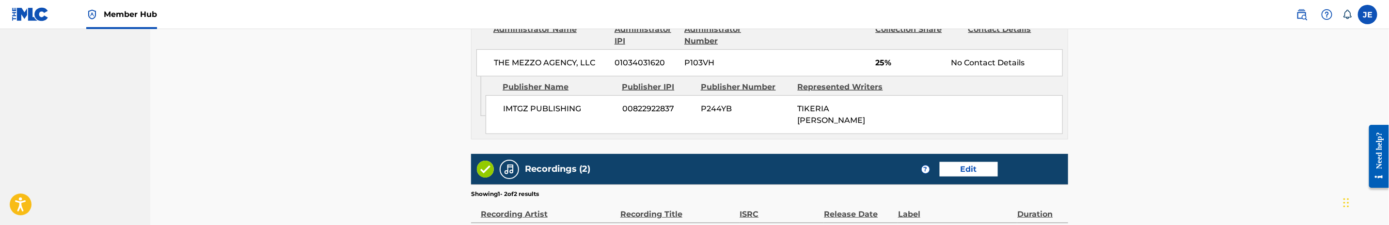
scroll to position [754, 0]
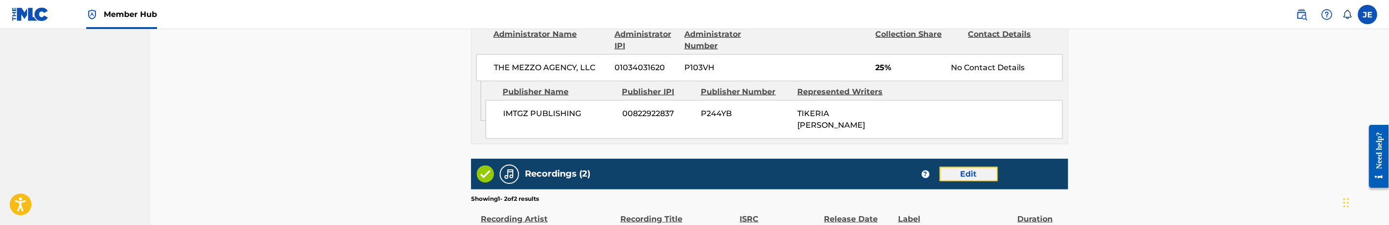
click at [960, 167] on link "Edit" at bounding box center [968, 174] width 58 height 15
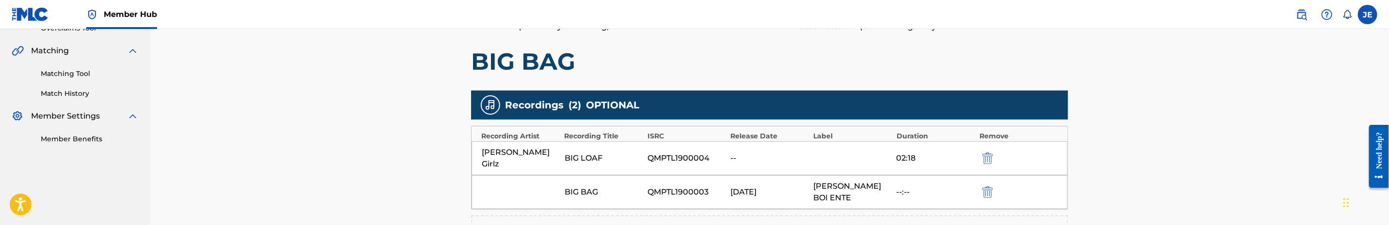
scroll to position [218, 0]
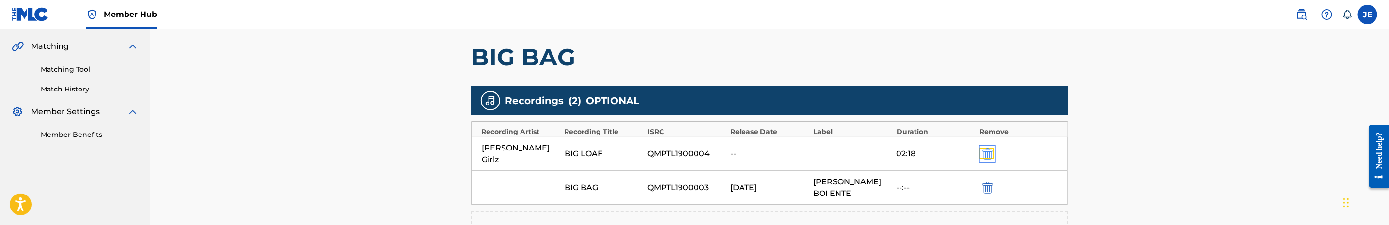
click at [989, 153] on img "submit" at bounding box center [987, 154] width 11 height 12
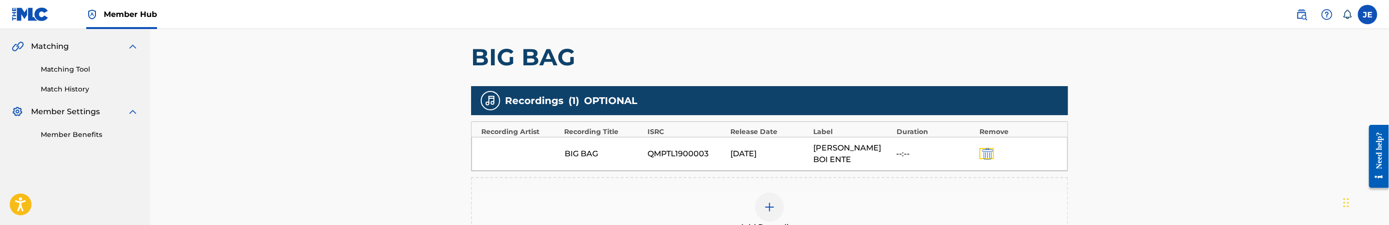
scroll to position [291, 0]
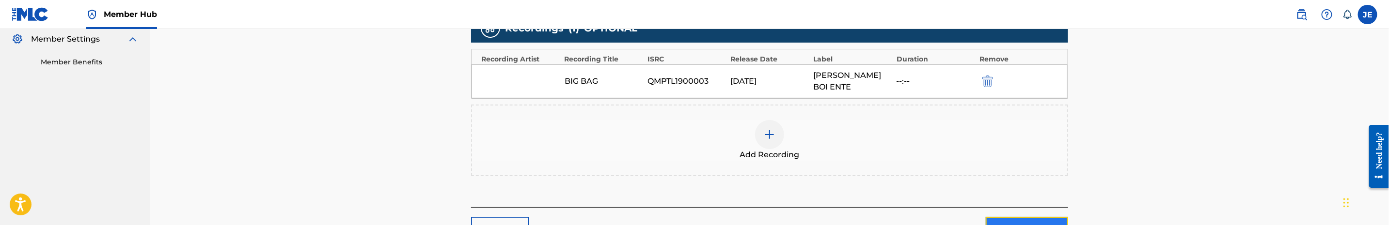
click at [1038, 217] on link "Next" at bounding box center [1026, 229] width 82 height 24
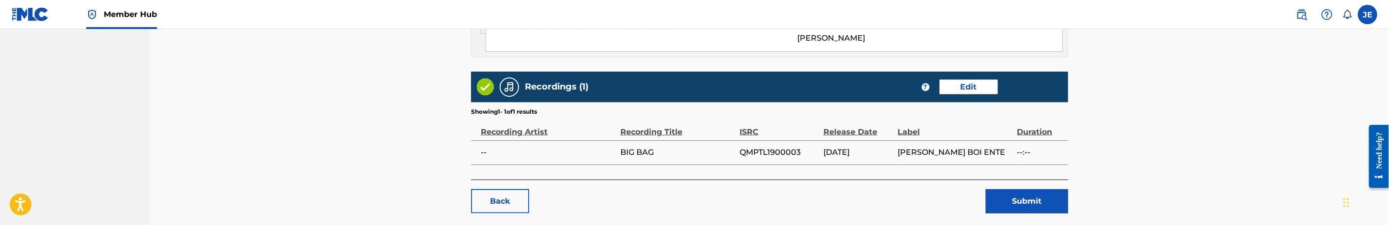
scroll to position [872, 0]
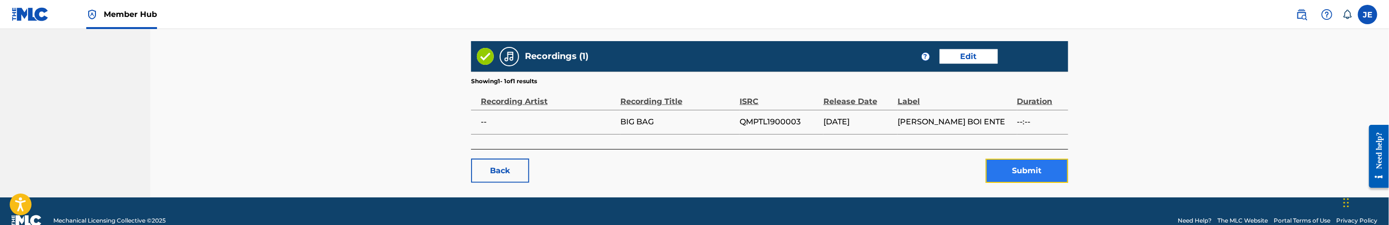
click at [1025, 160] on button "Submit" at bounding box center [1026, 171] width 82 height 24
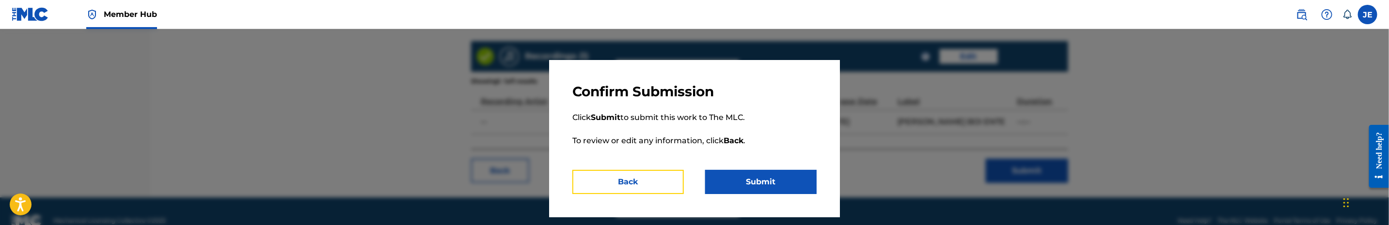
click at [676, 173] on button "Back" at bounding box center [627, 182] width 111 height 24
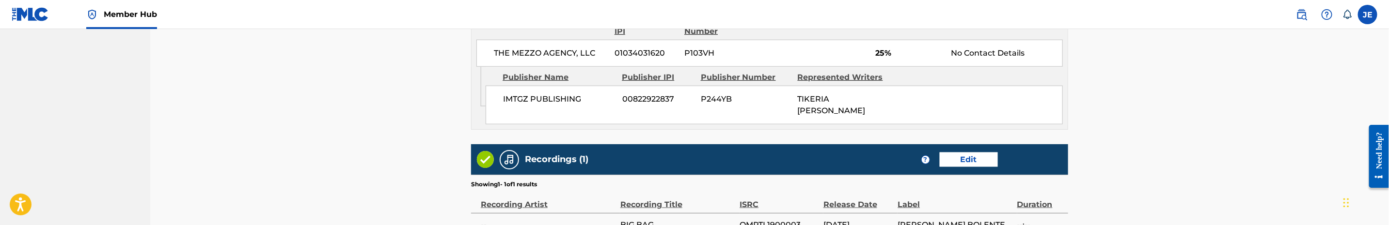
scroll to position [799, 0]
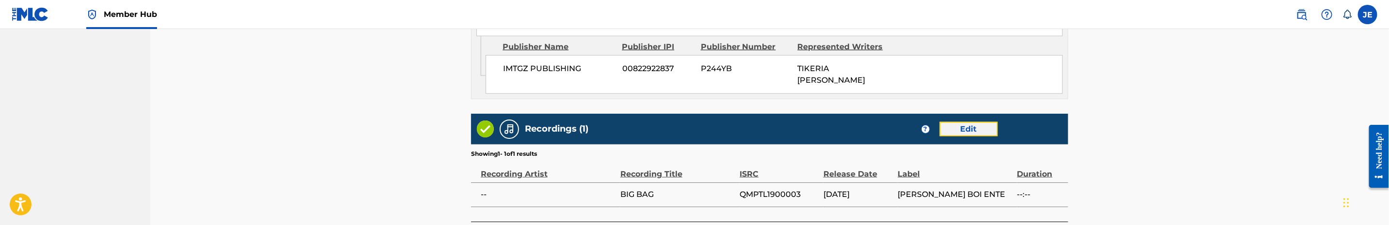
click at [954, 122] on link "Edit" at bounding box center [968, 129] width 58 height 15
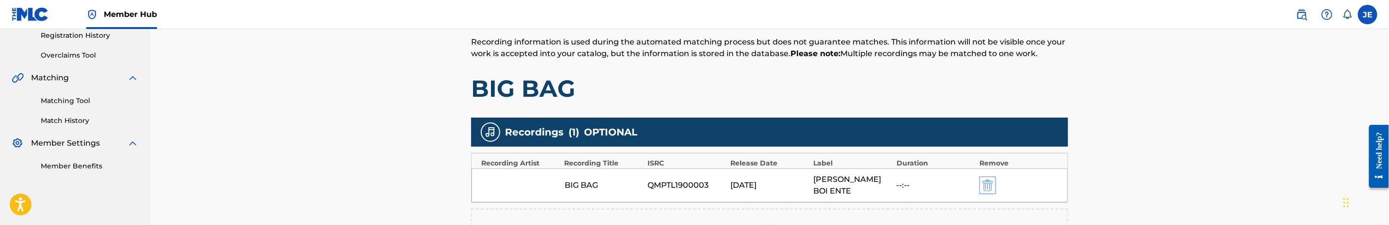
scroll to position [218, 0]
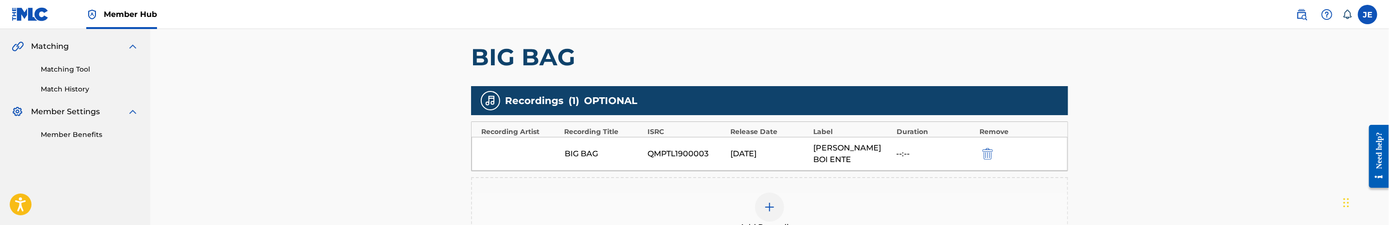
click at [765, 193] on div at bounding box center [769, 207] width 29 height 29
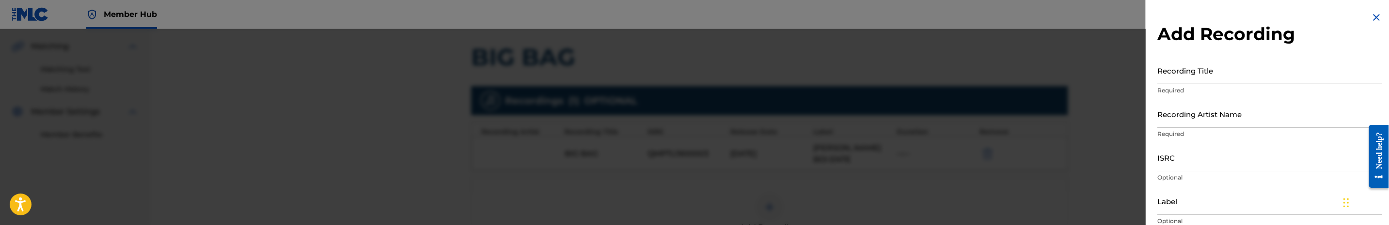
click at [1251, 77] on input "Recording Title" at bounding box center [1269, 71] width 225 height 28
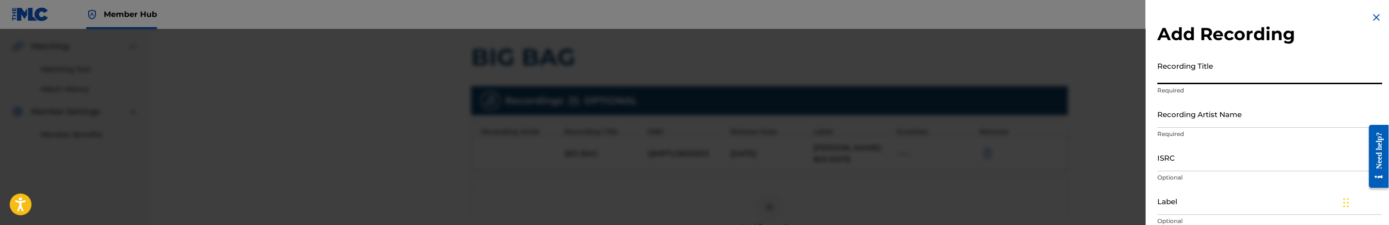
paste input "Big Bag by Taylor Girlz"
drag, startPoint x: 1197, startPoint y: 80, endPoint x: 1298, endPoint y: 77, distance: 101.3
click at [1298, 77] on input "Big Bag by Taylor Girlz" at bounding box center [1269, 71] width 225 height 28
type input "Big Bag"
click at [1290, 121] on input "Recording Artist Name" at bounding box center [1269, 114] width 225 height 28
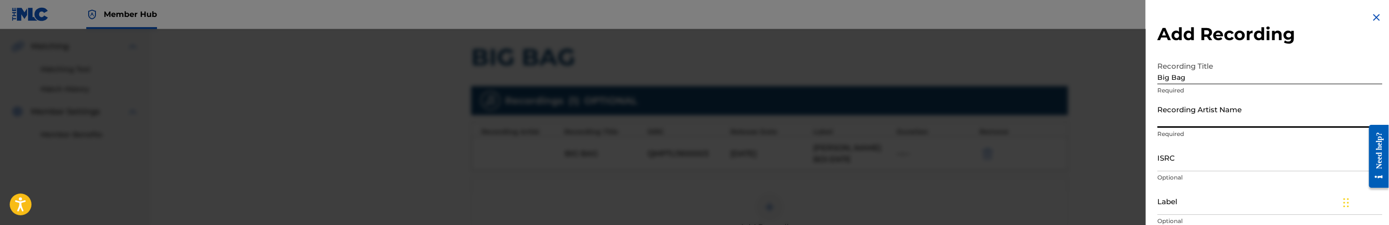
paste input "Taylor Girlz"
type input "Taylor Girlz"
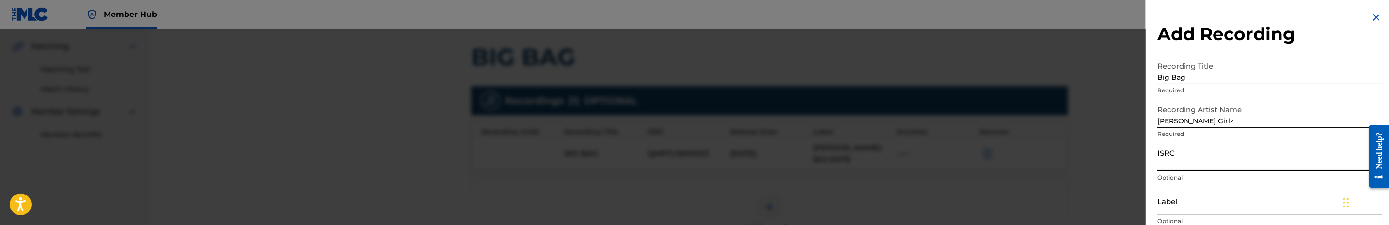
click at [1208, 164] on input "ISRC" at bounding box center [1269, 158] width 225 height 28
paste input "QMPTL1900003"
type input "QMPTL1900003"
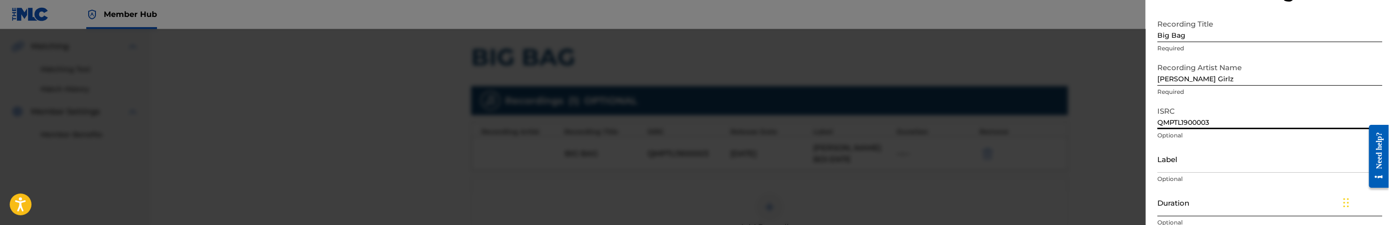
scroll to position [73, 0]
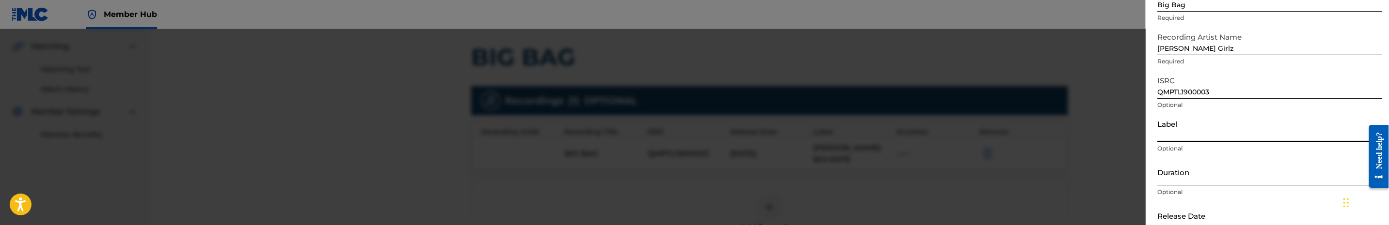
drag, startPoint x: 1216, startPoint y: 137, endPoint x: 1212, endPoint y: 149, distance: 12.6
click at [1216, 137] on input "Label" at bounding box center [1269, 129] width 225 height 28
paste input "[PERSON_NAME] BOI ENTERTAINMENT"
type input "[PERSON_NAME] BOI ENTERTAINMENT"
click at [1202, 190] on p "Optional" at bounding box center [1269, 192] width 225 height 9
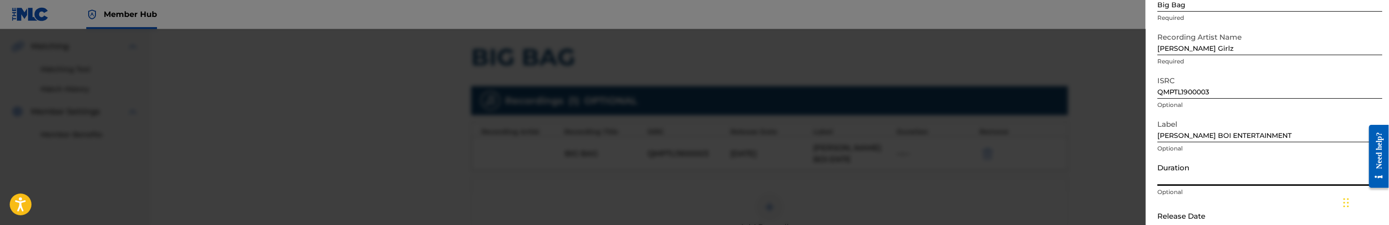
click at [1211, 185] on input "Duration" at bounding box center [1269, 172] width 225 height 28
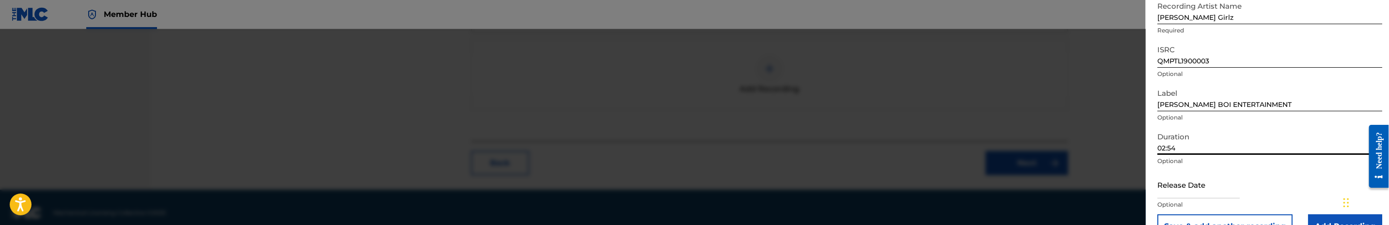
scroll to position [128, 0]
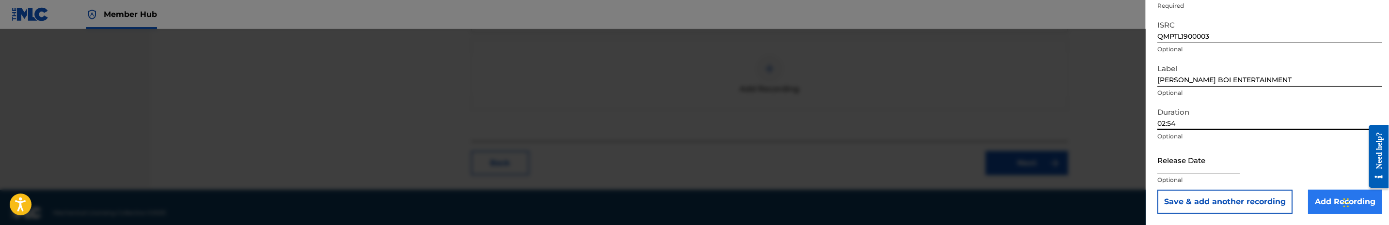
type input "02:54"
click at [1333, 201] on input "Add Recording" at bounding box center [1345, 202] width 74 height 24
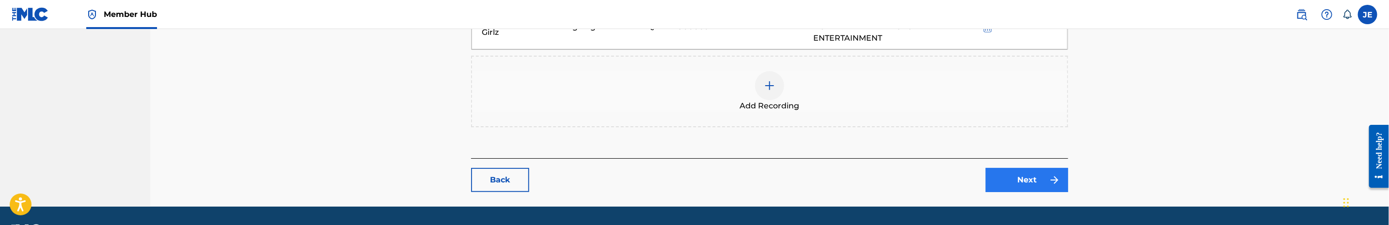
scroll to position [391, 0]
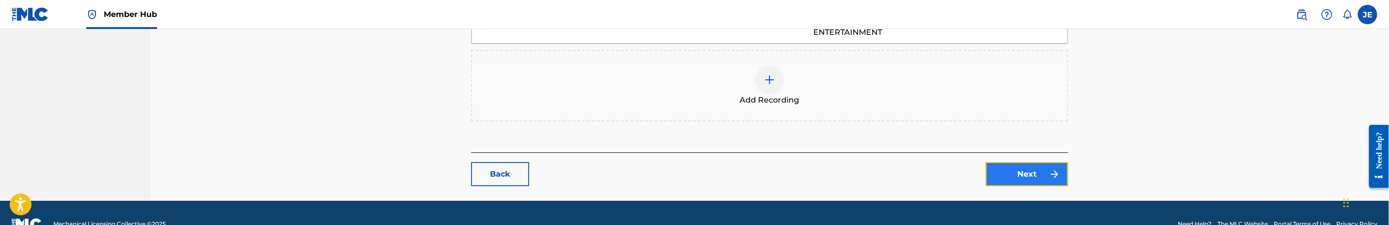
click at [1033, 162] on link "Next" at bounding box center [1026, 174] width 82 height 24
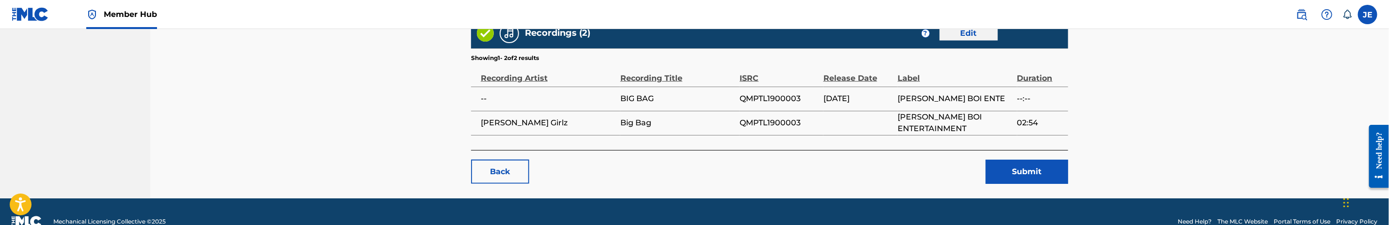
scroll to position [900, 0]
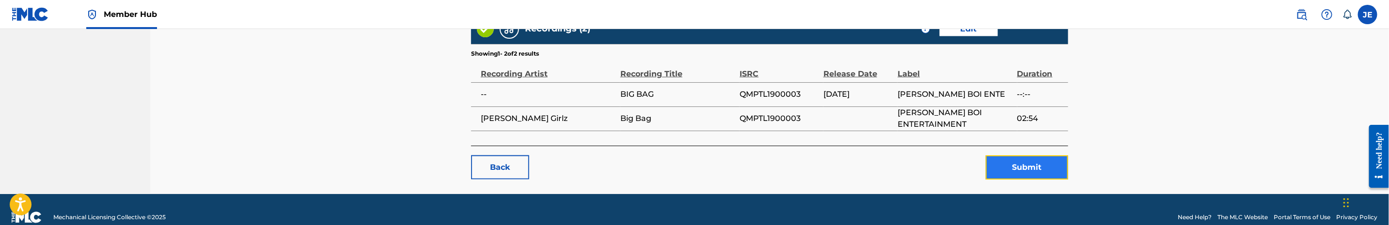
click at [1054, 157] on button "Submit" at bounding box center [1026, 168] width 82 height 24
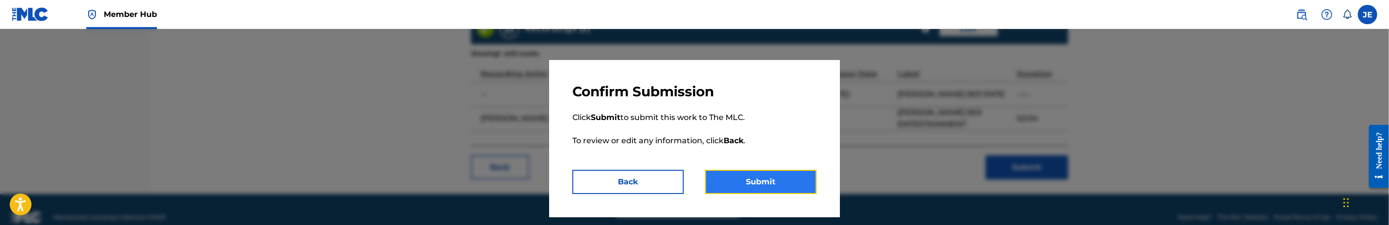
click at [808, 181] on button "Submit" at bounding box center [760, 182] width 111 height 24
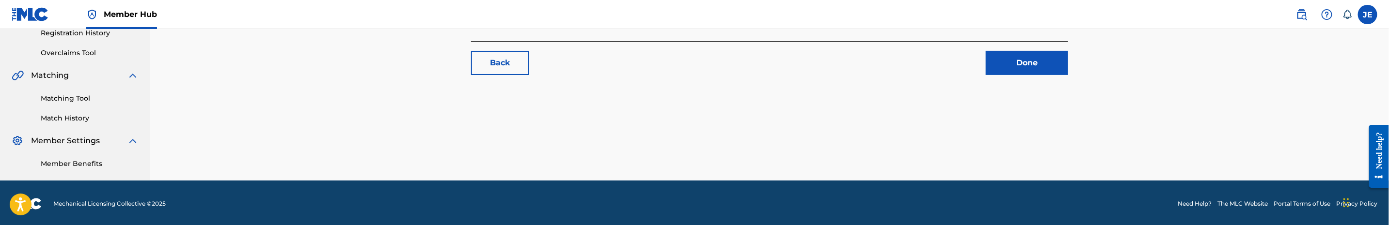
scroll to position [190, 0]
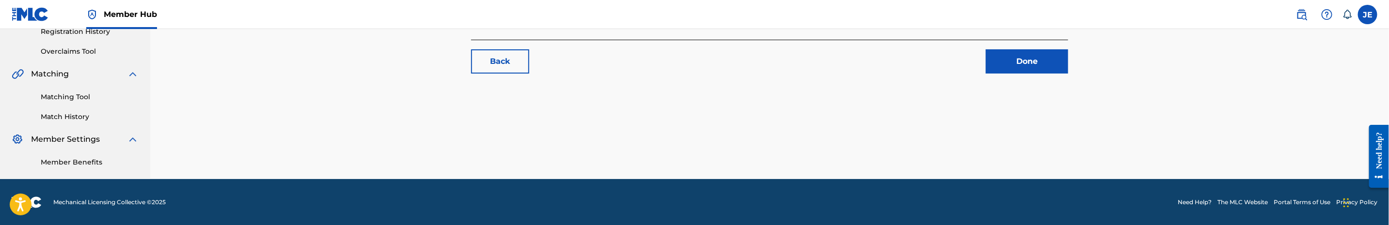
click at [83, 104] on div "Matching Tool Match History" at bounding box center [75, 101] width 127 height 42
click at [71, 100] on link "Matching Tool" at bounding box center [90, 97] width 98 height 10
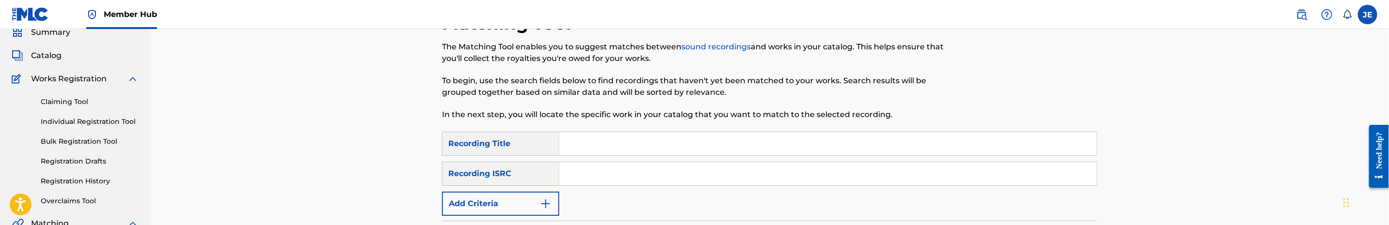
scroll to position [73, 0]
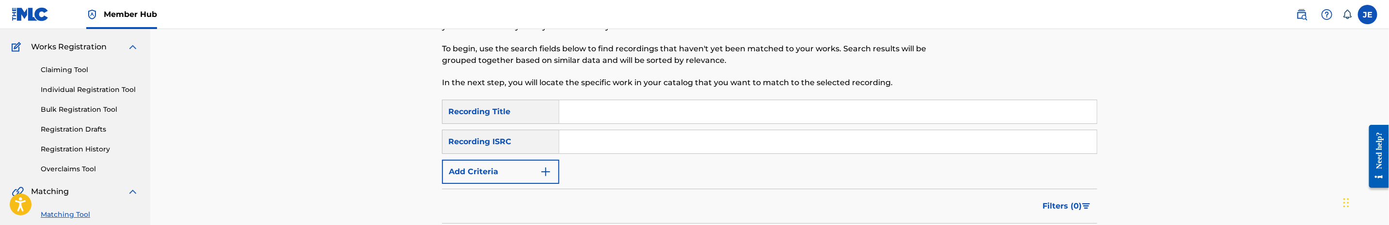
click at [633, 148] on input "Search Form" at bounding box center [827, 141] width 537 height 23
paste input "QMPTL1900003"
type input "QMPTL1900003"
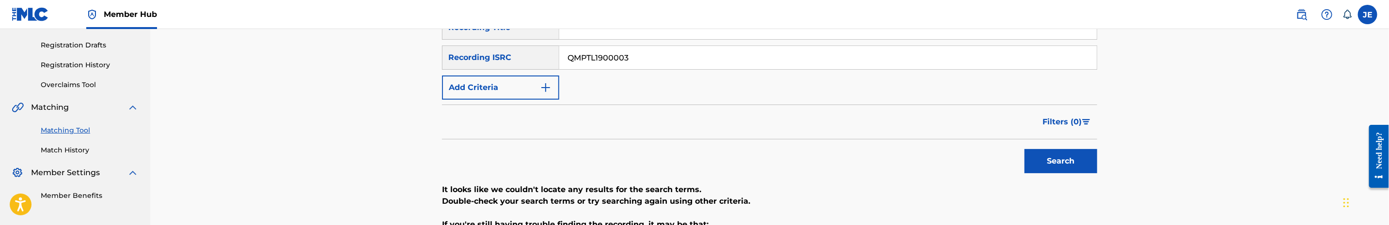
scroll to position [291, 0]
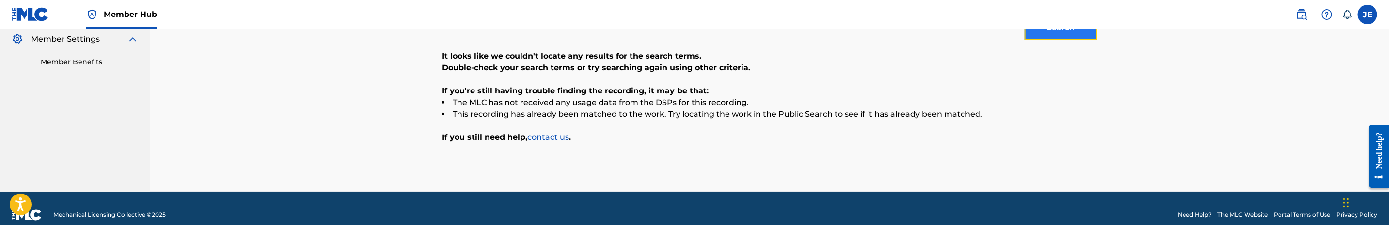
click at [1071, 39] on button "Search" at bounding box center [1060, 28] width 73 height 24
